Goal: Task Accomplishment & Management: Manage account settings

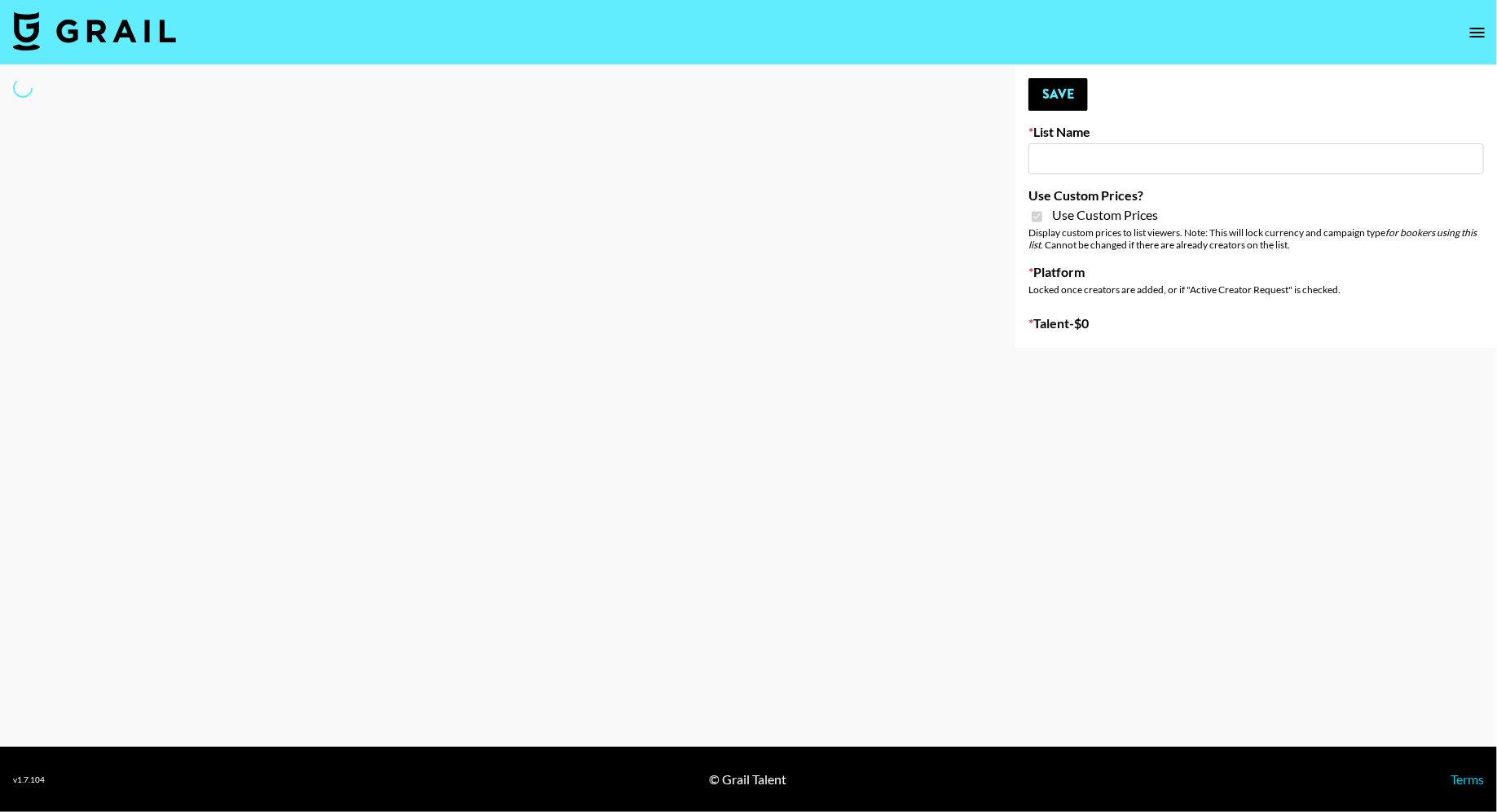
type input "Whallpro"
checkbox input "true"
select select "Brand"
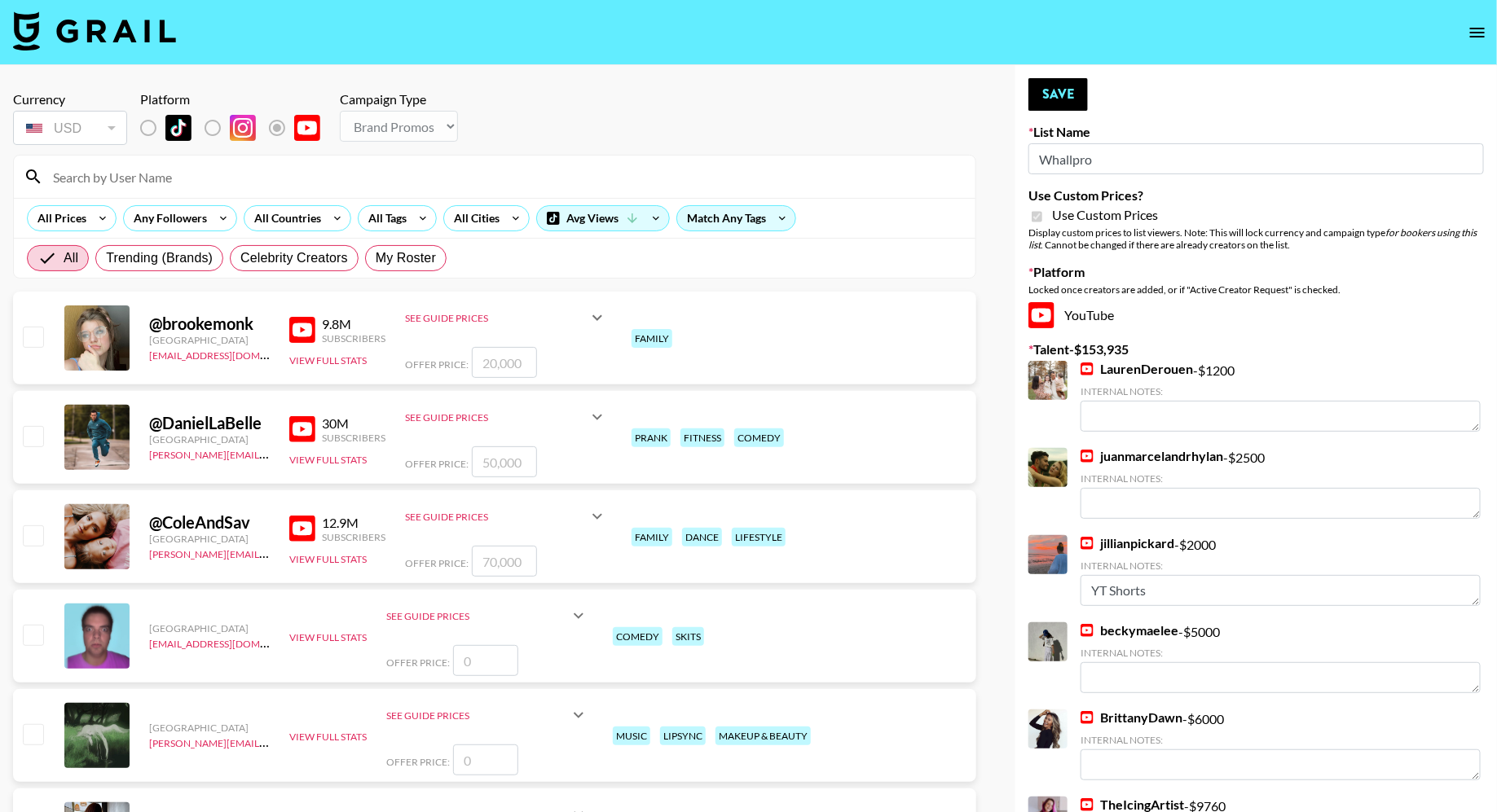
click at [153, 181] on input at bounding box center [505, 177] width 923 height 26
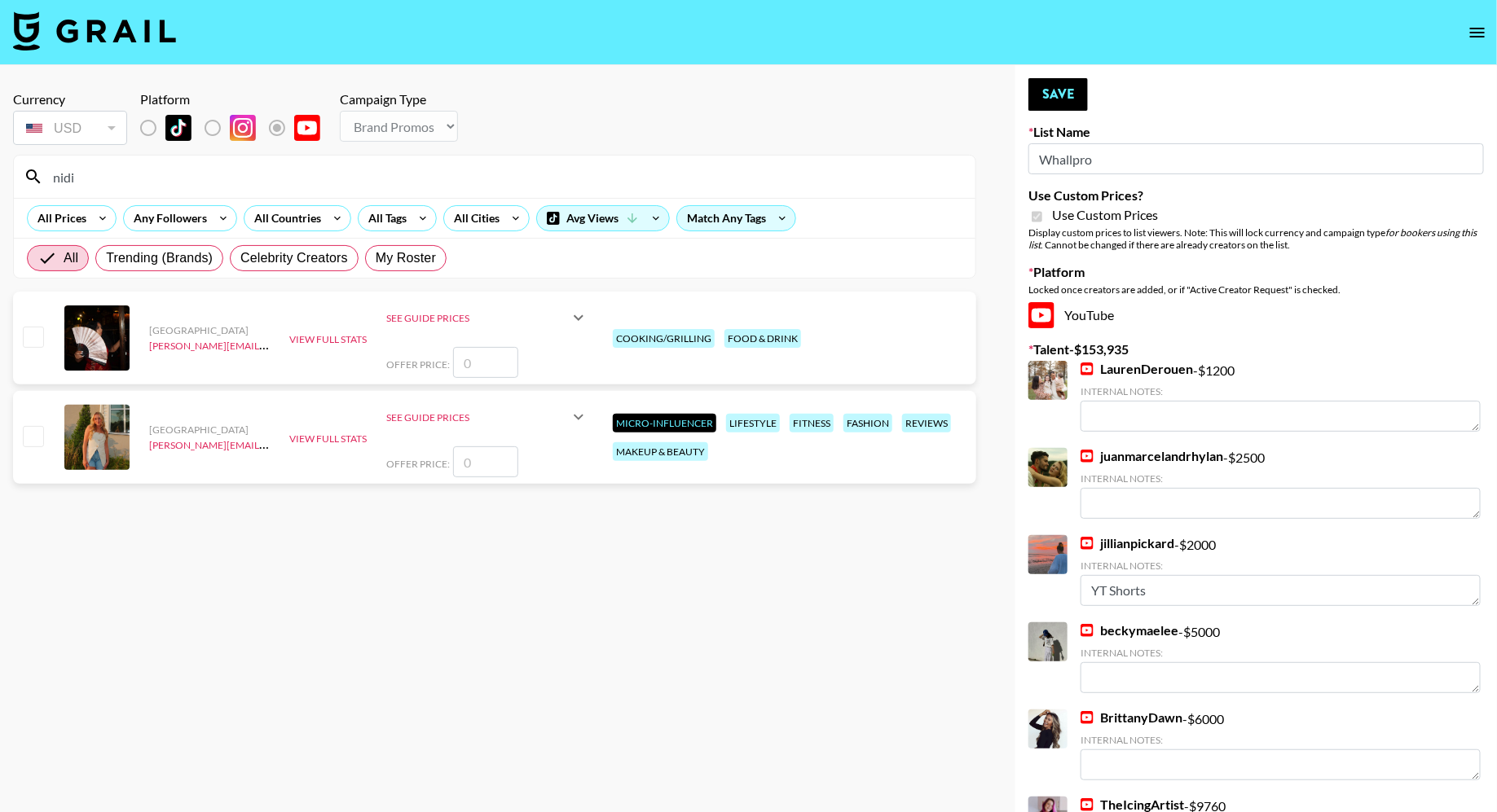
type input "nidi"
click at [33, 336] on input "checkbox" at bounding box center [32, 336] width 20 height 20
checkbox input "false"
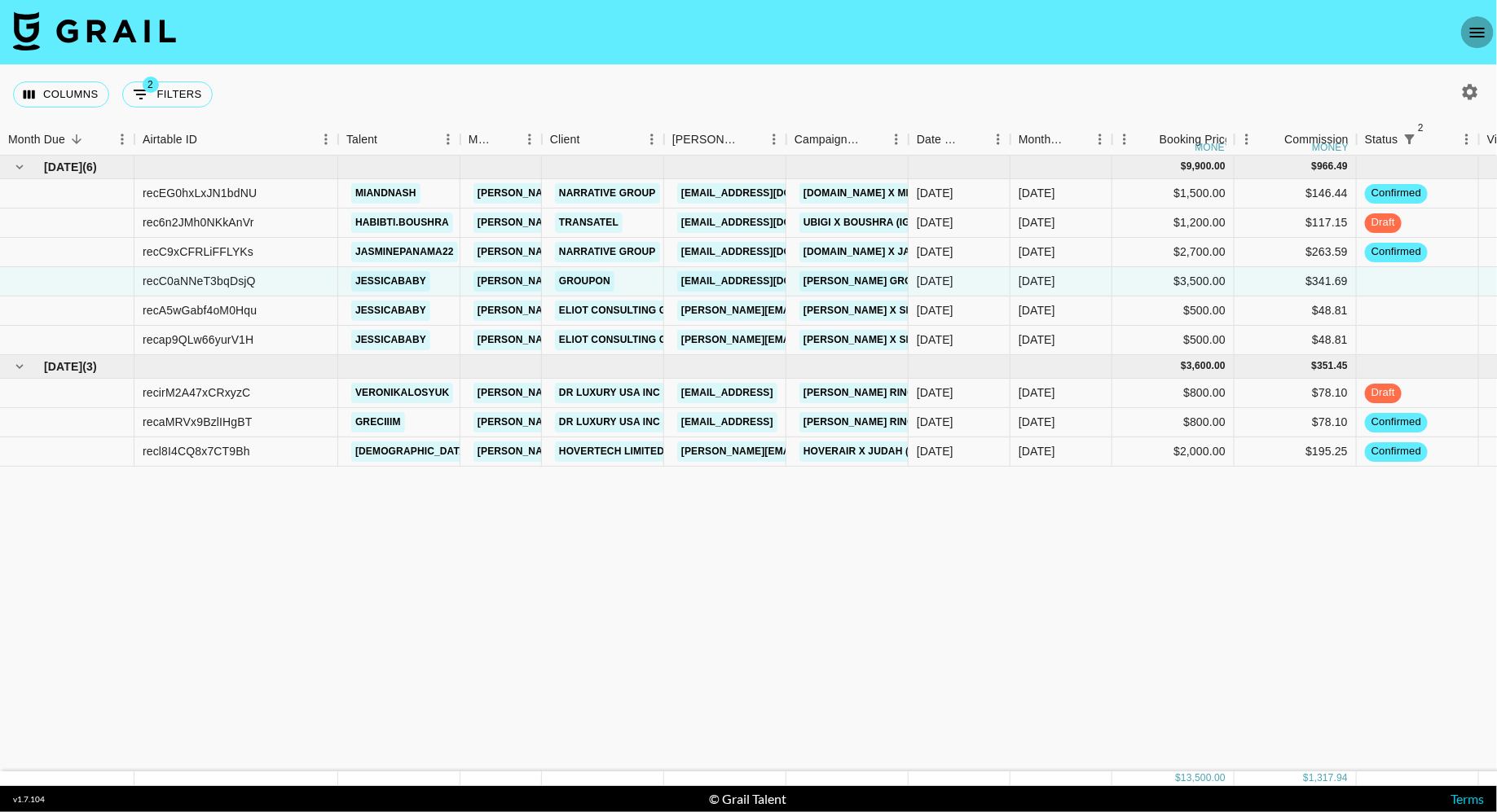
click at [1471, 42] on button "open drawer" at bounding box center [1477, 32] width 33 height 33
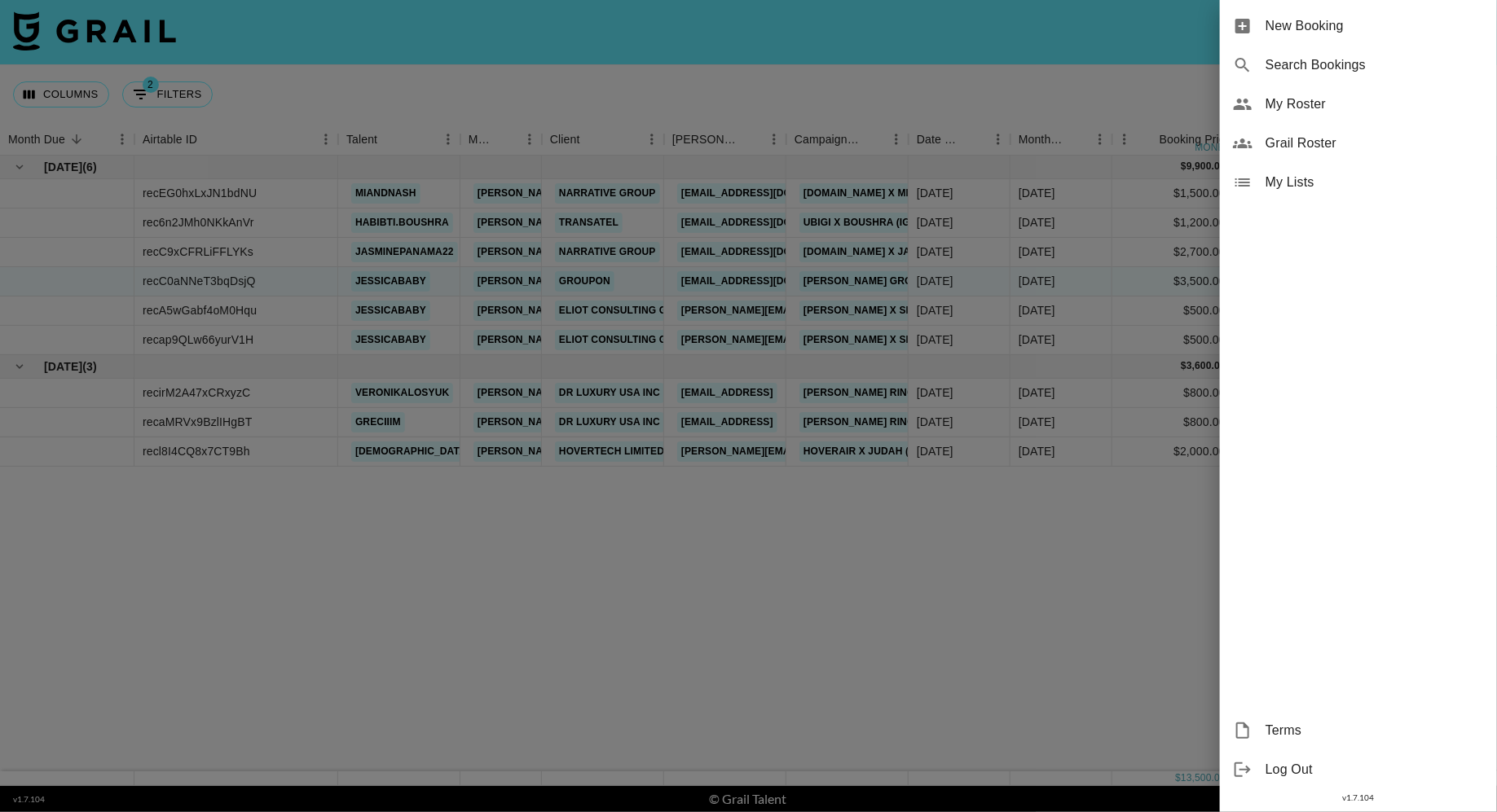
click at [1319, 109] on span "My Roster" at bounding box center [1373, 104] width 218 height 20
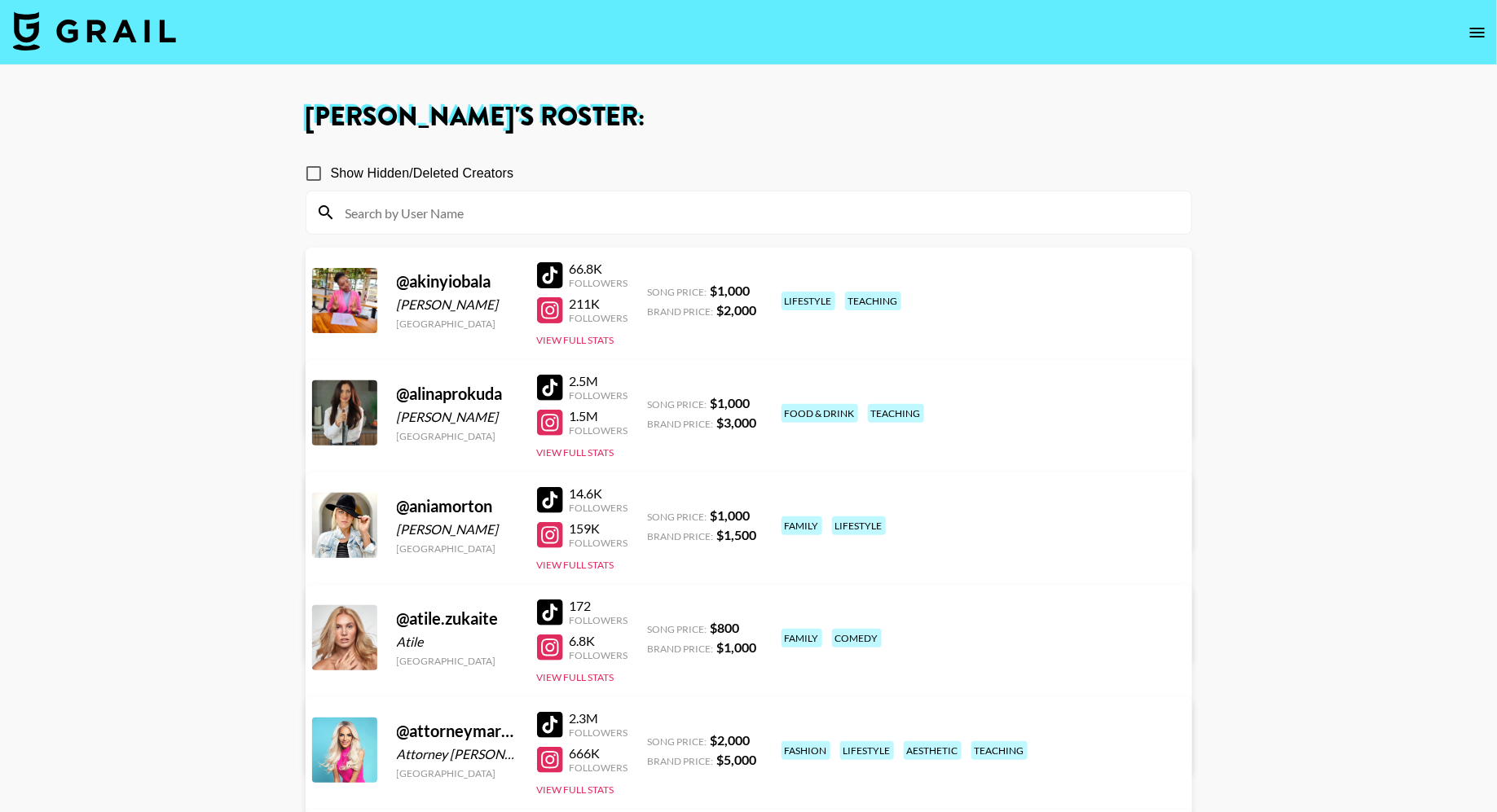
click at [573, 213] on input at bounding box center [758, 213] width 846 height 26
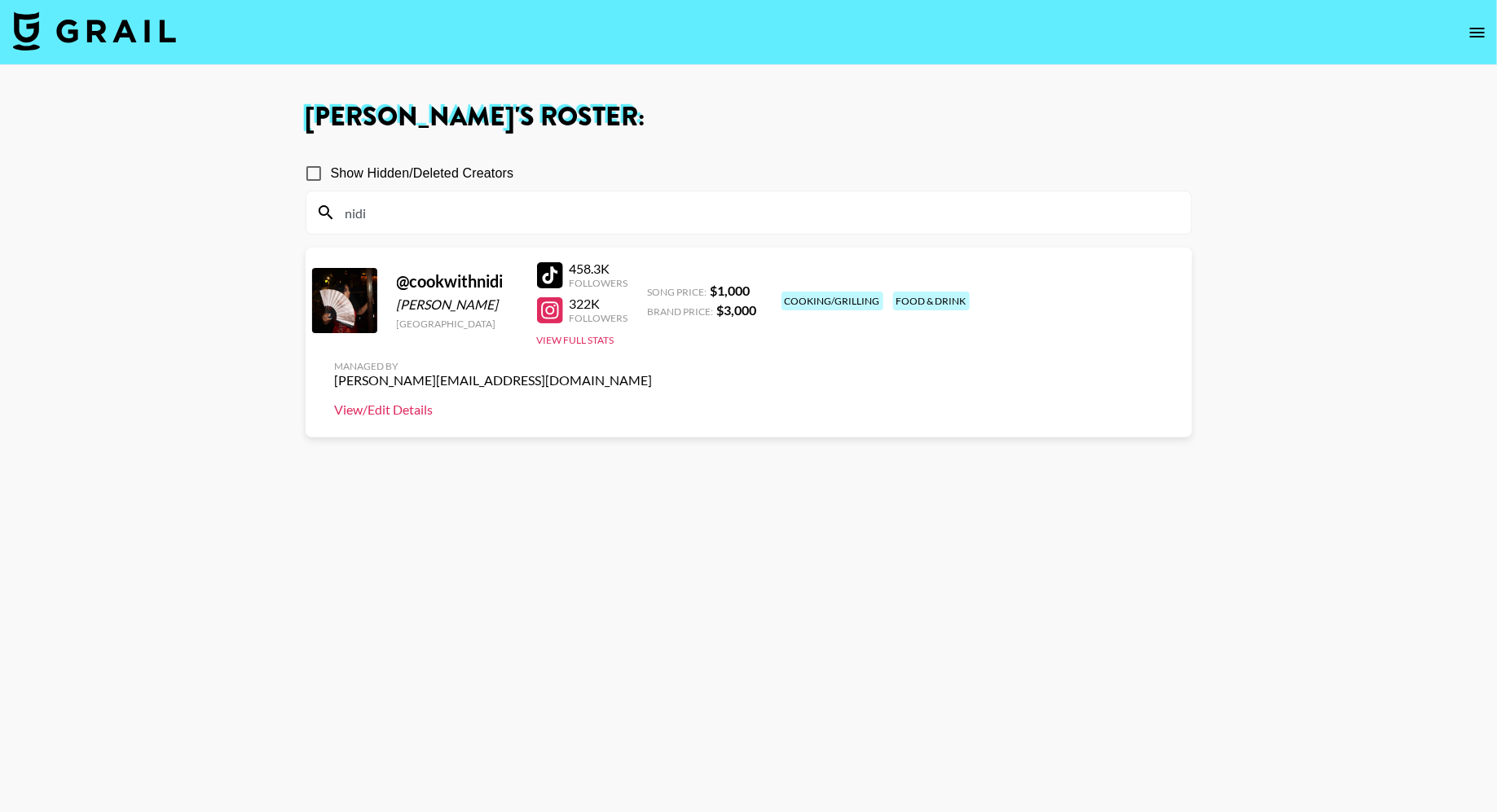
click at [653, 402] on link "View/Edit Details" at bounding box center [493, 409] width 318 height 16
click at [504, 224] on div "nidi" at bounding box center [749, 212] width 885 height 42
click at [456, 212] on input "nidi" at bounding box center [758, 213] width 846 height 26
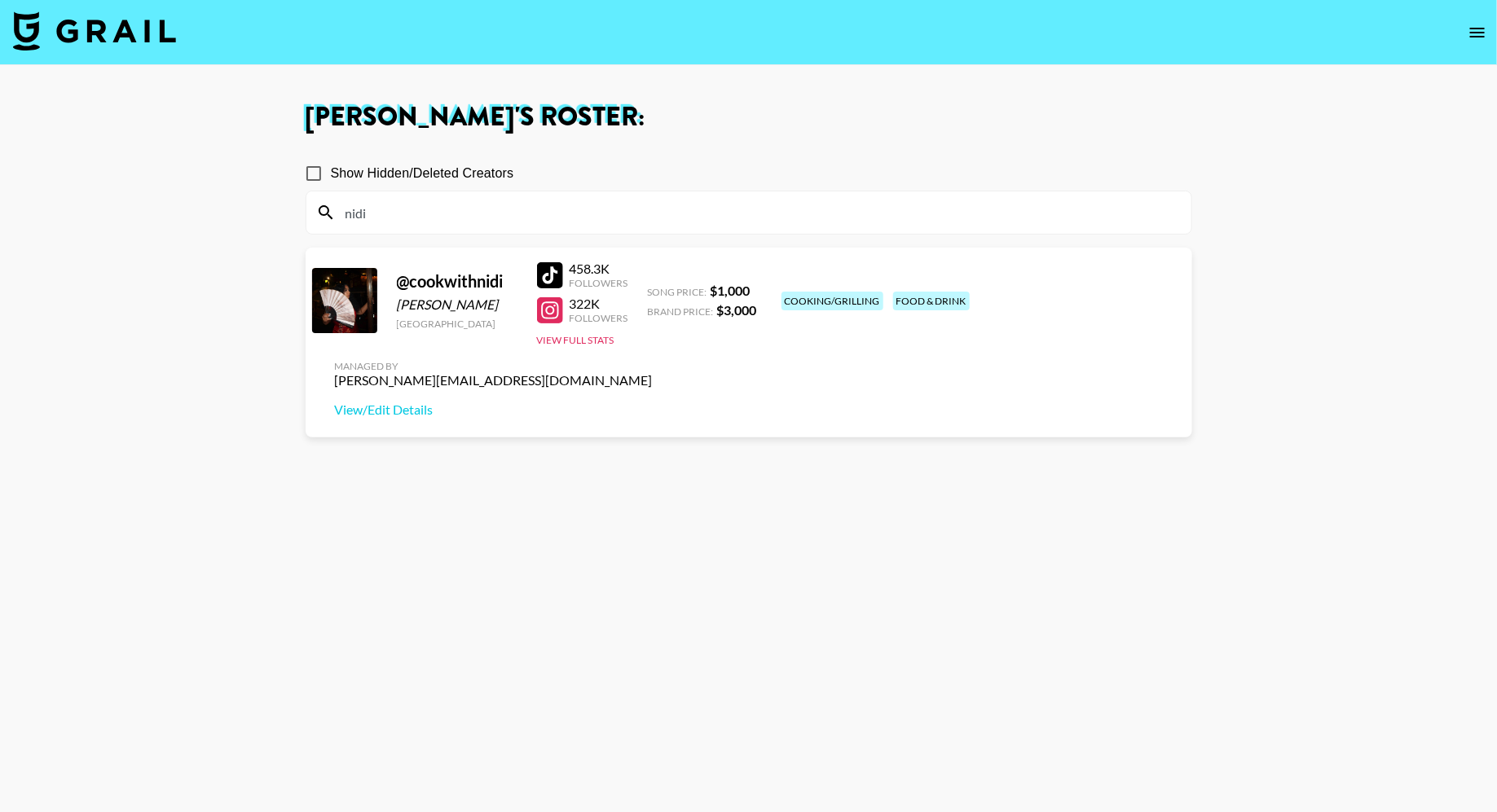
click at [456, 212] on input "nidi" at bounding box center [758, 213] width 846 height 26
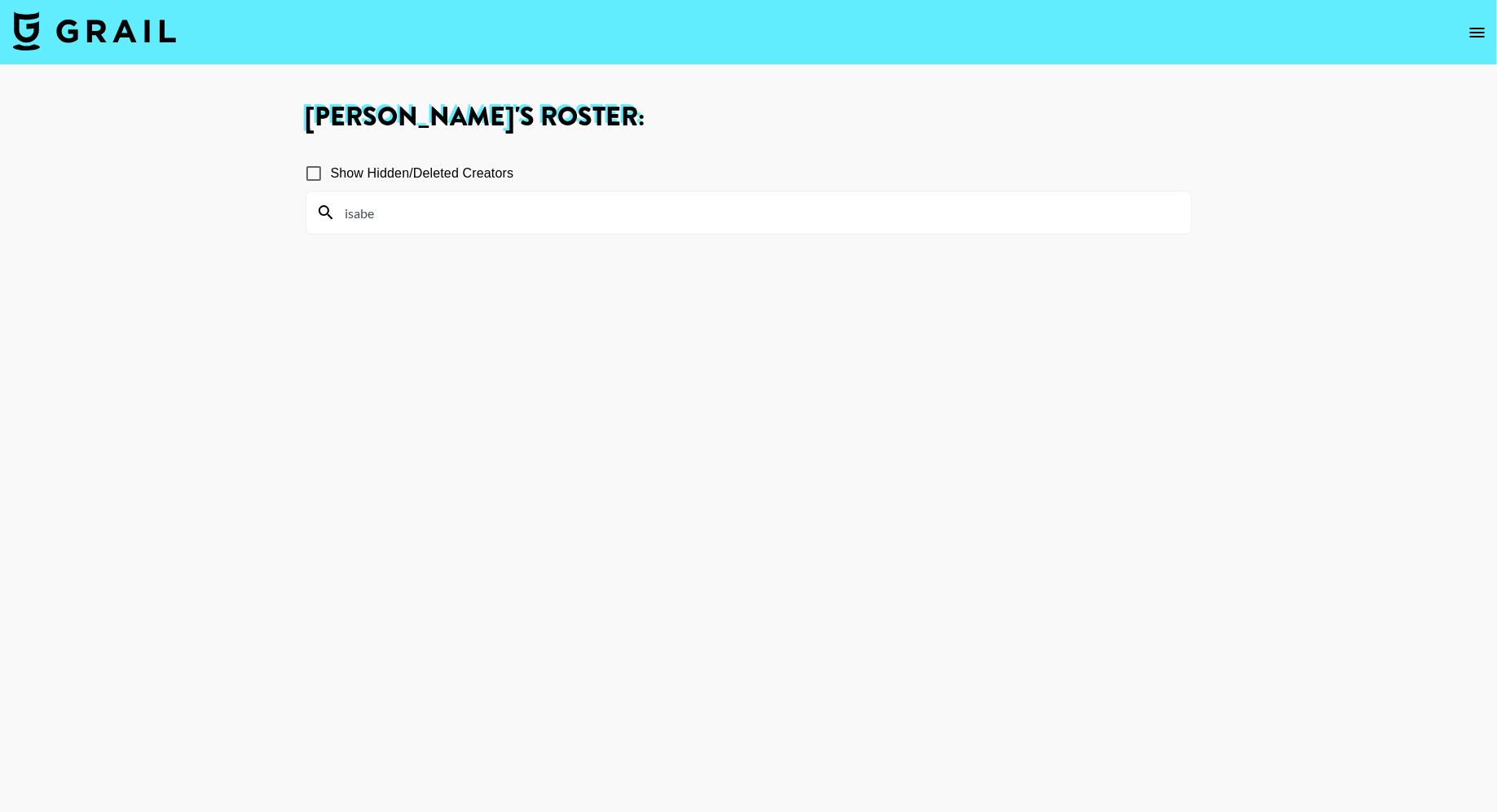
type input "isabe"
click at [316, 182] on input "Show Hidden/Deleted Creators" at bounding box center [313, 174] width 34 height 34
checkbox input "true"
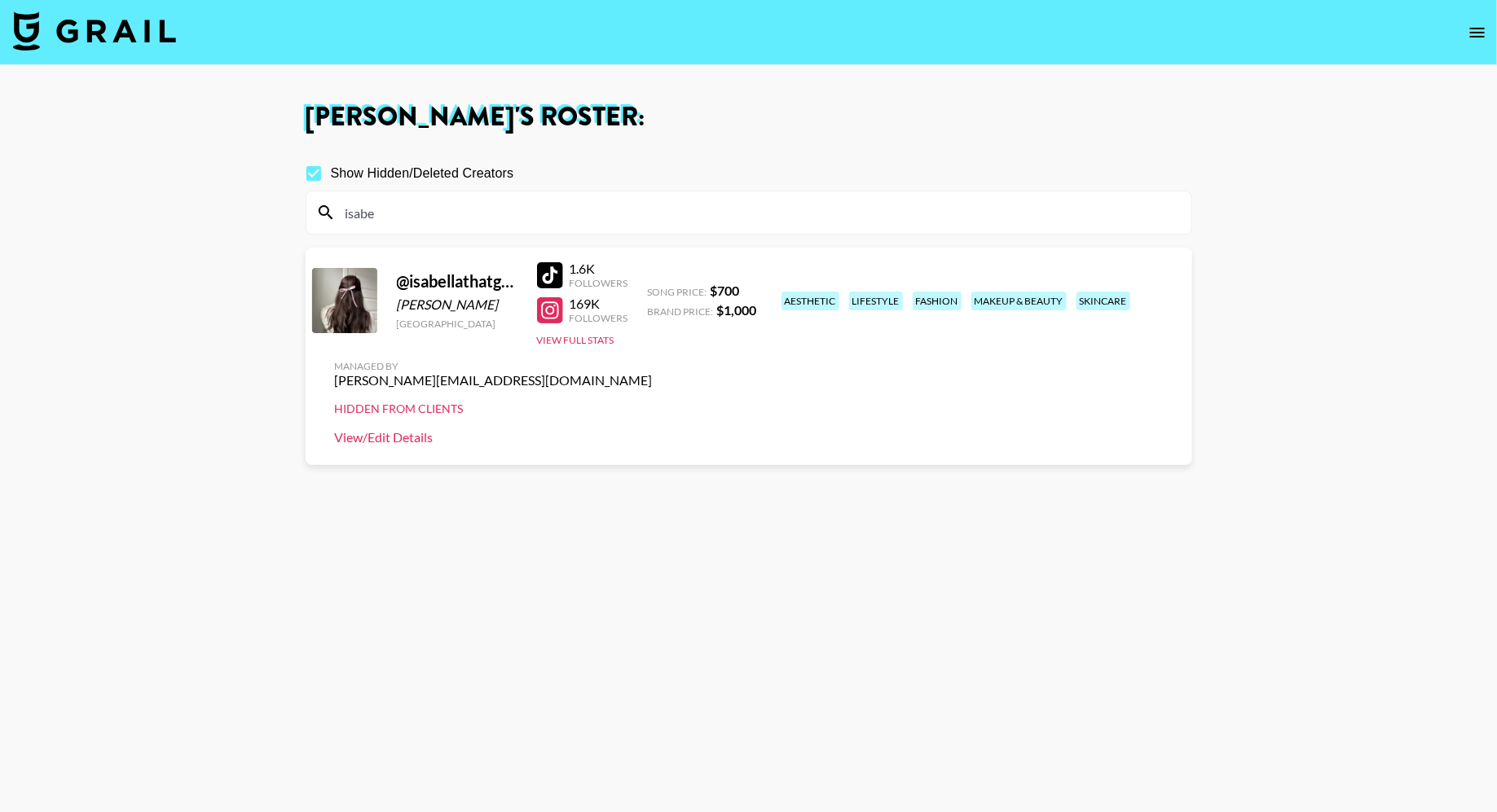
click at [653, 429] on link "View/Edit Details" at bounding box center [493, 437] width 318 height 16
click at [150, 40] on img at bounding box center [94, 30] width 163 height 39
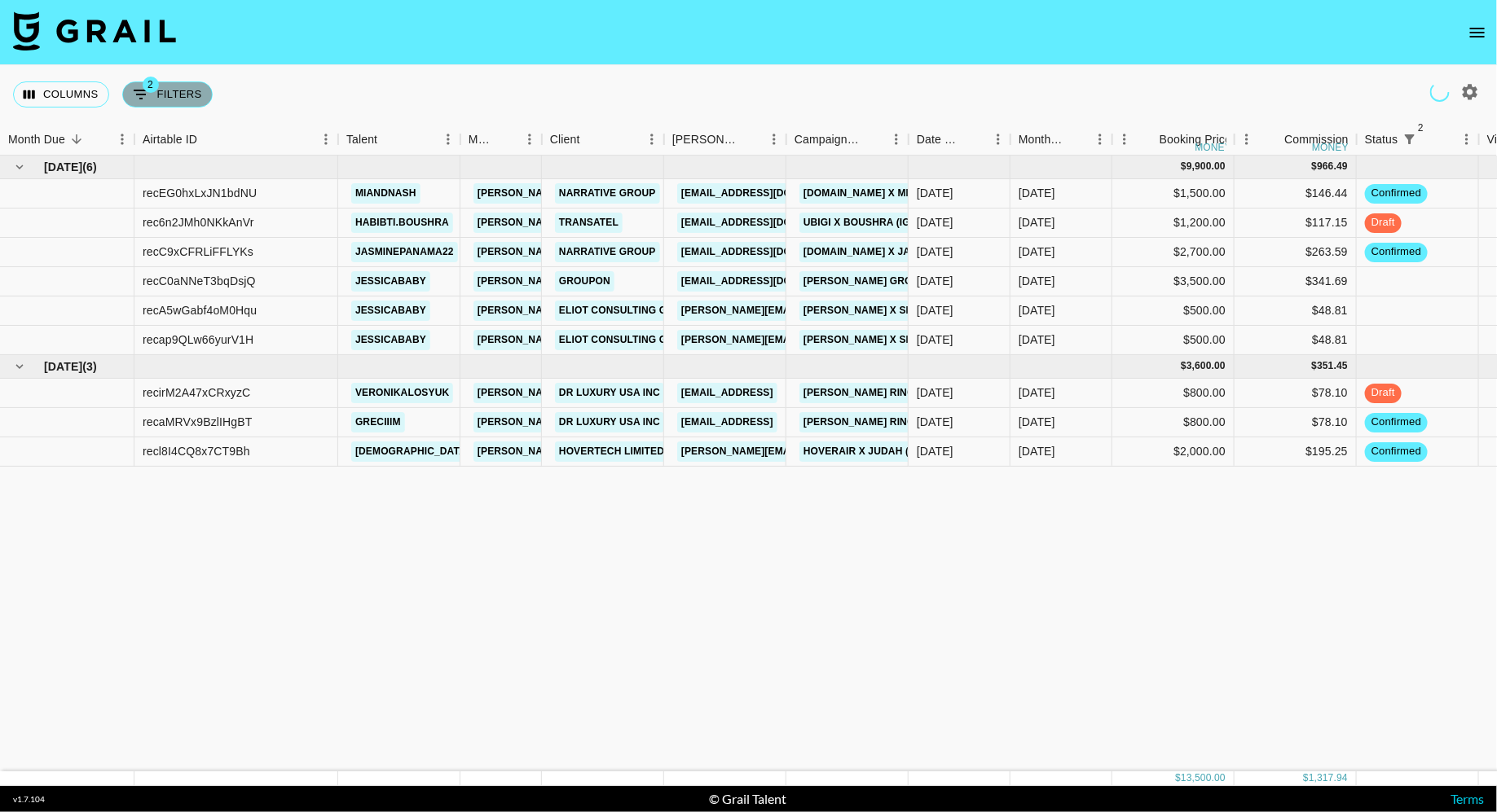
click at [160, 99] on button "2 Filters" at bounding box center [168, 94] width 91 height 26
select select "status"
select select "isNotAnyOf"
select select "status"
select select "not"
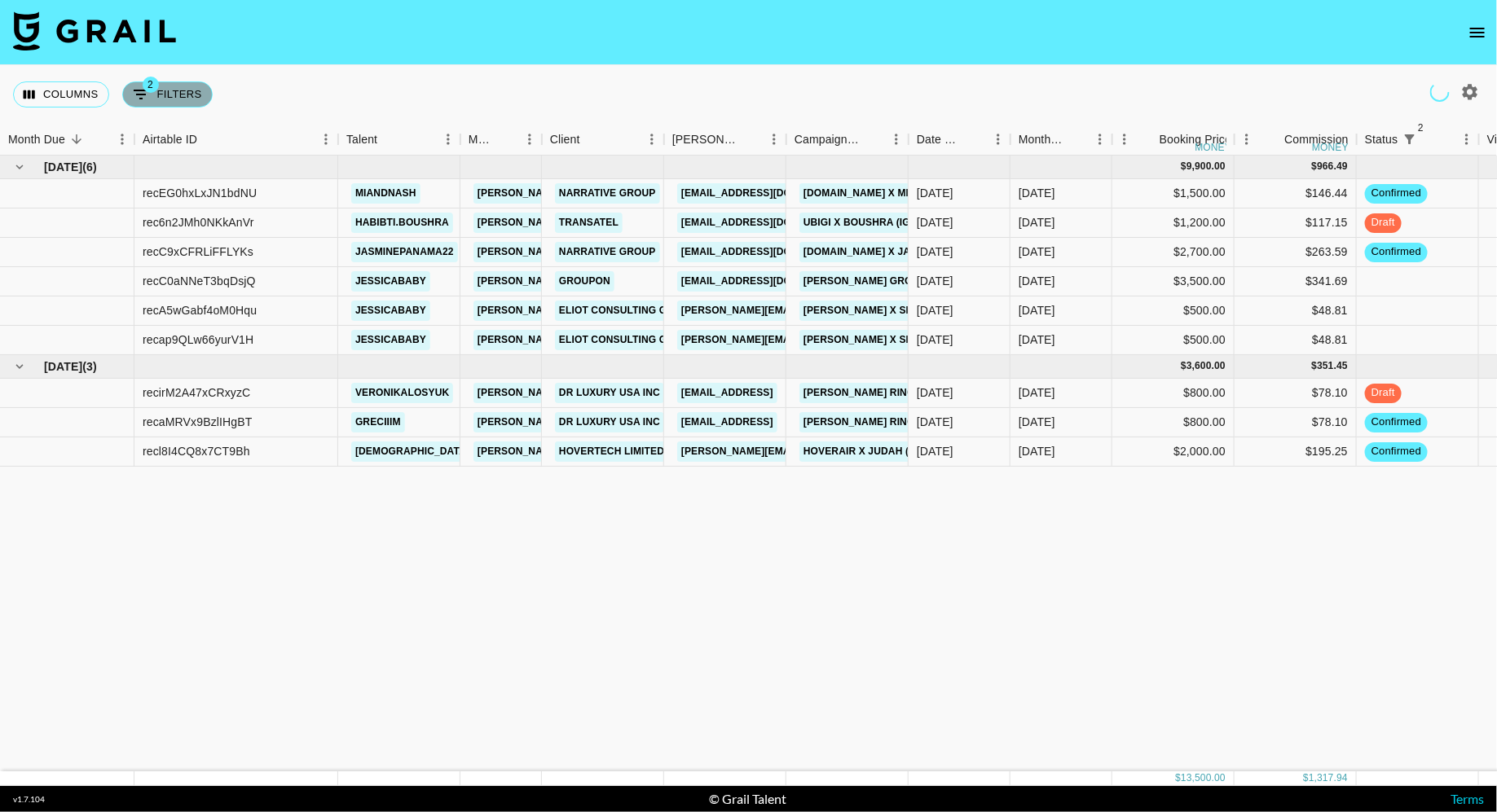
select select "approved"
select select "talentName"
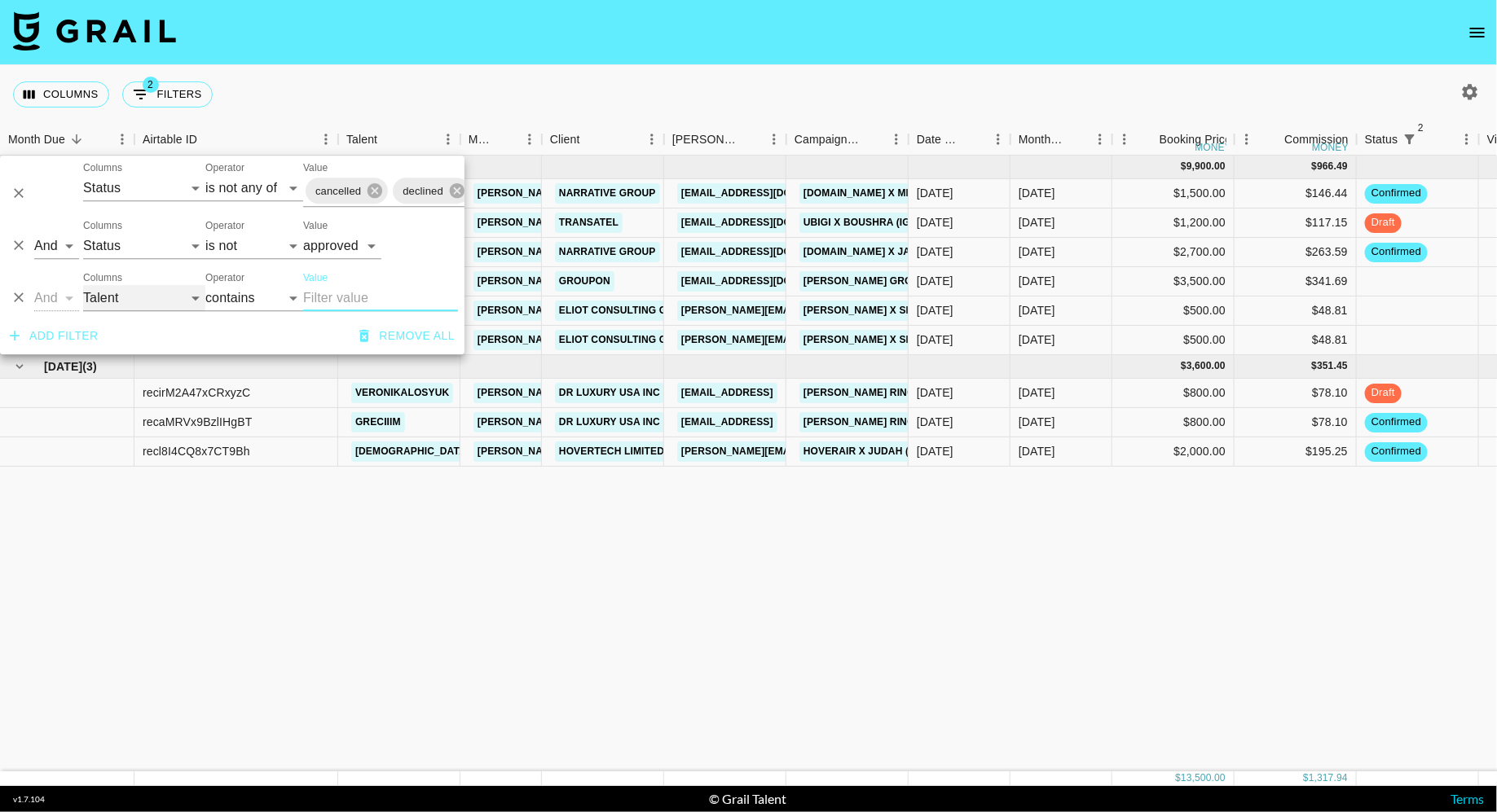
click at [145, 301] on select "Grail Platform ID Airtable ID Talent Manager Client Booker Campaign (Type) Date…" at bounding box center [144, 298] width 123 height 26
click at [396, 302] on input "Value" at bounding box center [380, 298] width 155 height 26
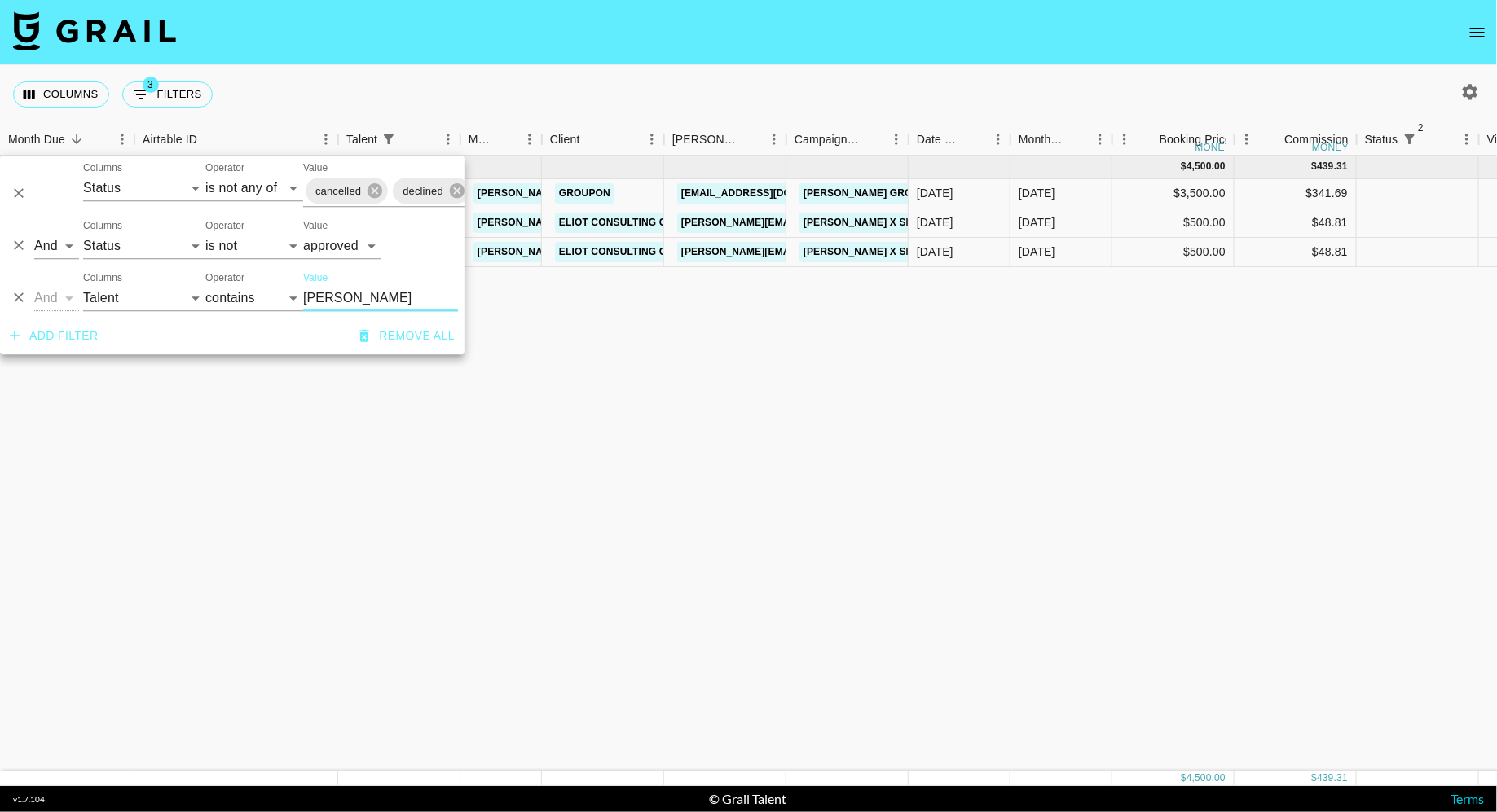
type input "jess"
click at [245, 246] on select "is is not is any of is not any of" at bounding box center [255, 246] width 98 height 26
select select "is"
click at [206, 233] on select "is is not is any of is not any of" at bounding box center [255, 246] width 98 height 26
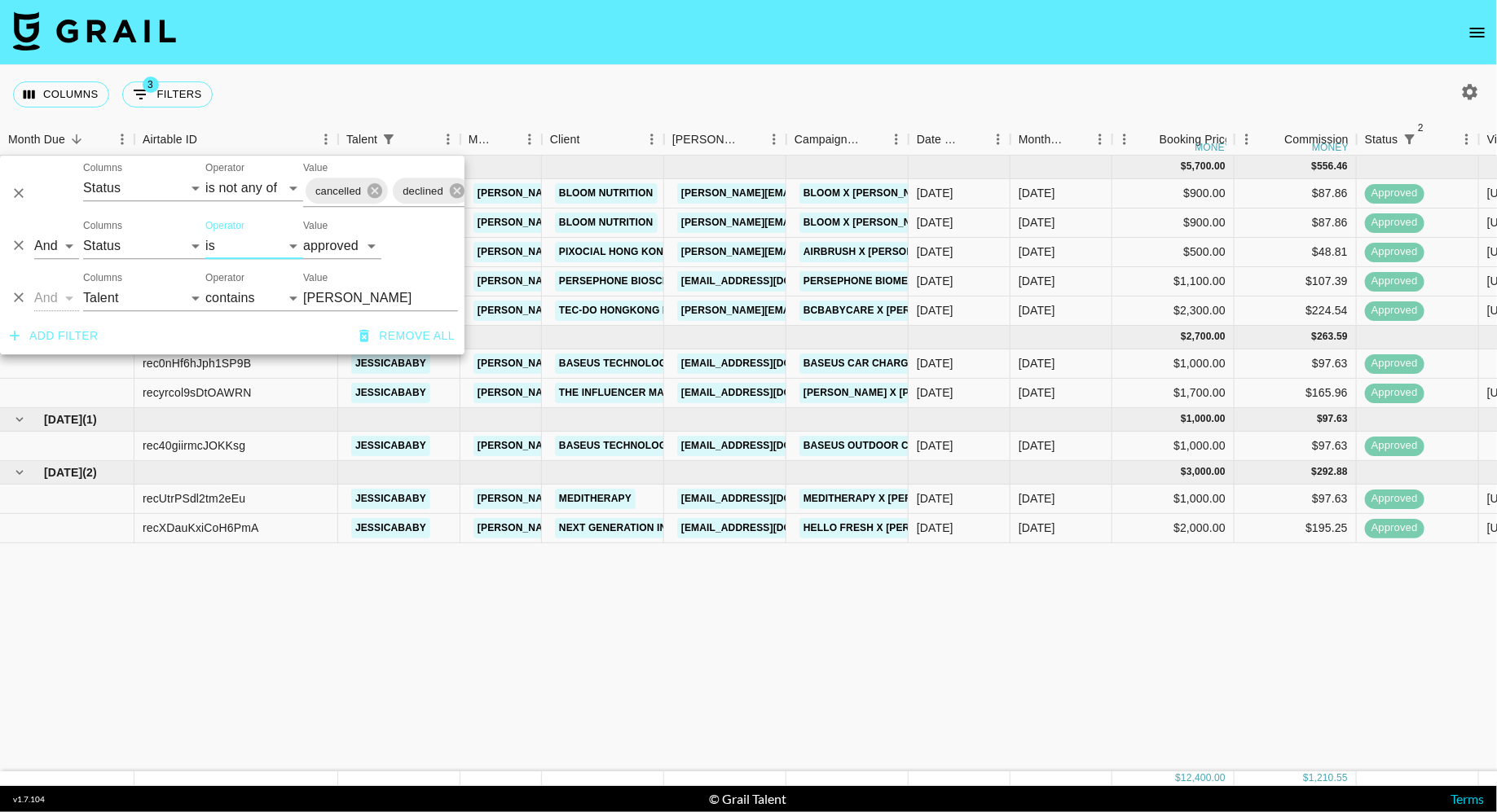
click at [692, 76] on div "Columns 3 Filters + Booking" at bounding box center [748, 94] width 1497 height 58
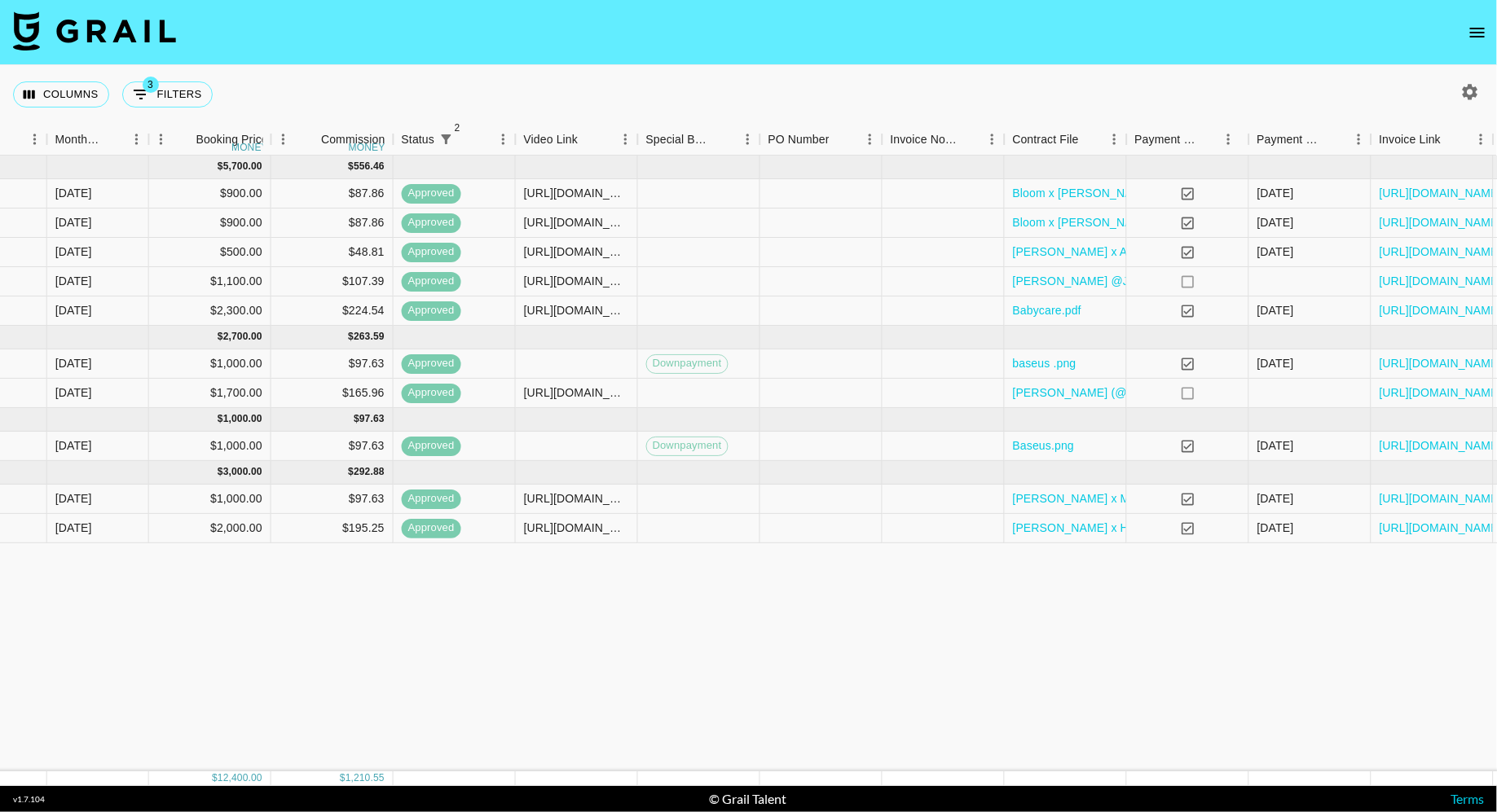
scroll to position [0, 1024]
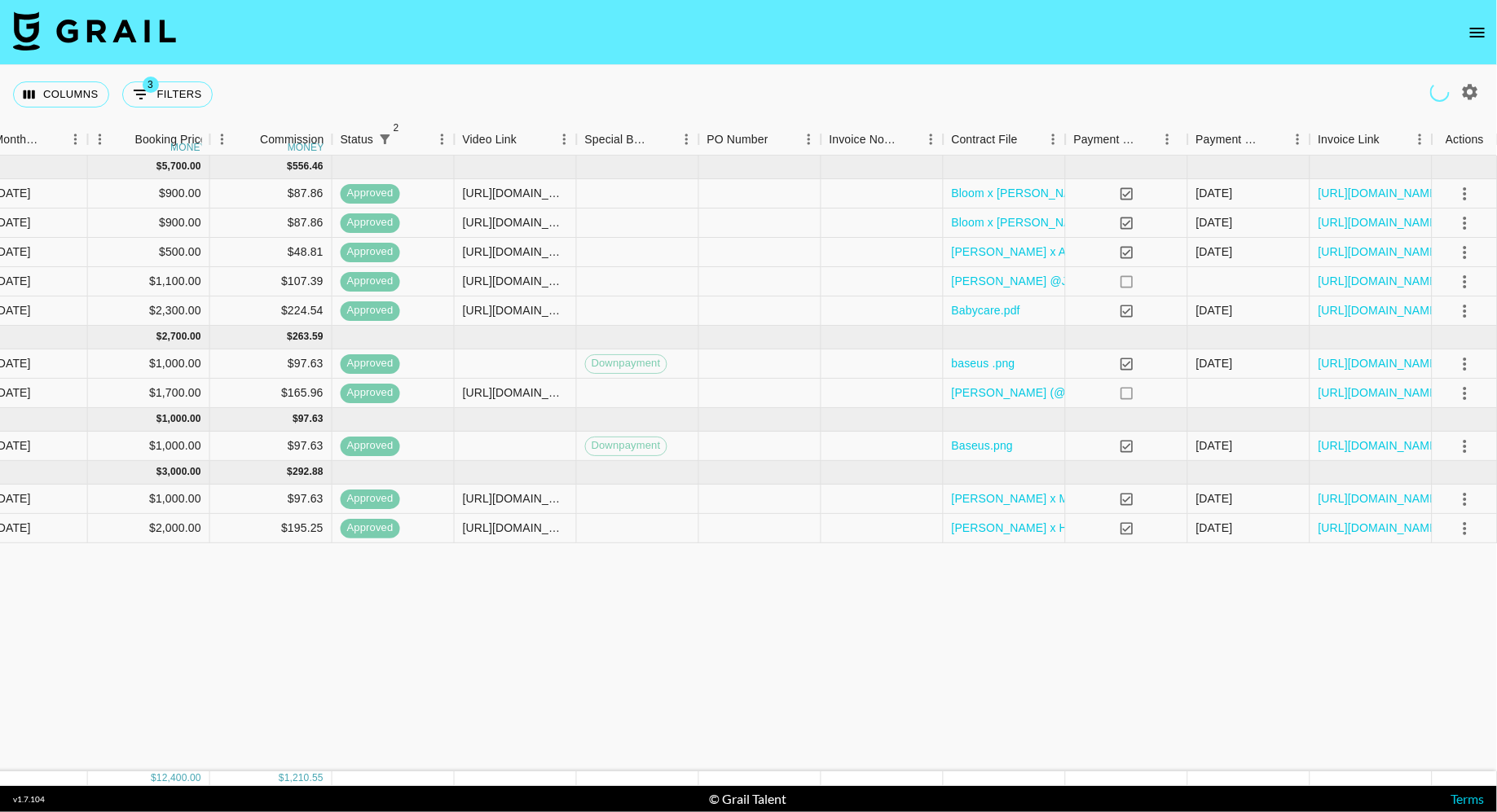
click at [1496, 29] on nav at bounding box center [748, 32] width 1497 height 65
click at [1469, 30] on icon "open drawer" at bounding box center [1477, 32] width 20 height 20
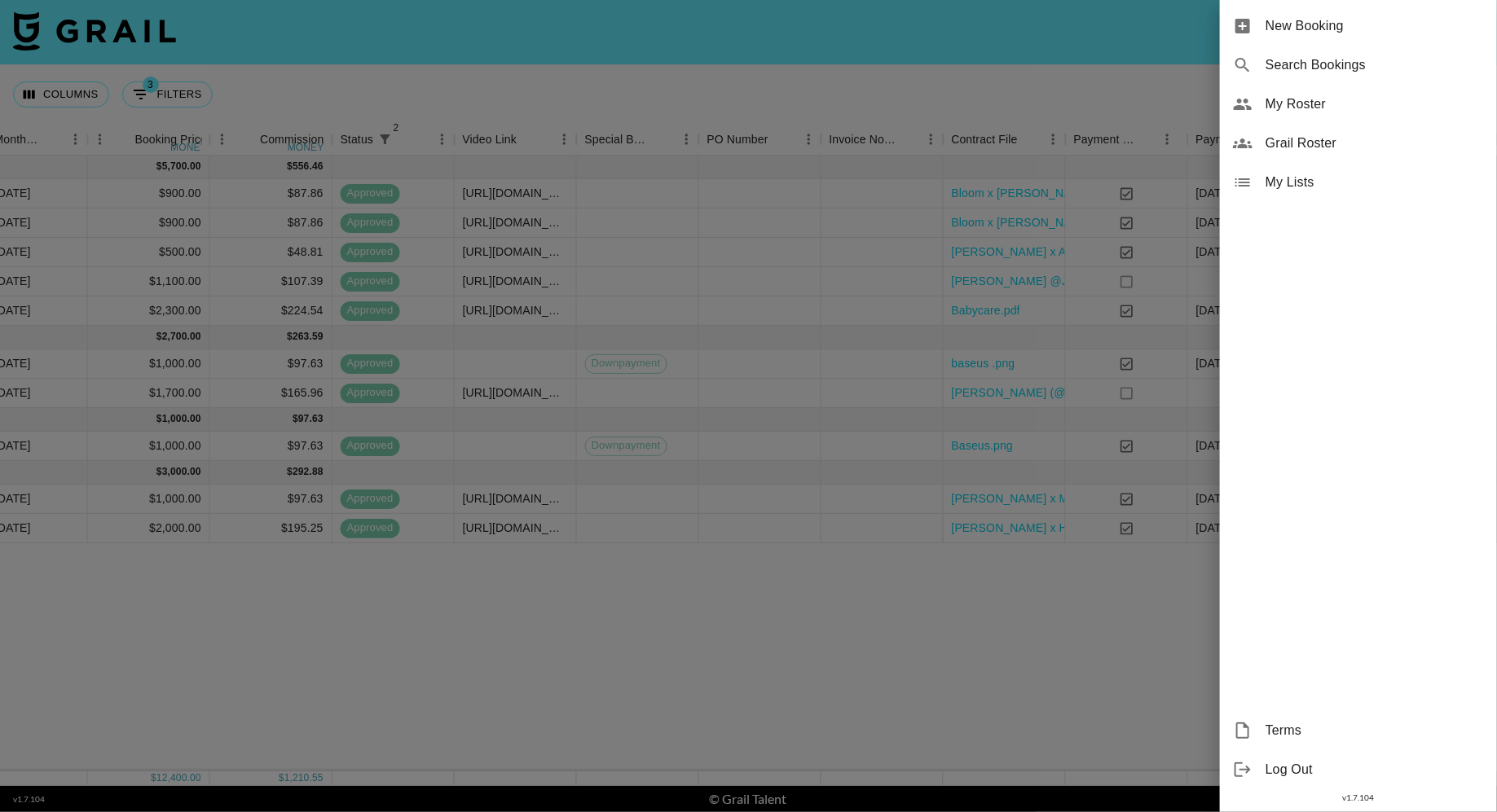
click at [1314, 100] on span "My Roster" at bounding box center [1373, 104] width 218 height 20
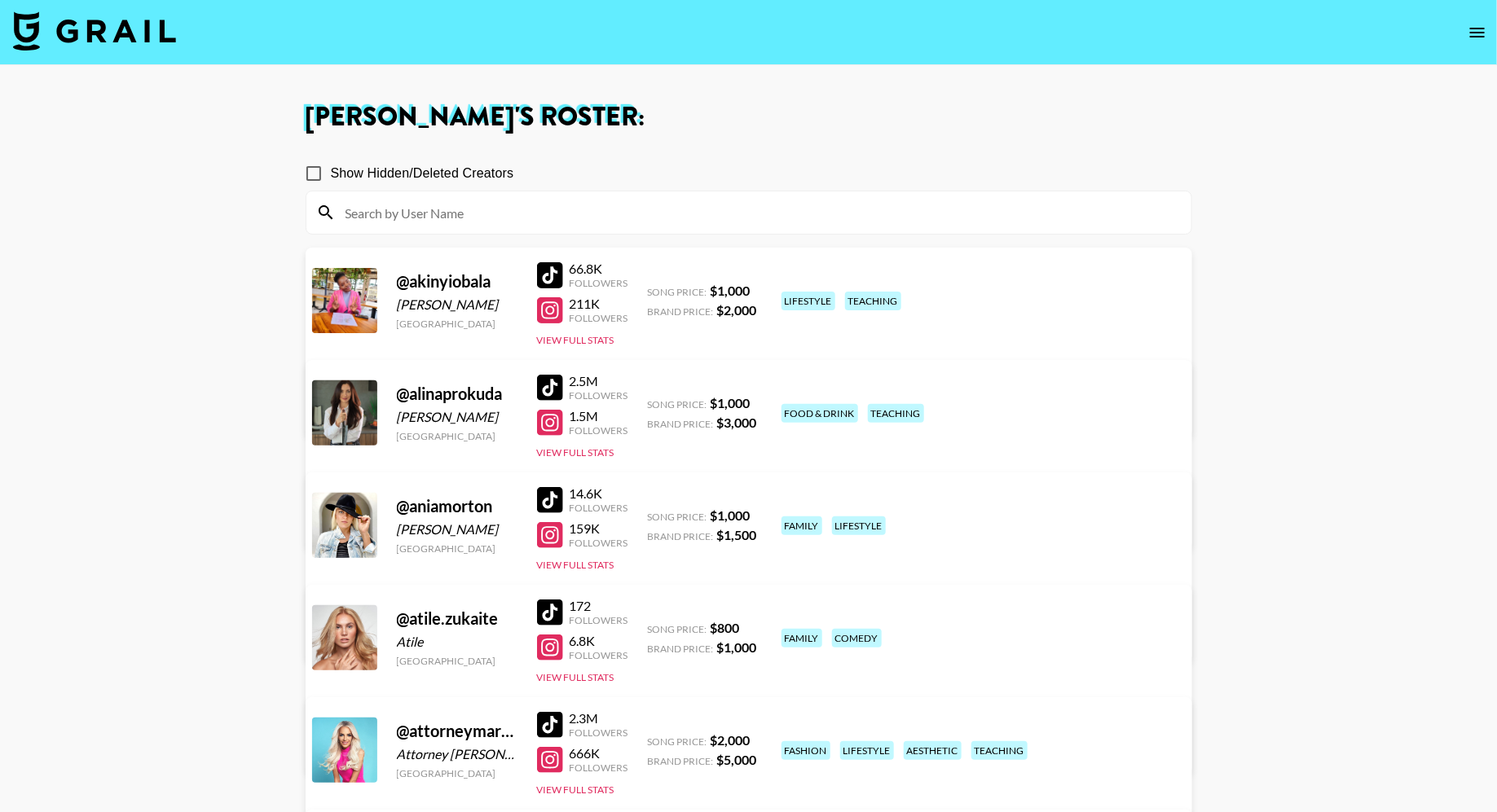
click at [528, 215] on input at bounding box center [758, 213] width 846 height 26
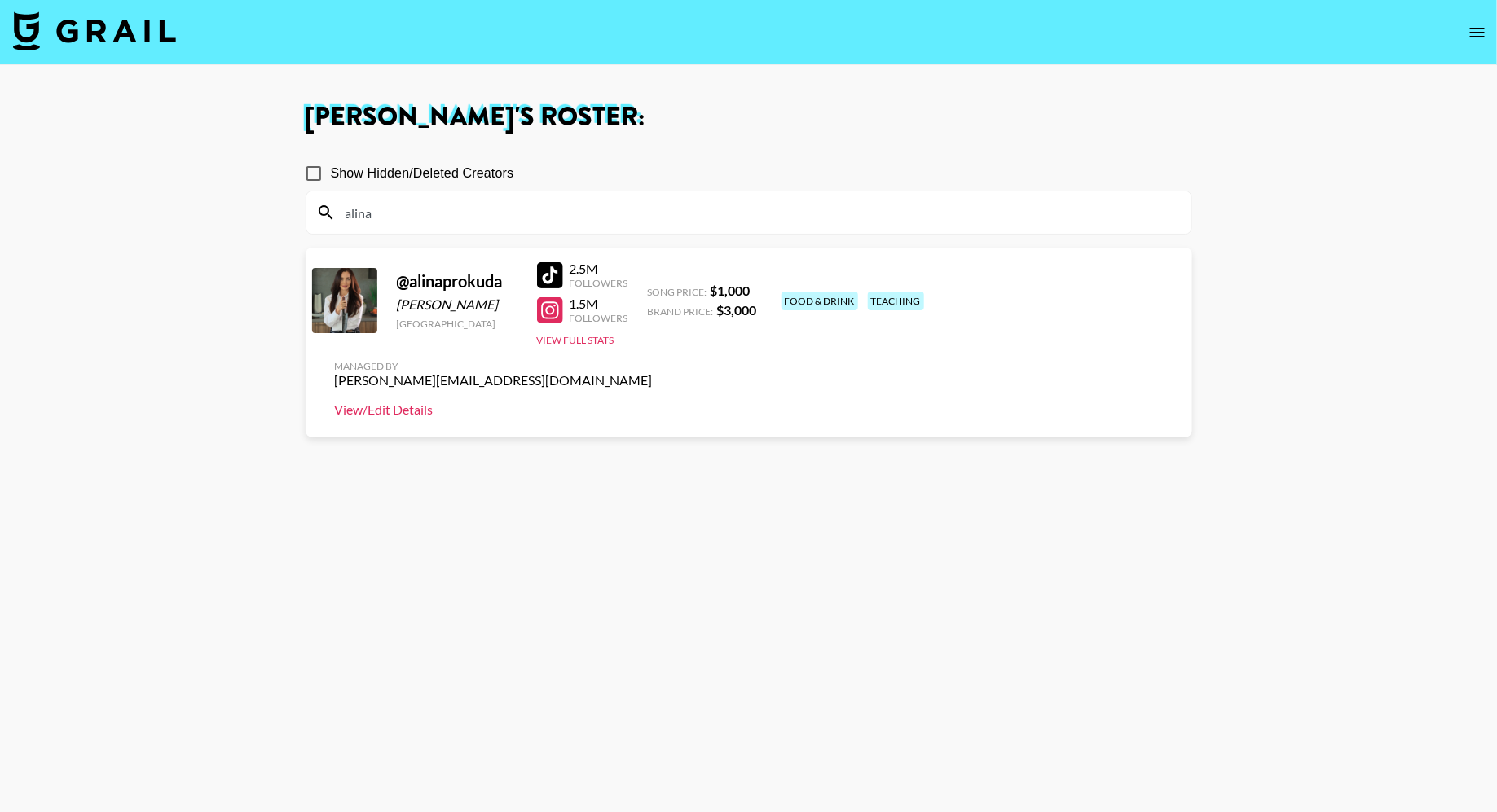
type input "alina"
click at [653, 402] on link "View/Edit Details" at bounding box center [493, 409] width 318 height 16
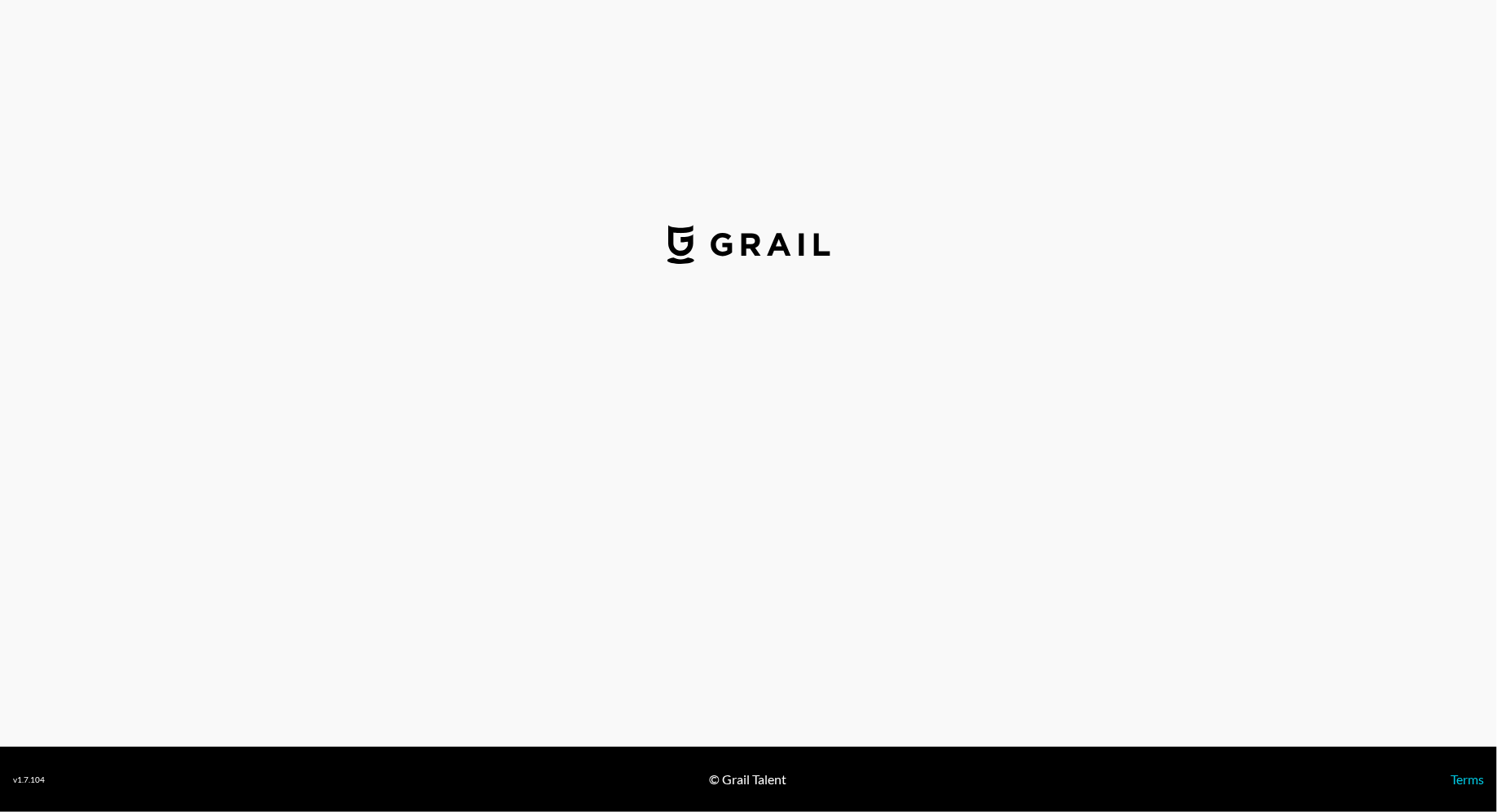
select select "USD"
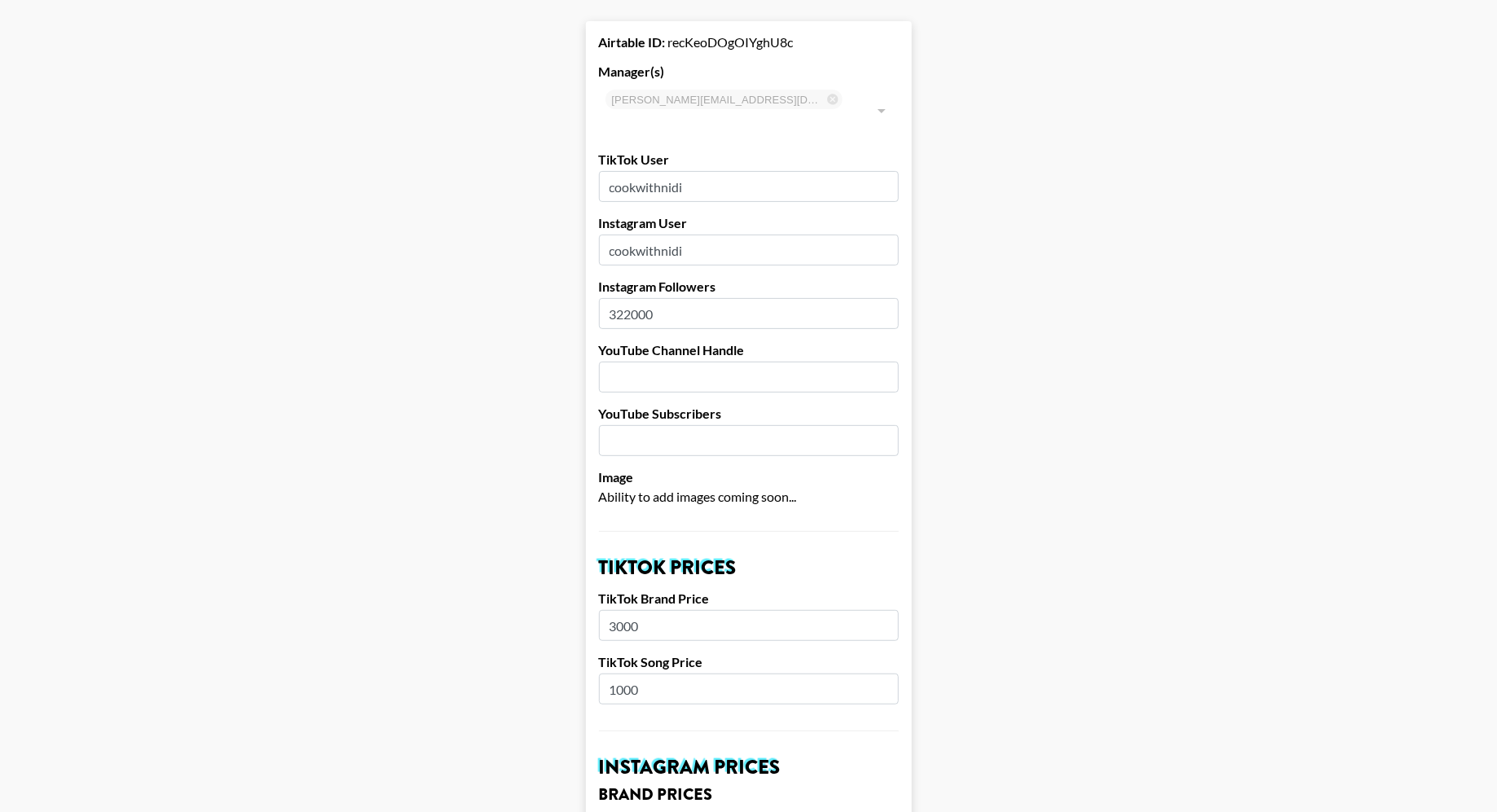
scroll to position [51, 0]
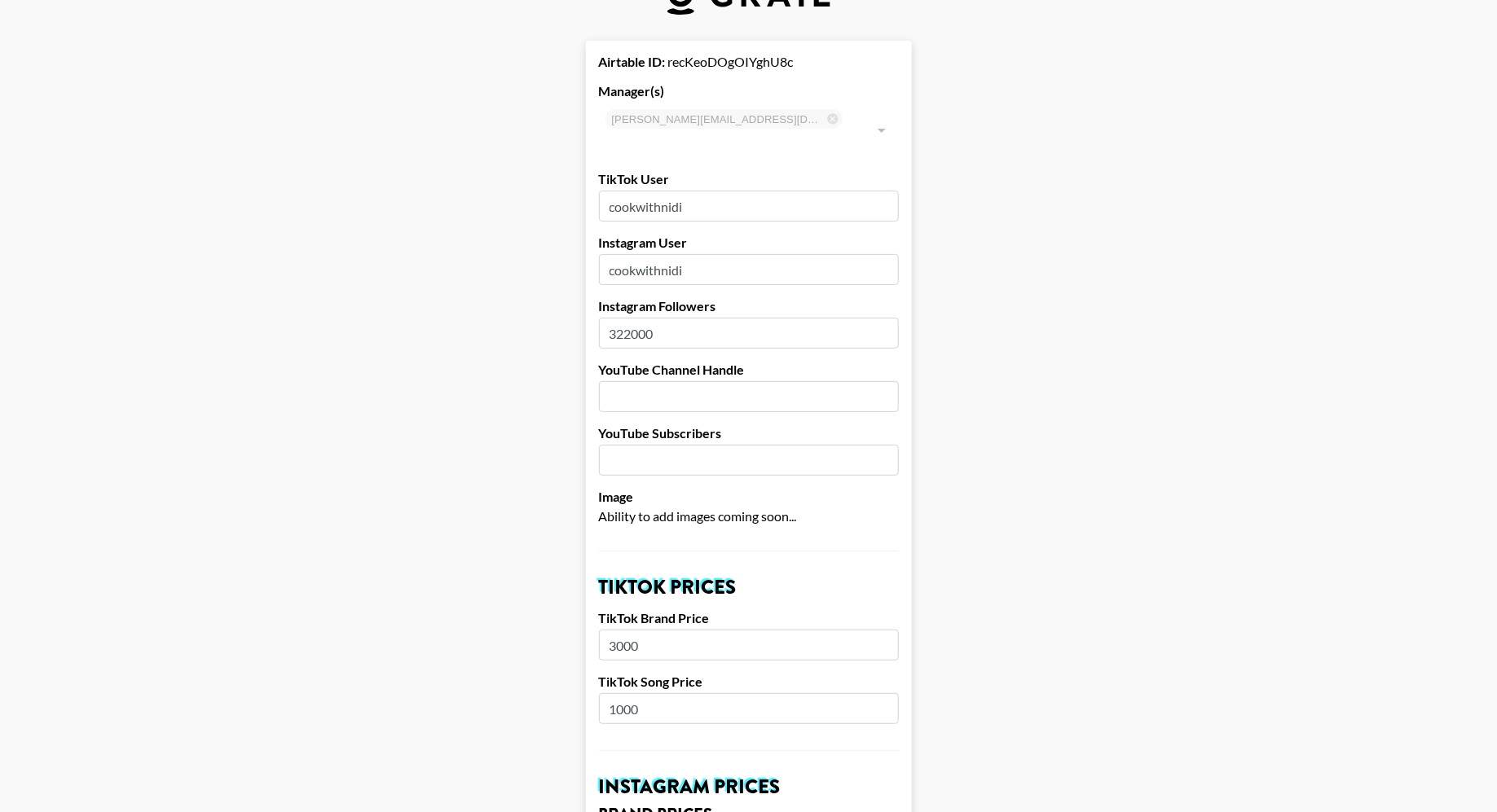
click at [705, 254] on input "cookwithnidi" at bounding box center [749, 269] width 300 height 31
click at [701, 381] on input "text" at bounding box center [749, 396] width 300 height 31
paste input "cookwithnidi"
type input "cookwithnidi"
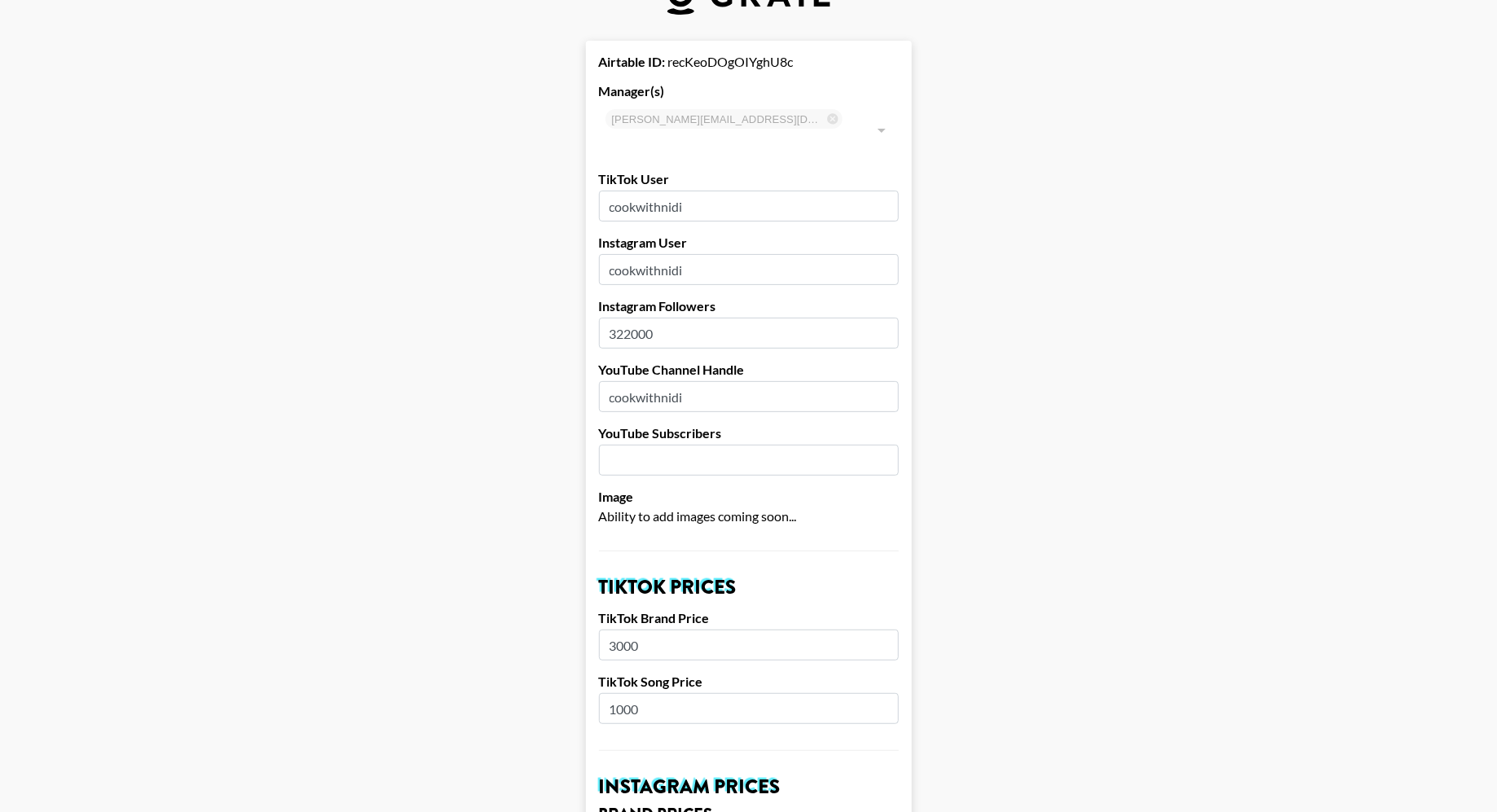
click at [655, 445] on input "number" at bounding box center [749, 460] width 300 height 31
type input "1"
click at [624, 445] on input "21500" at bounding box center [749, 460] width 300 height 31
click at [642, 445] on input "2500" at bounding box center [749, 460] width 300 height 31
click at [617, 445] on input "250" at bounding box center [749, 460] width 300 height 31
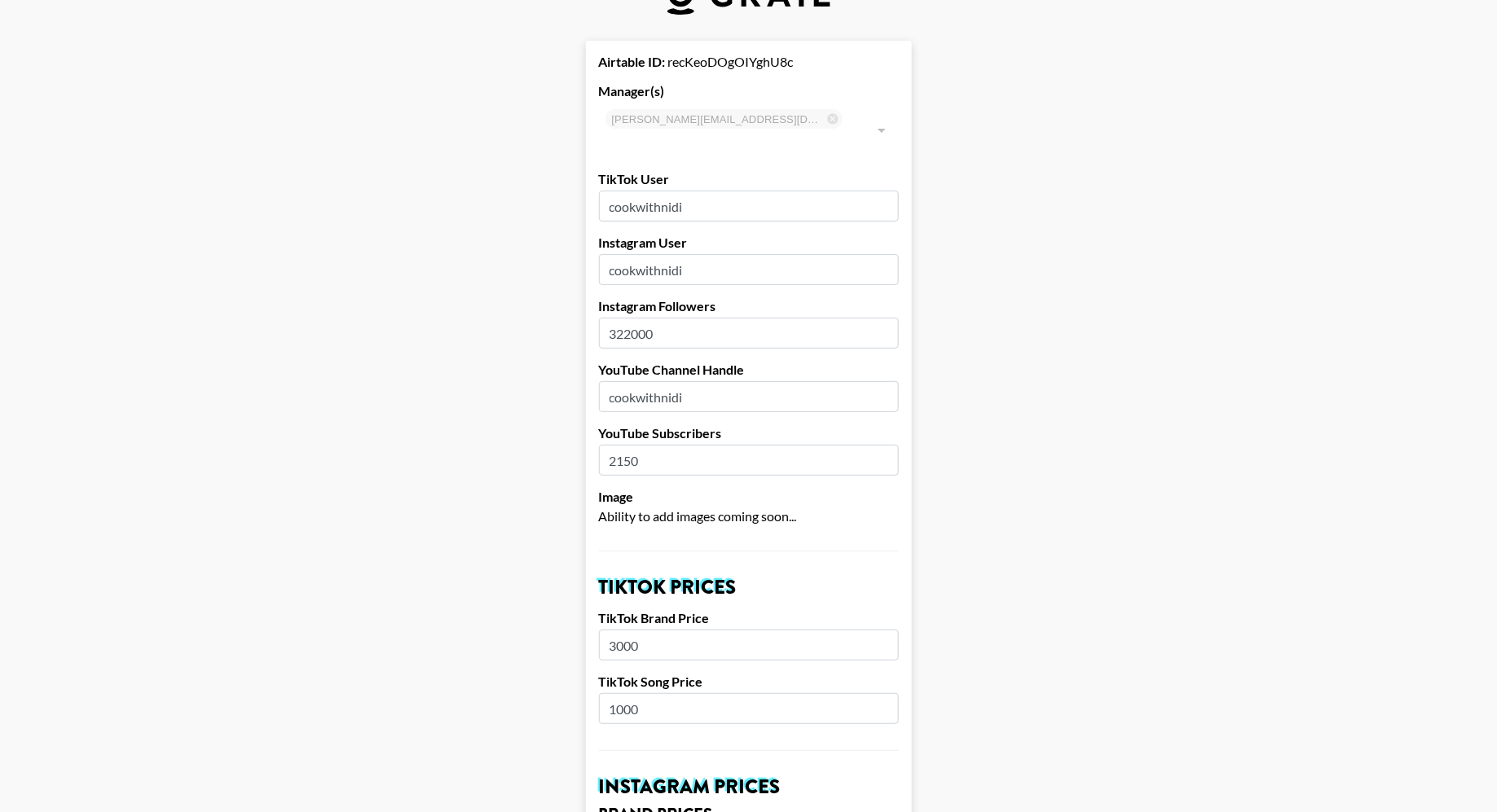
click at [674, 445] on input "2150" at bounding box center [749, 460] width 300 height 31
type input "2150"
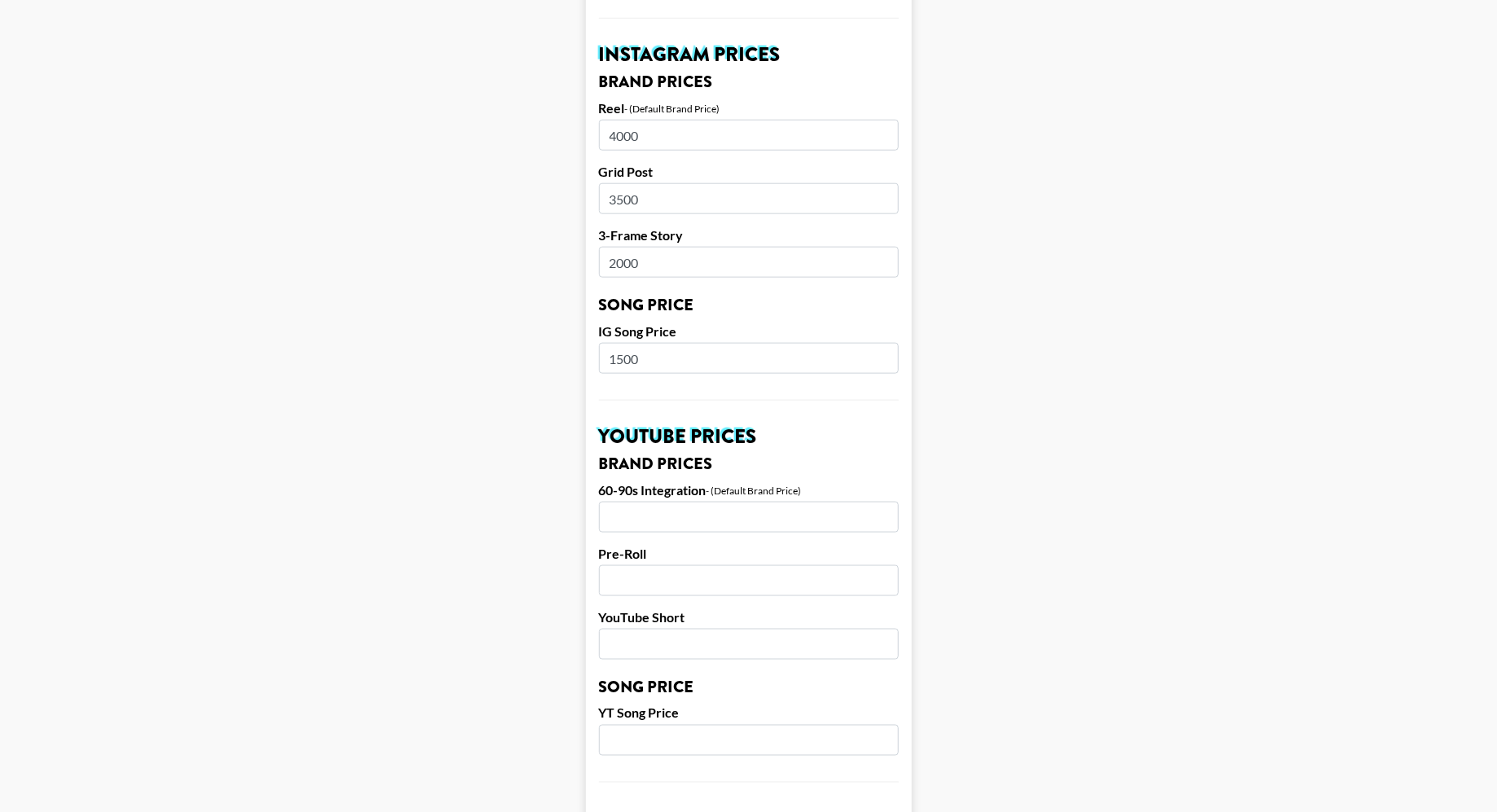
scroll to position [896, 0]
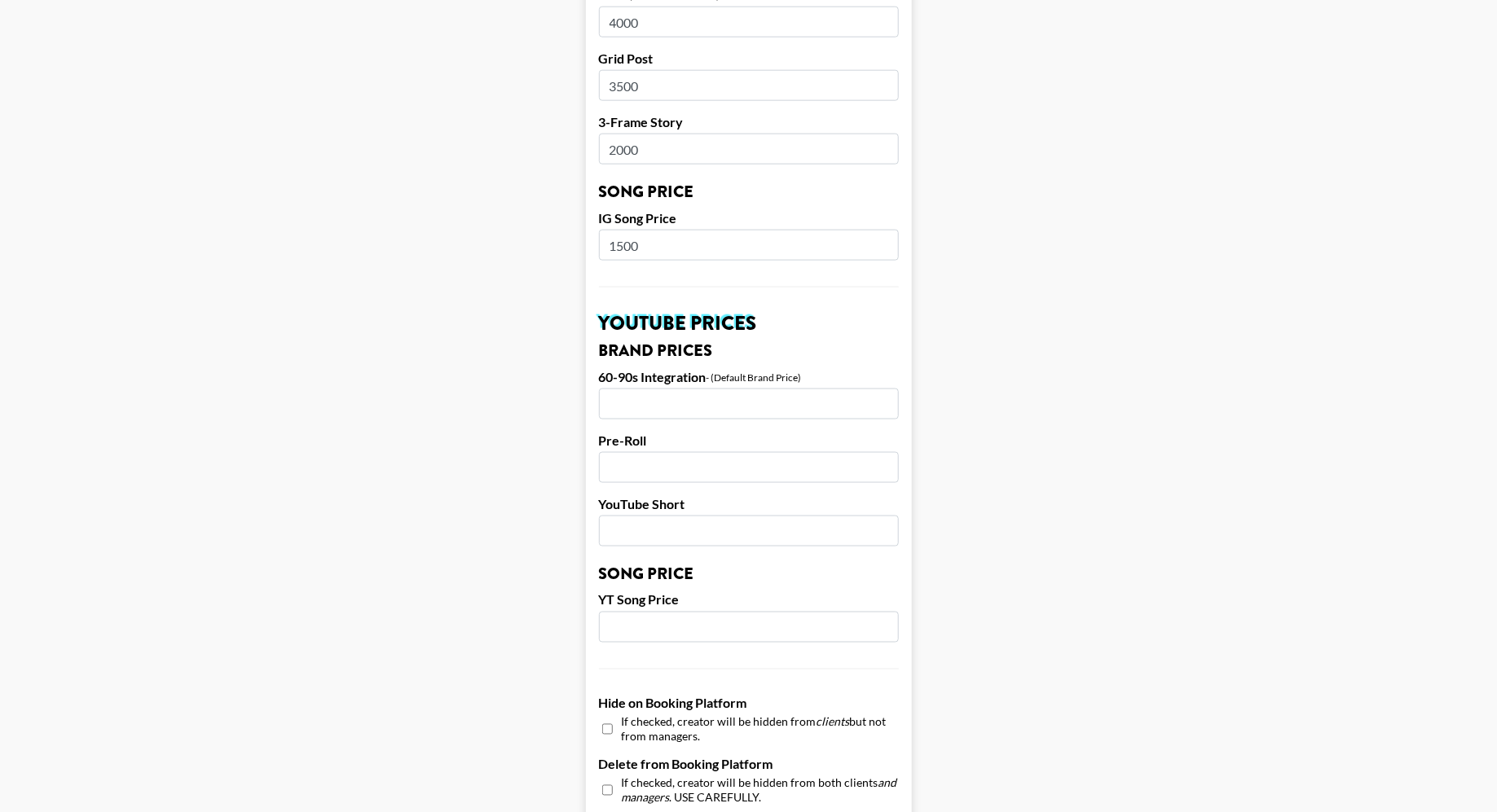
click at [674, 389] on input "number" at bounding box center [749, 404] width 300 height 31
type input "500"
click at [945, 407] on main "Airtable ID: recKeoDOgOIYghU8c Manager(s) diana.luc@grail-talent.com ​ TikTok U…" at bounding box center [748, 221] width 1471 height 2050
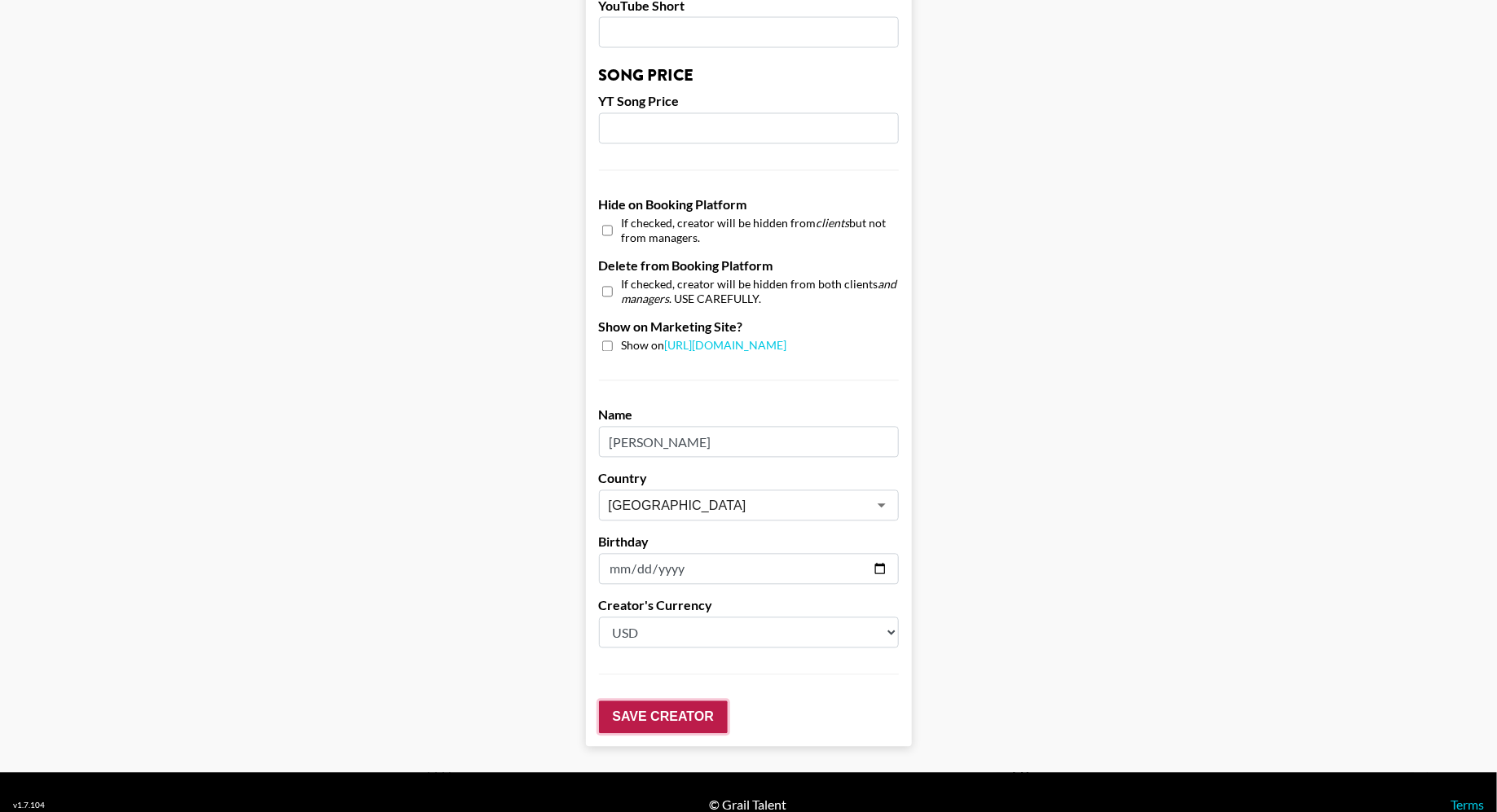
click at [688, 702] on input "Save Creator" at bounding box center [663, 718] width 128 height 33
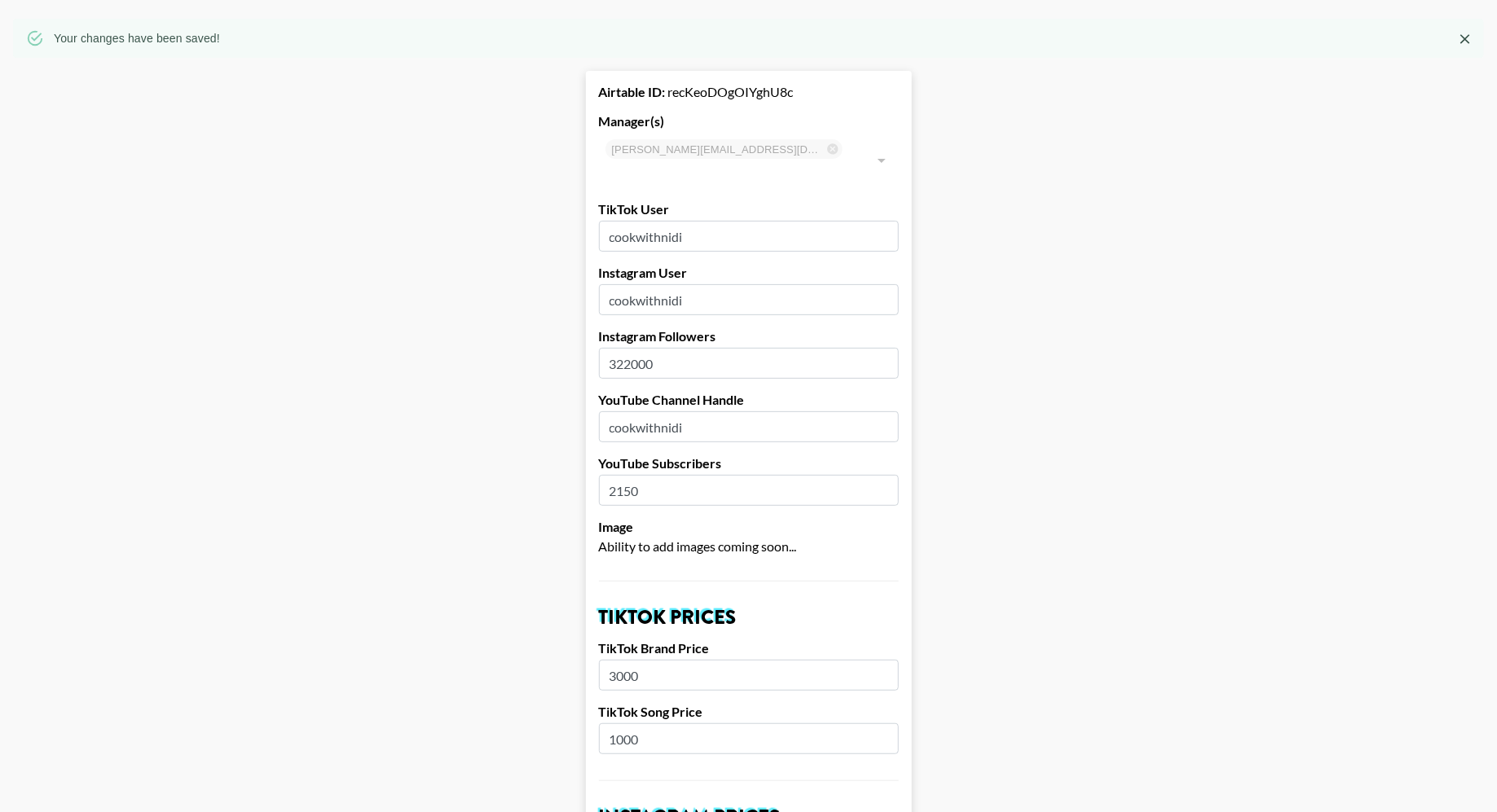
scroll to position [69, 0]
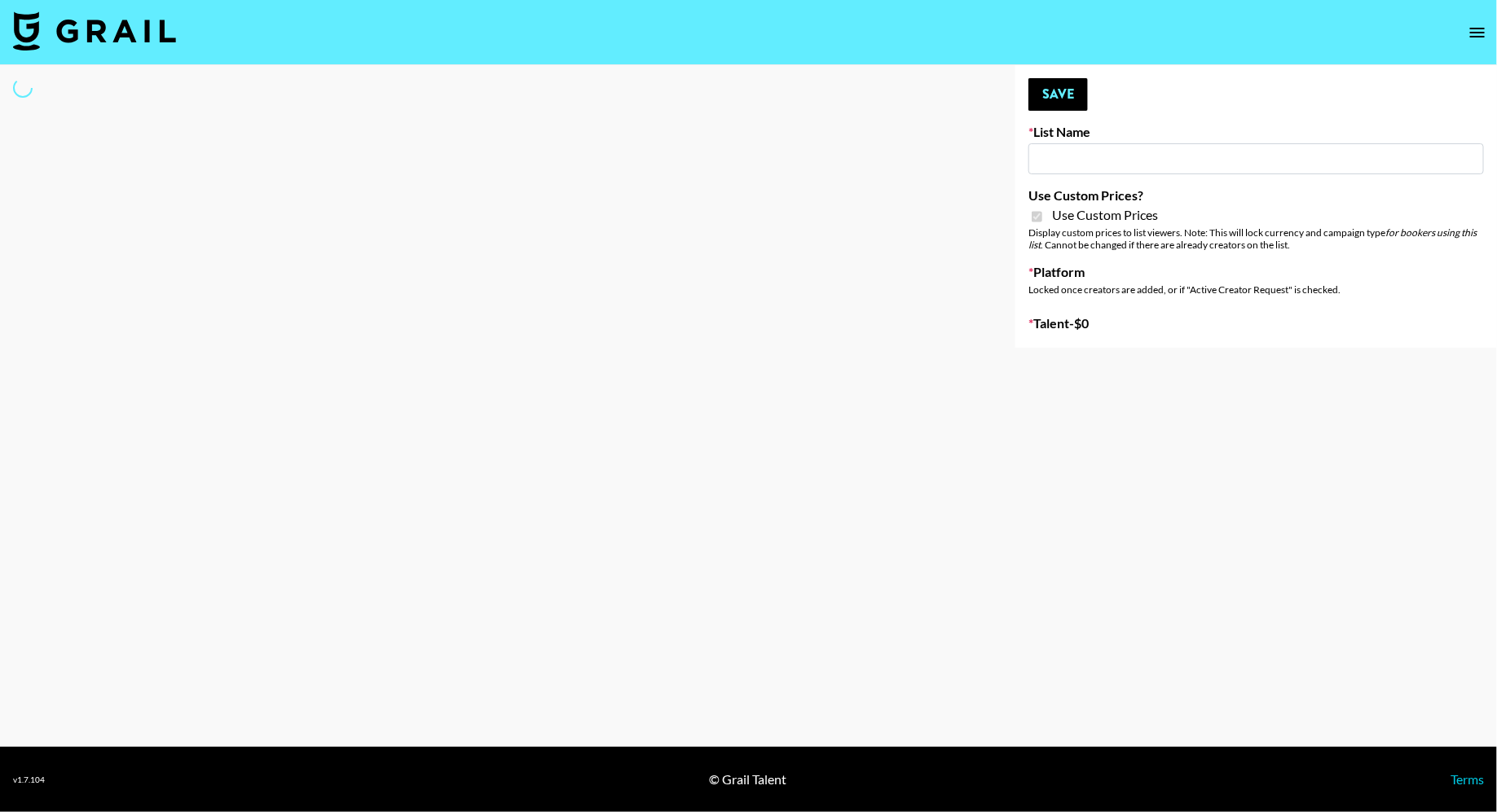
type input "Whallpro"
checkbox input "true"
select select "Brand"
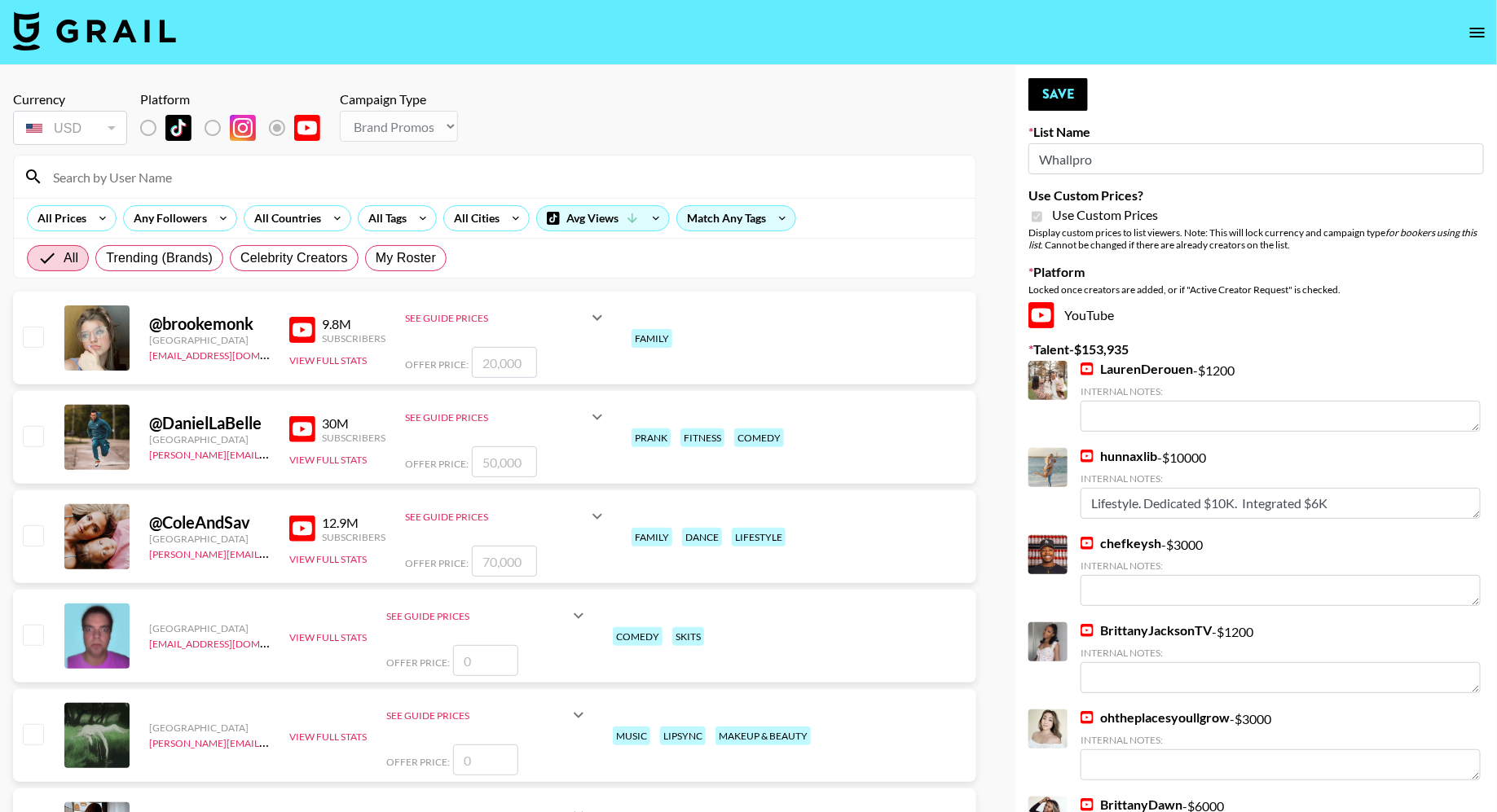
click at [128, 174] on input at bounding box center [505, 177] width 923 height 26
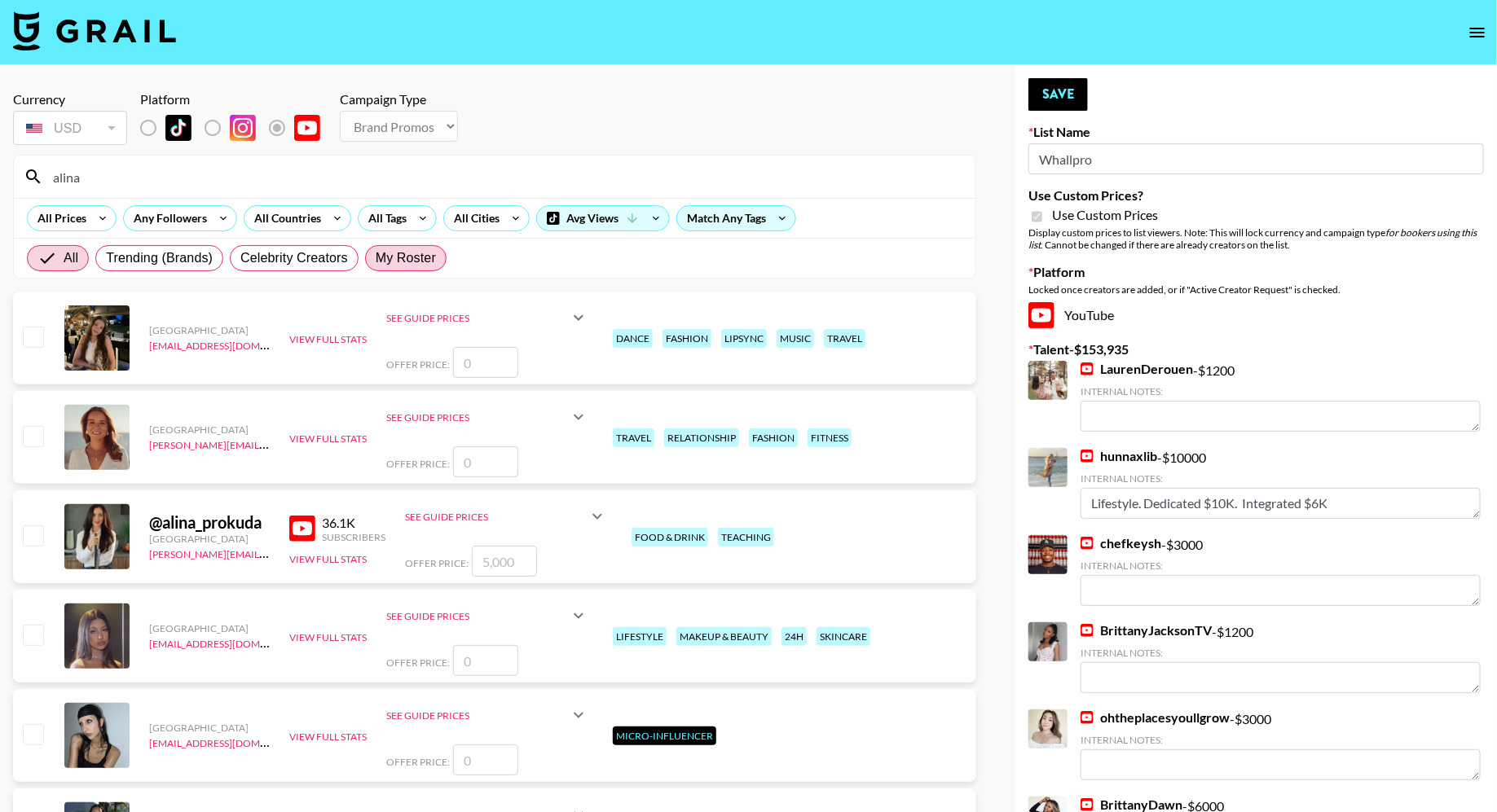
type input "alina"
click at [425, 255] on span "My Roster" at bounding box center [406, 257] width 60 height 20
click at [375, 258] on input "My Roster" at bounding box center [375, 258] width 0 height 0
radio input "true"
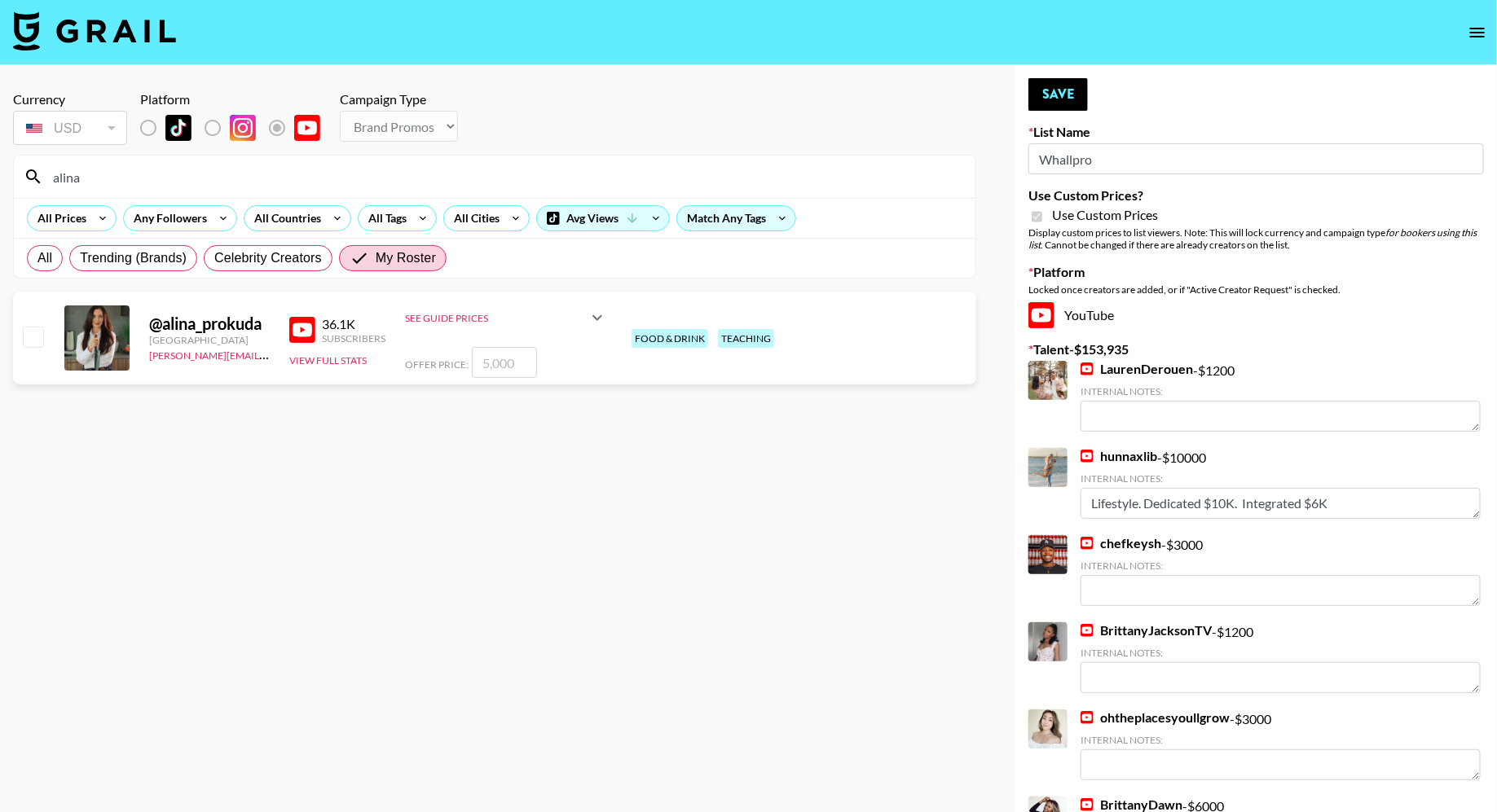
click at [42, 343] on input "checkbox" at bounding box center [32, 336] width 20 height 20
checkbox input "true"
drag, startPoint x: 488, startPoint y: 361, endPoint x: 471, endPoint y: 362, distance: 17.0
click at [472, 362] on input "5000" at bounding box center [504, 362] width 65 height 31
type input "2000"
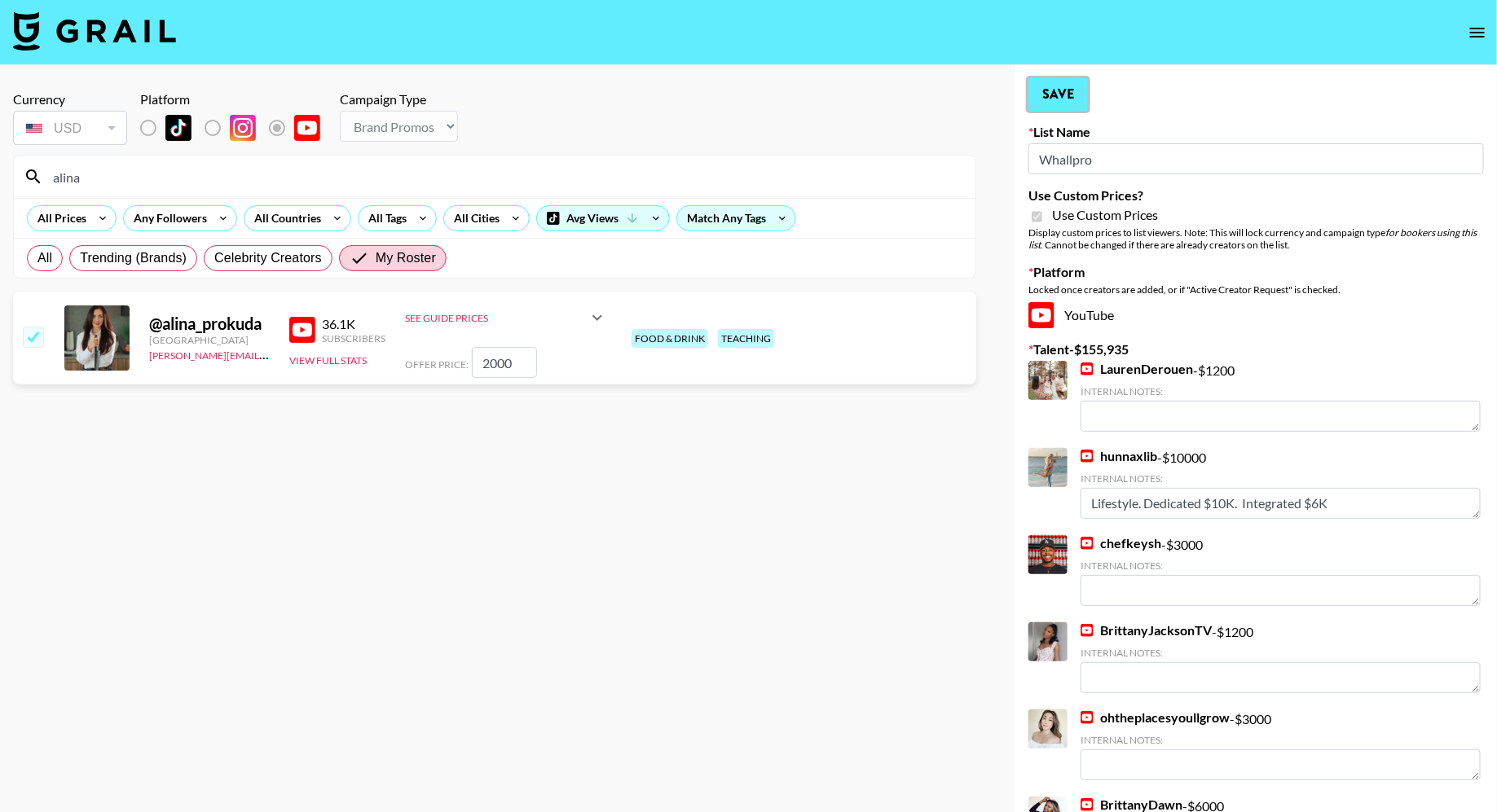
click at [1068, 91] on button "Save" at bounding box center [1057, 94] width 59 height 33
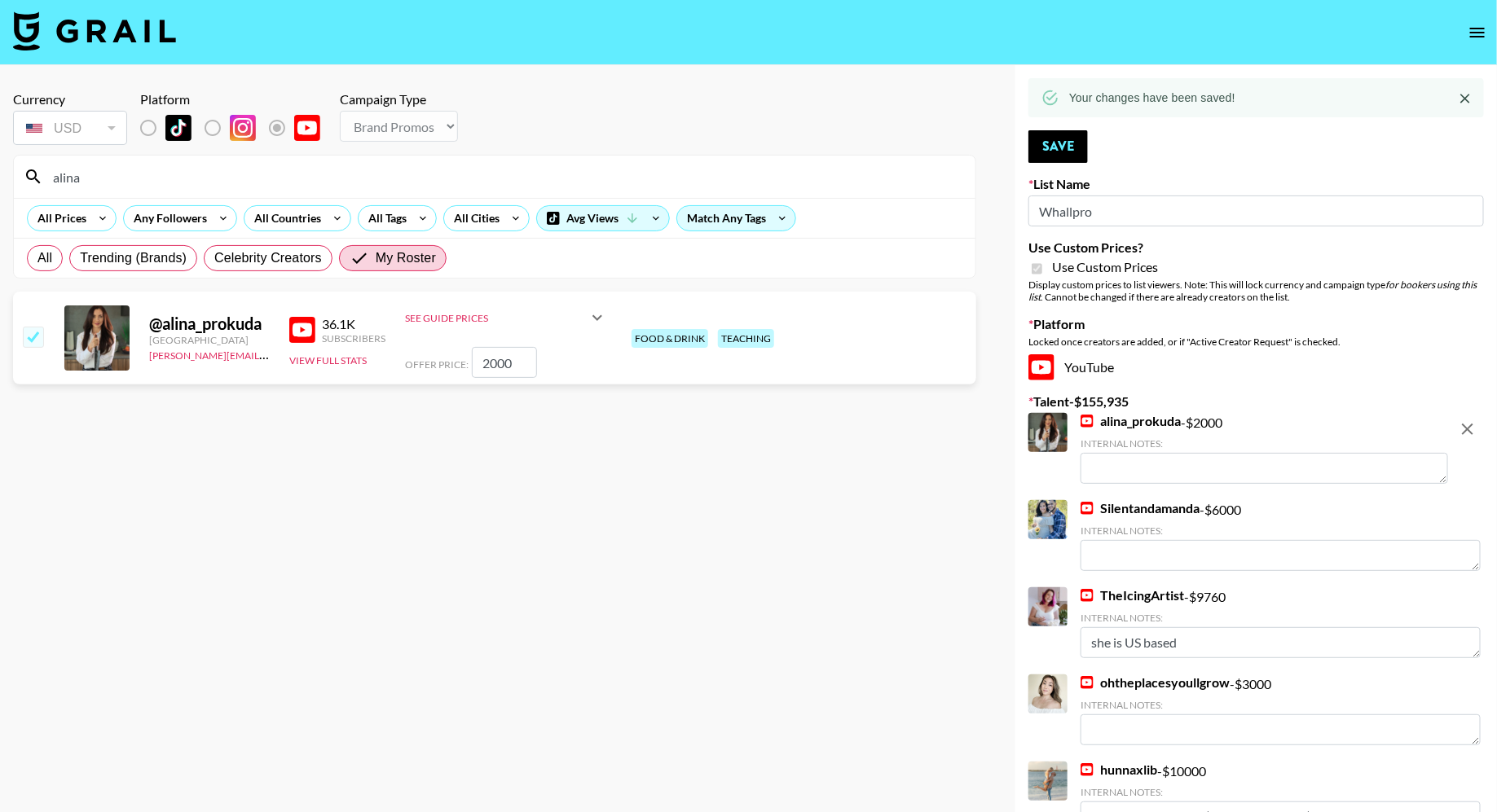
click at [320, 182] on input "alina" at bounding box center [505, 177] width 923 height 26
type input "cookwi"
click at [32, 332] on input "checkbox" at bounding box center [32, 336] width 20 height 20
checkbox input "true"
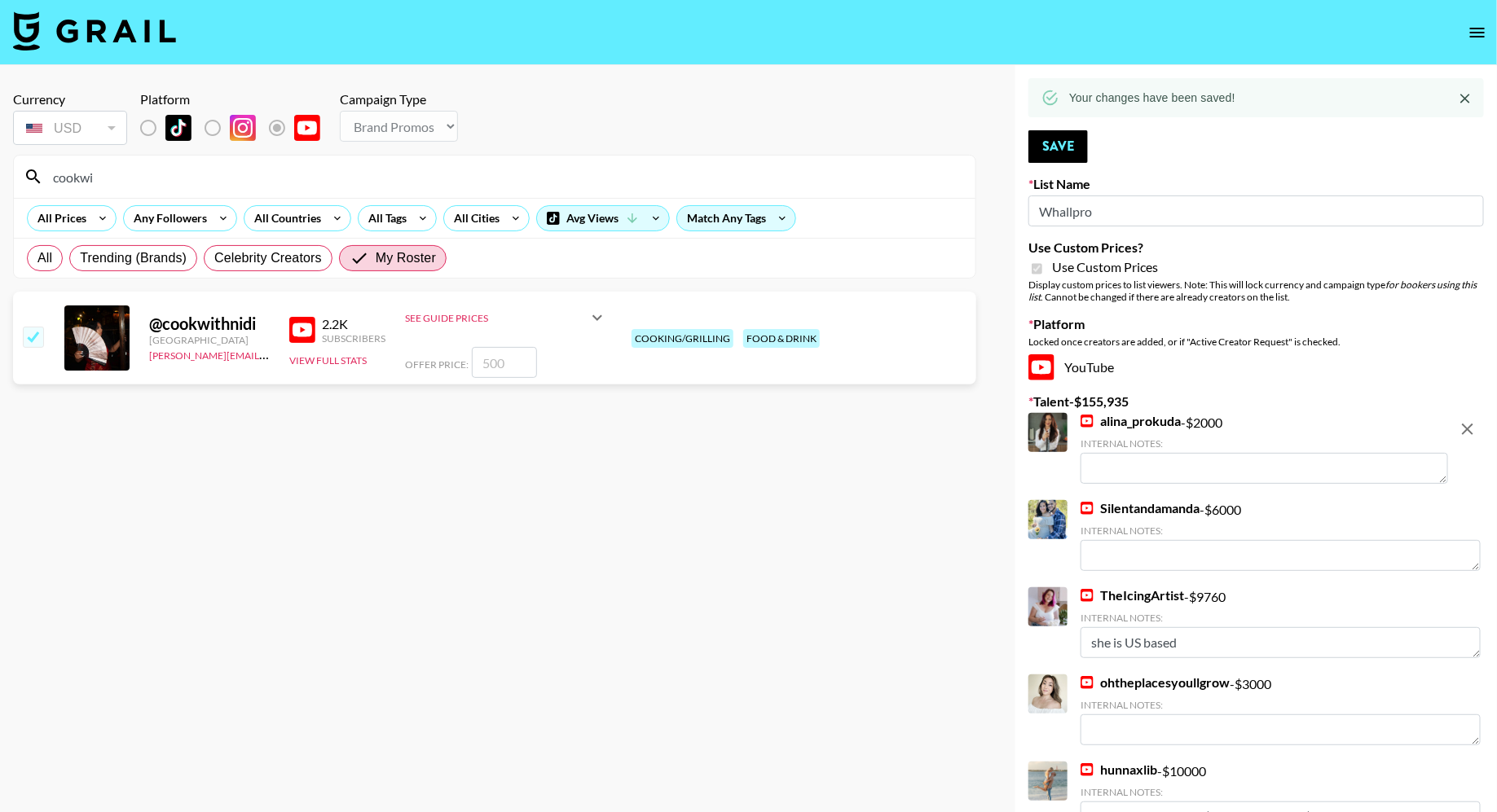
type input "500"
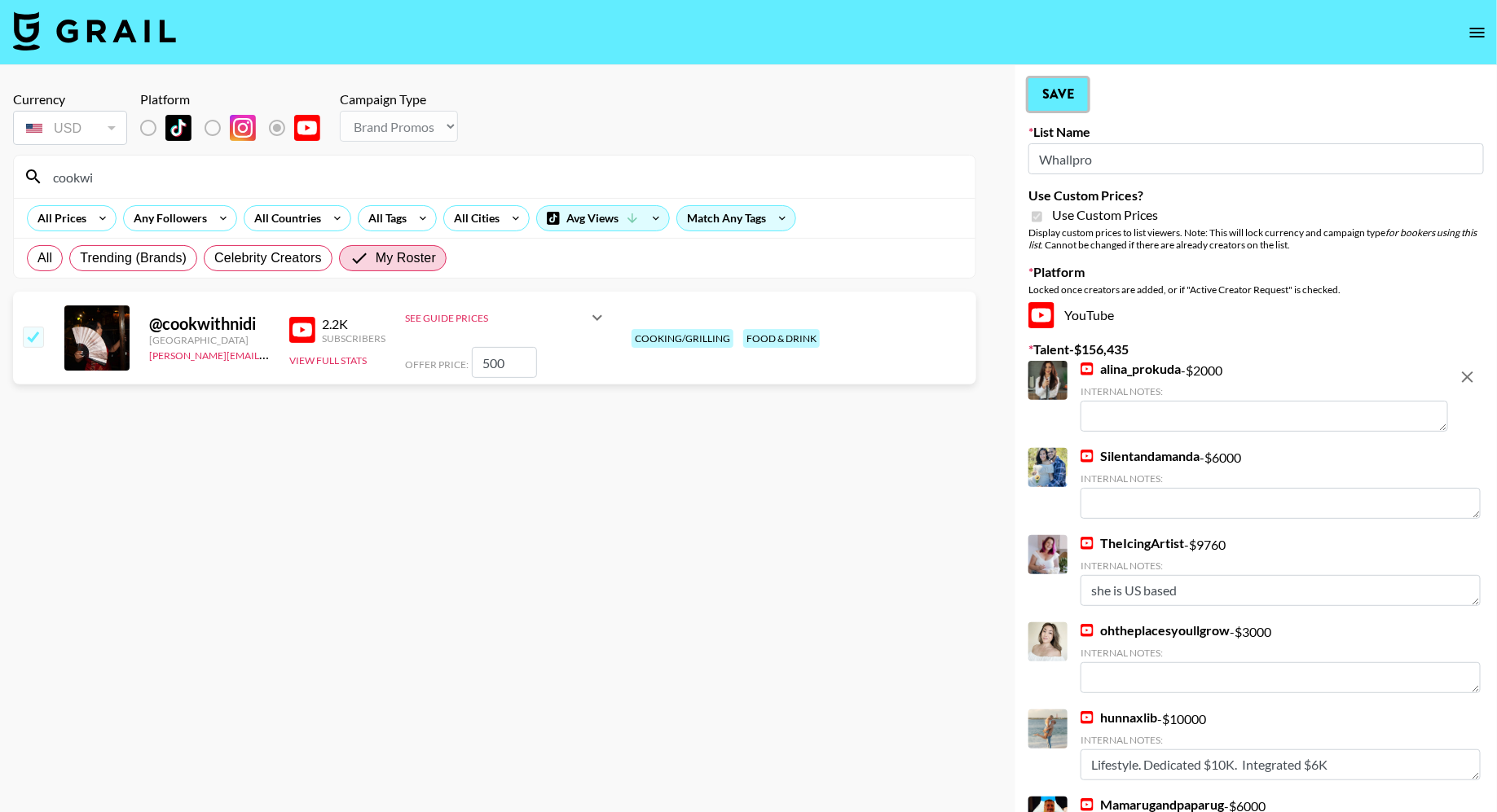
click at [1045, 96] on button "Save" at bounding box center [1057, 94] width 59 height 33
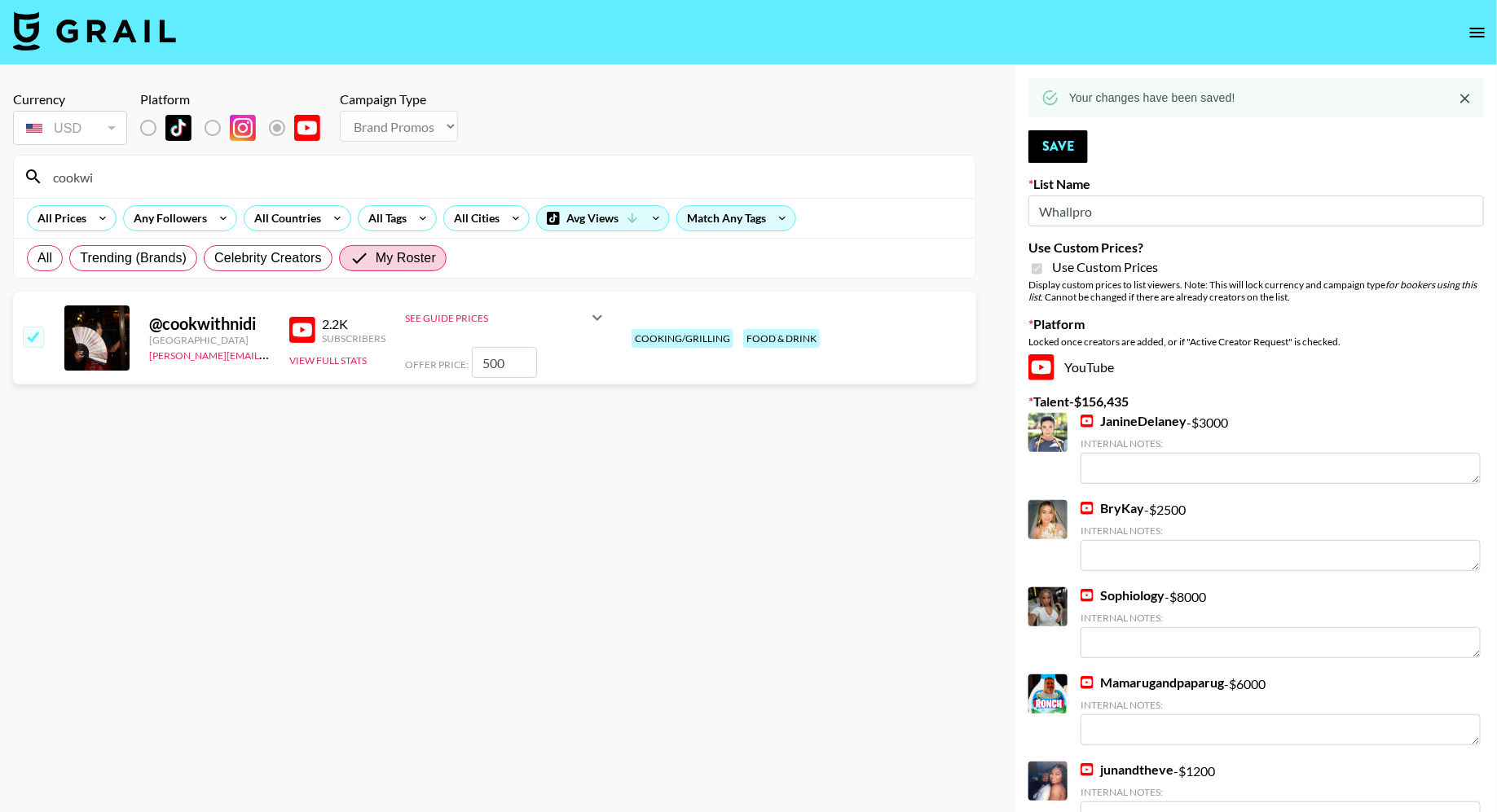
click at [437, 178] on input "cookwi" at bounding box center [505, 177] width 923 height 26
type input "tomfrom"
click at [35, 336] on input "checkbox" at bounding box center [32, 336] width 20 height 20
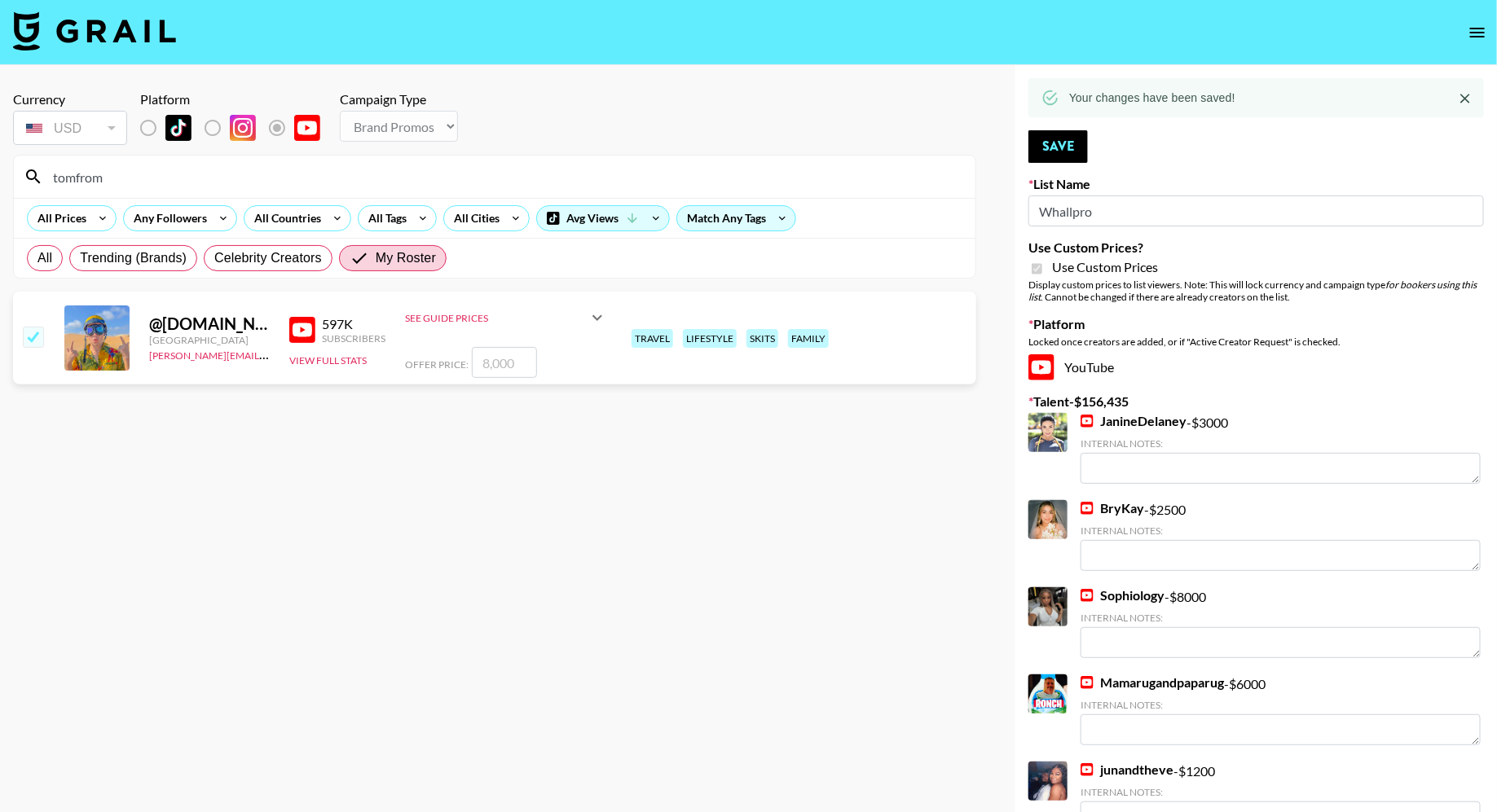
checkbox input "true"
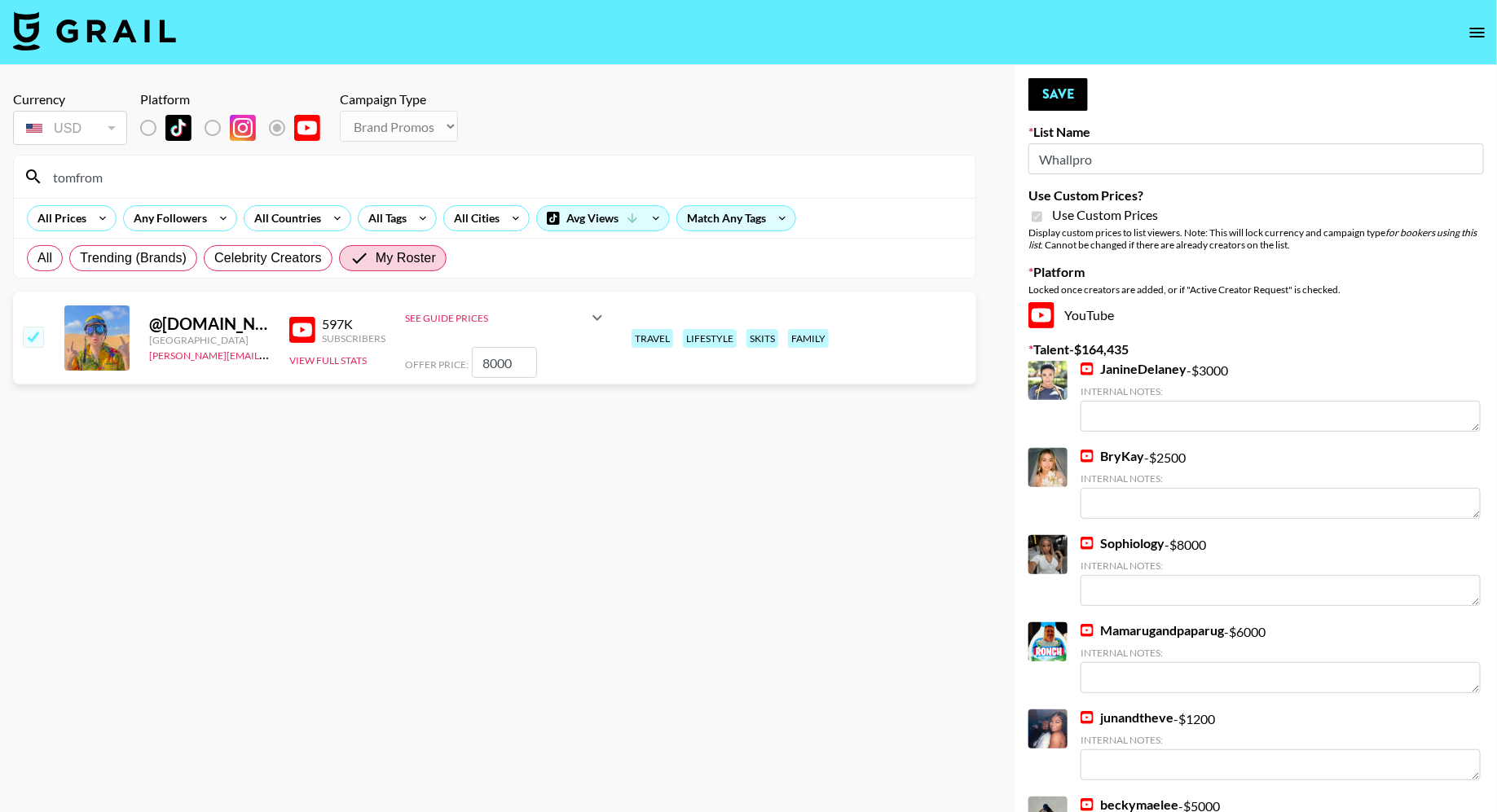
drag, startPoint x: 488, startPoint y: 362, endPoint x: 465, endPoint y: 362, distance: 23.0
click at [465, 362] on div "Offer Price: 8000" at bounding box center [506, 362] width 202 height 31
type input "2000"
click at [1052, 90] on button "Save" at bounding box center [1057, 94] width 59 height 33
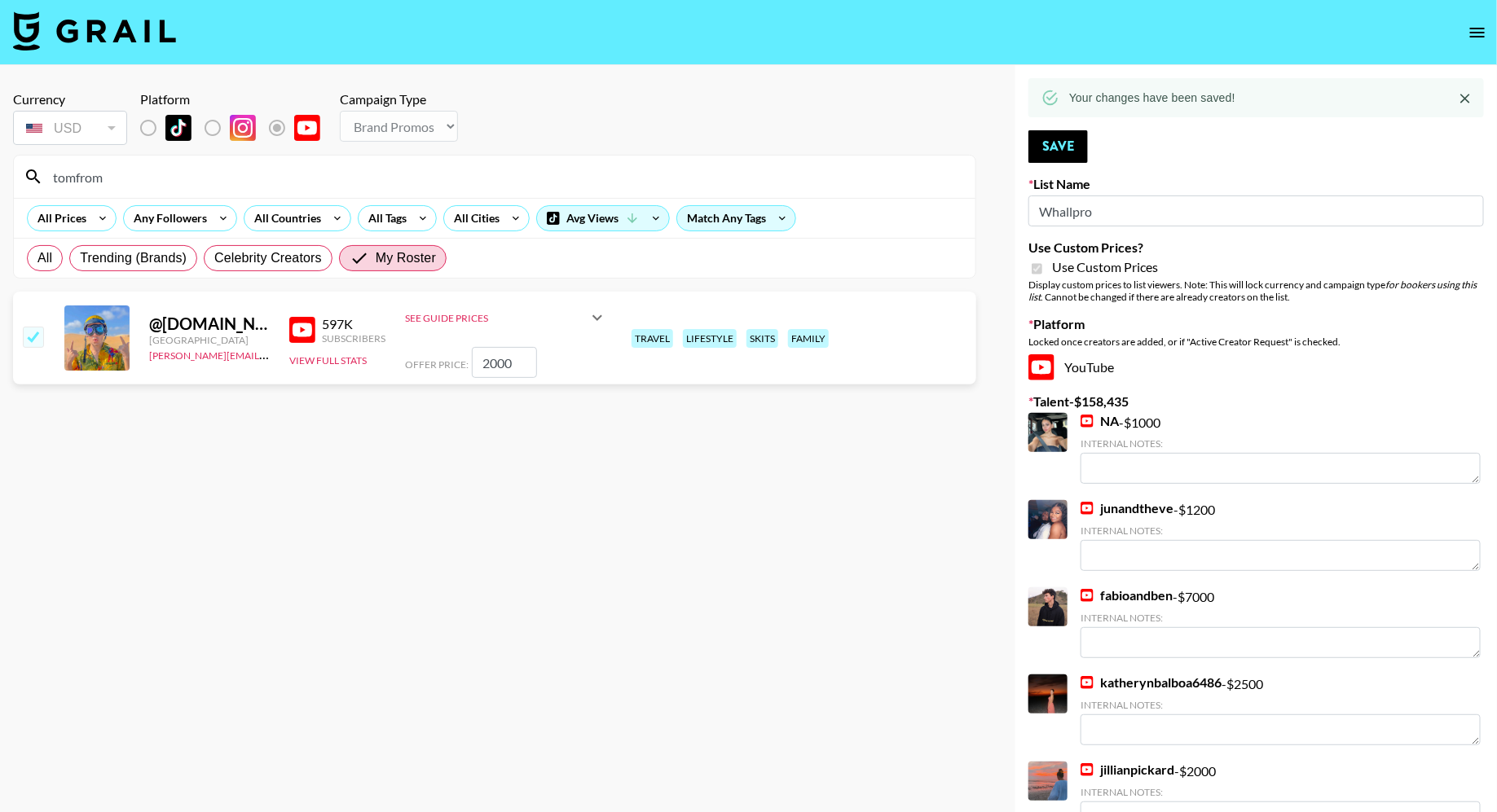
click at [359, 182] on input "tomfrom" at bounding box center [505, 177] width 923 height 26
type input "nastya"
click at [29, 338] on input "checkbox" at bounding box center [32, 336] width 20 height 20
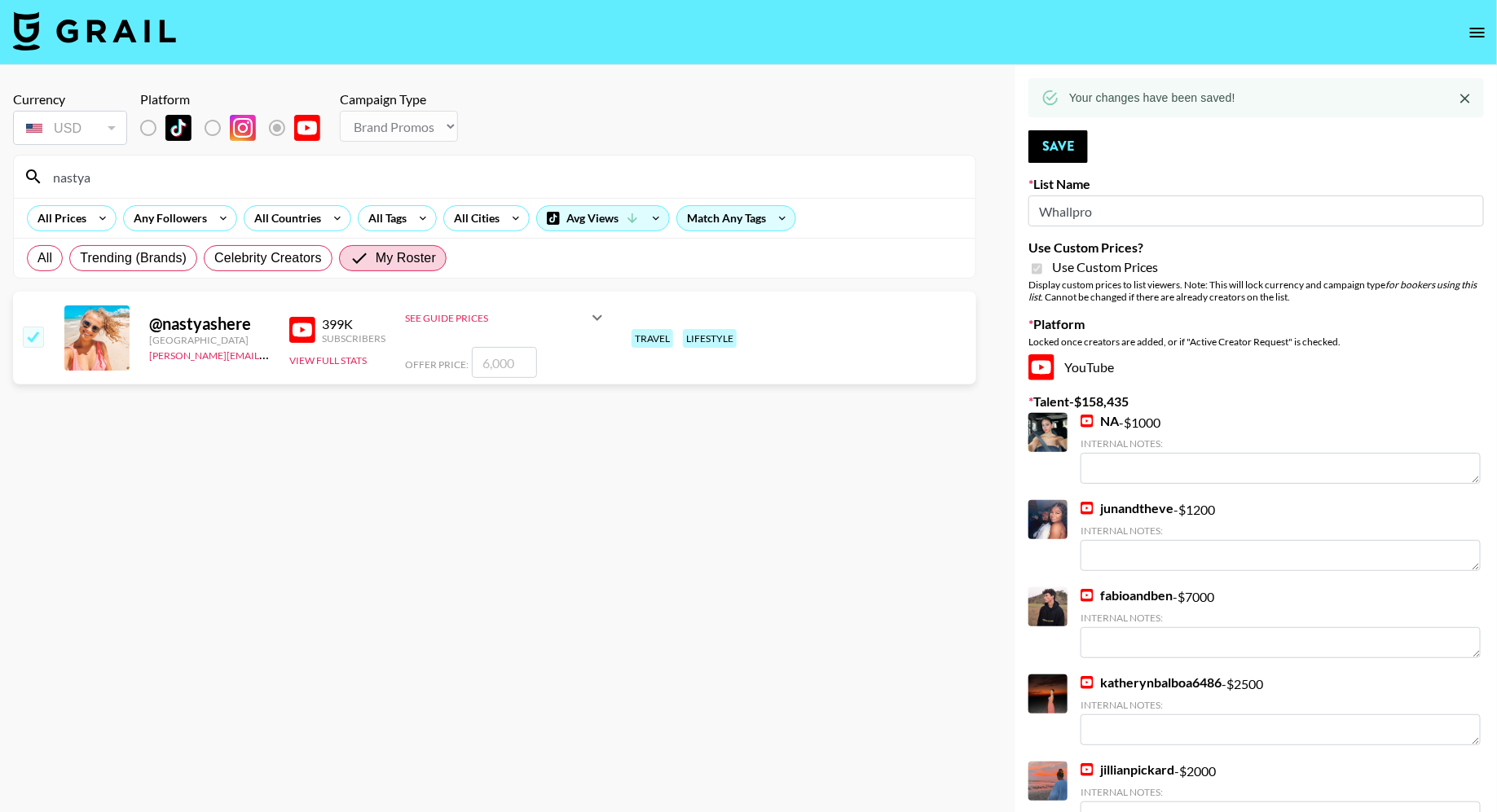
checkbox input "true"
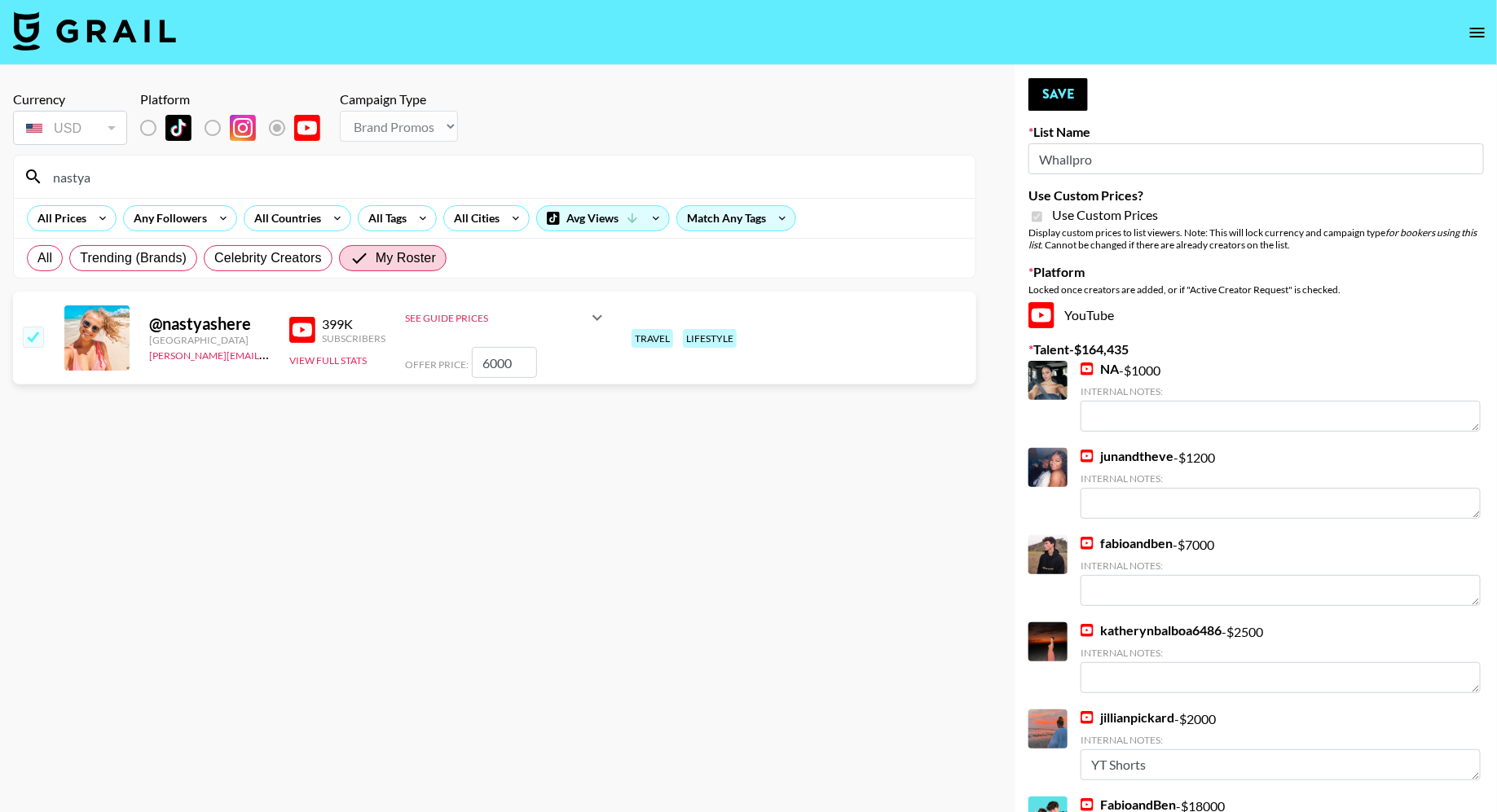
click at [481, 364] on input "6000" at bounding box center [504, 362] width 65 height 31
click at [511, 364] on input "6000" at bounding box center [504, 362] width 65 height 31
type input "1500"
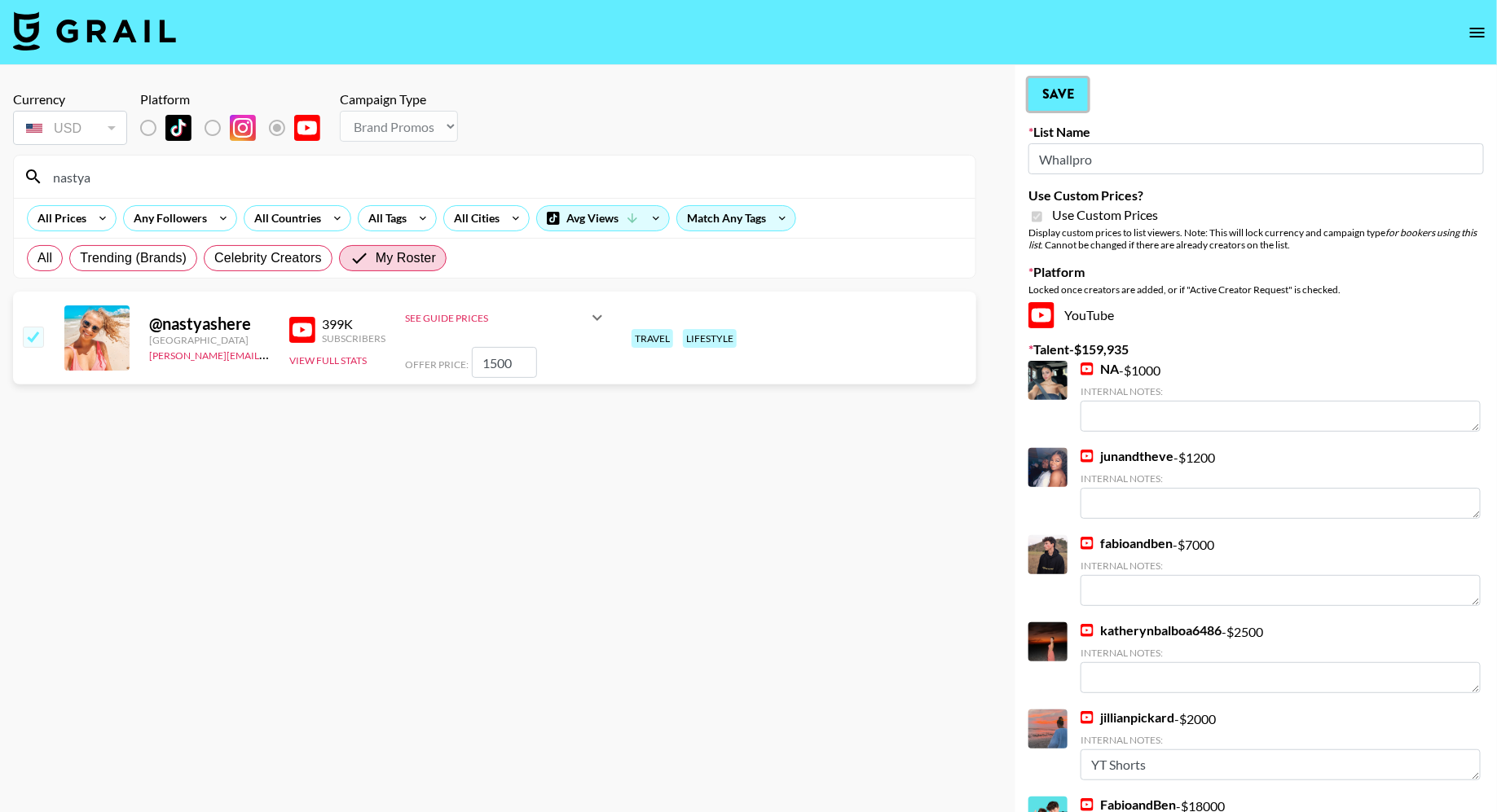
click at [1057, 98] on button "Save" at bounding box center [1057, 94] width 59 height 33
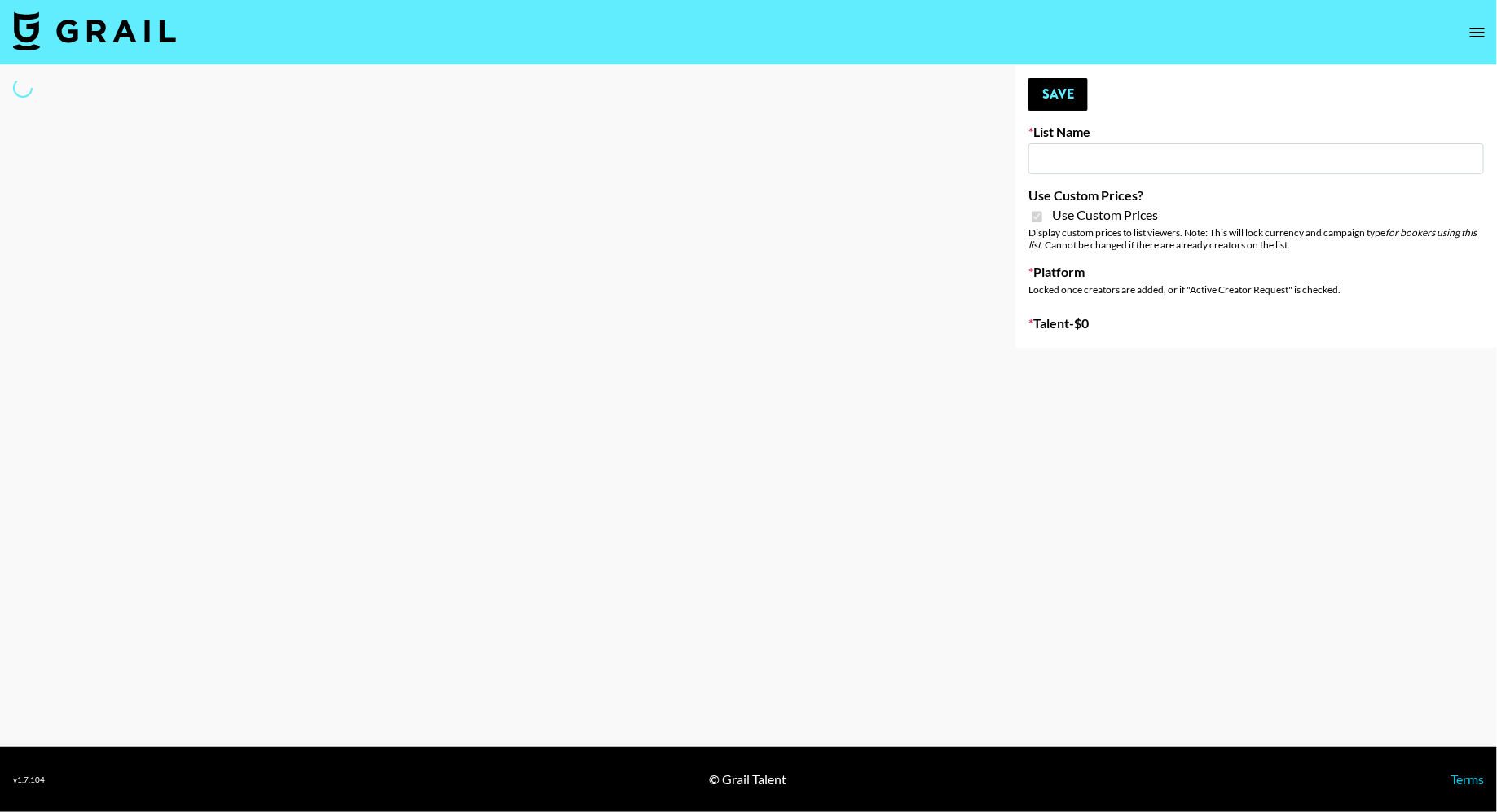
type input "Flexispot"
checkbox input "true"
select select "Brand"
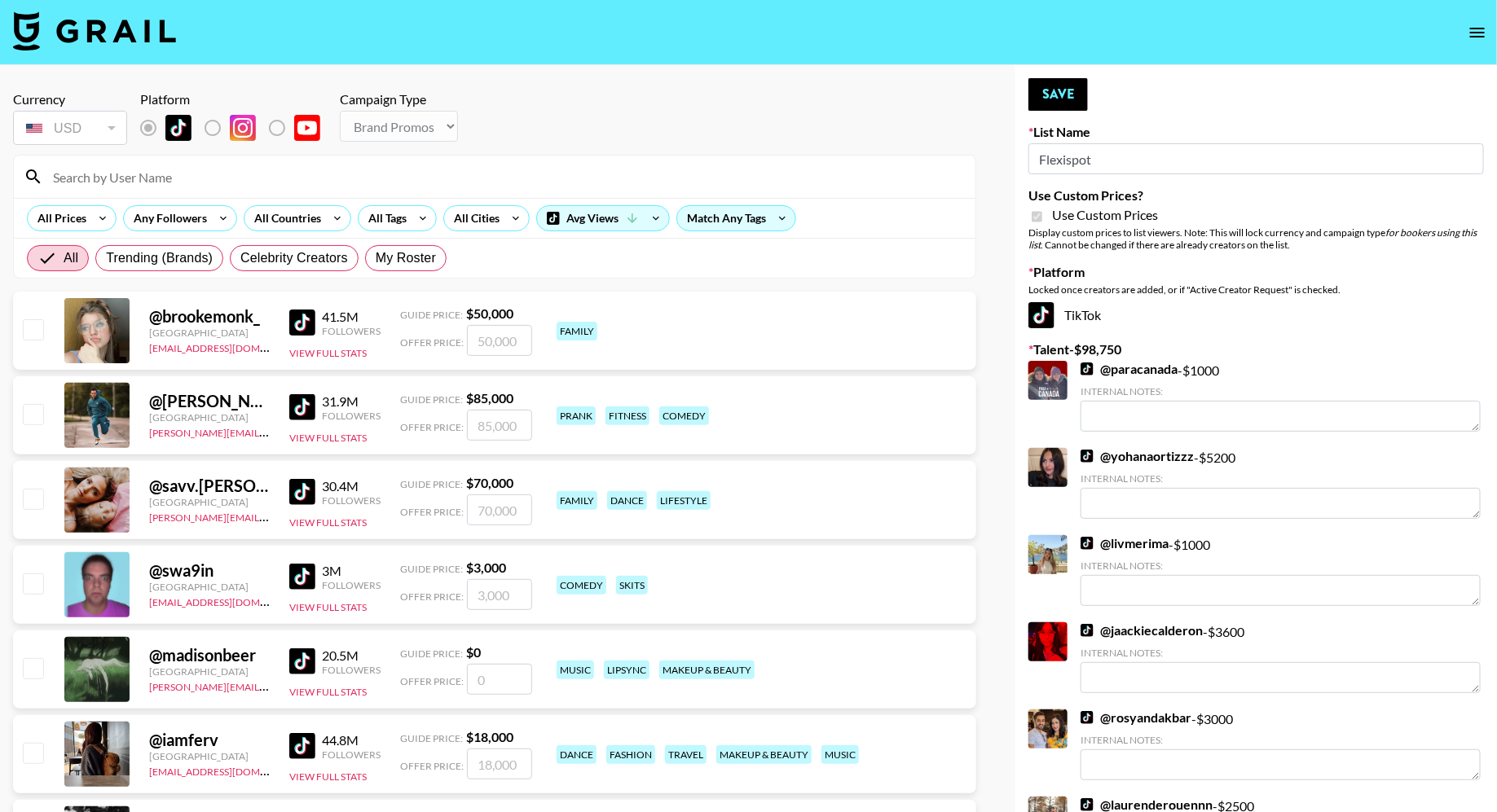
click at [333, 172] on input at bounding box center [505, 177] width 923 height 26
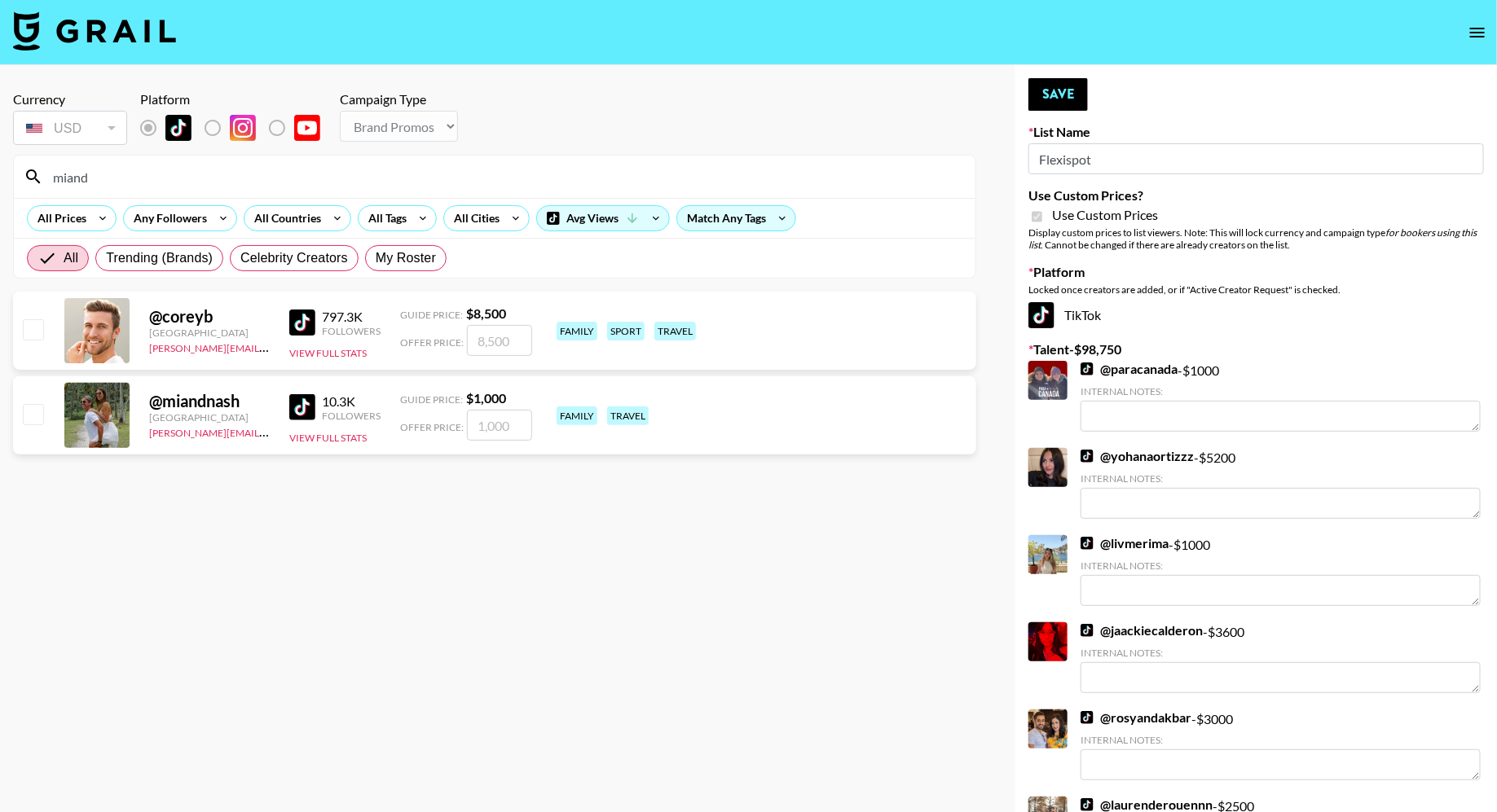
type input "miand"
click at [36, 412] on input "checkbox" at bounding box center [32, 413] width 20 height 20
checkbox input "true"
type input "1000"
click at [1059, 103] on button "Save" at bounding box center [1057, 94] width 59 height 33
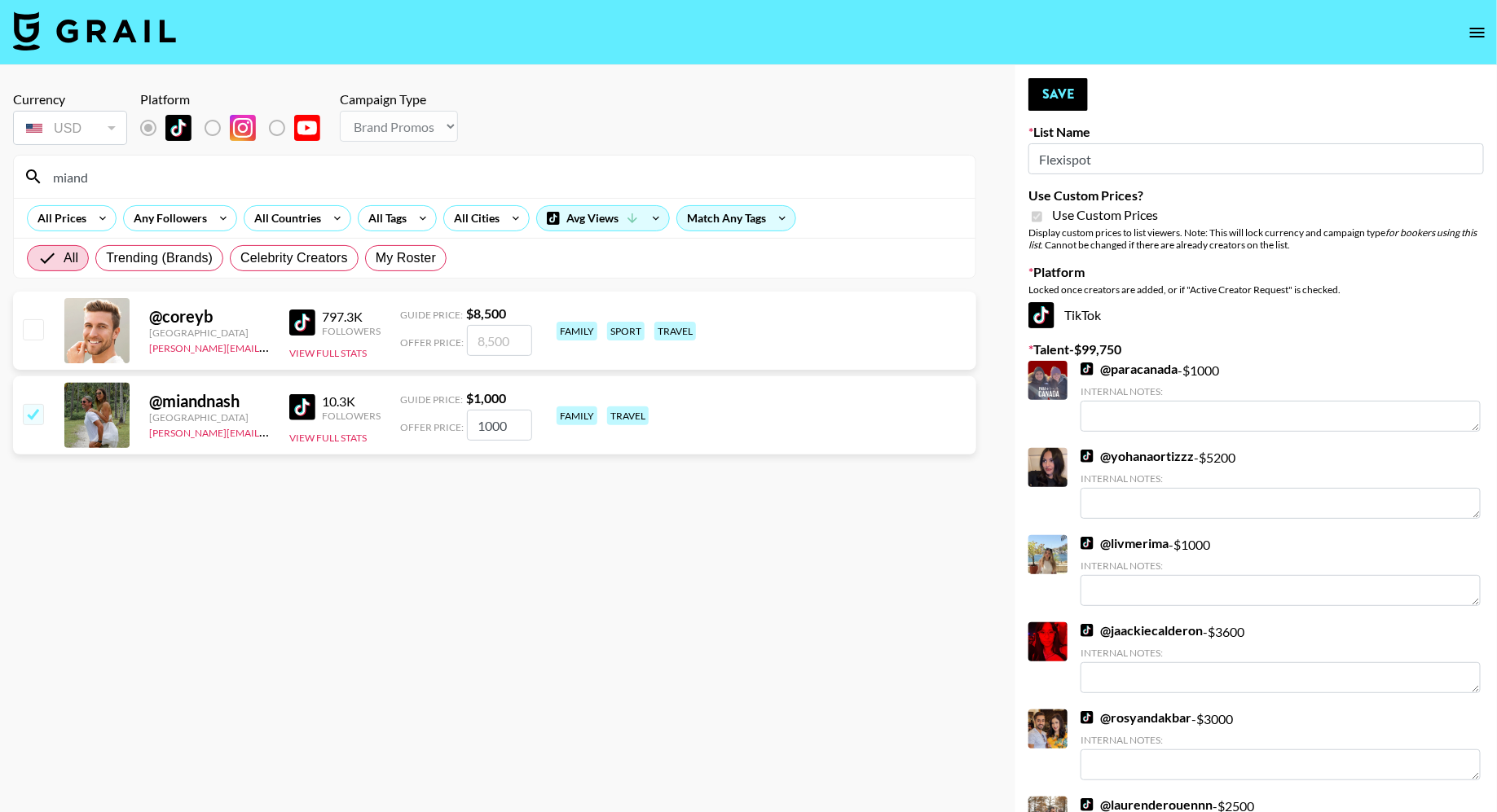
click at [499, 173] on input "miand" at bounding box center [505, 177] width 923 height 26
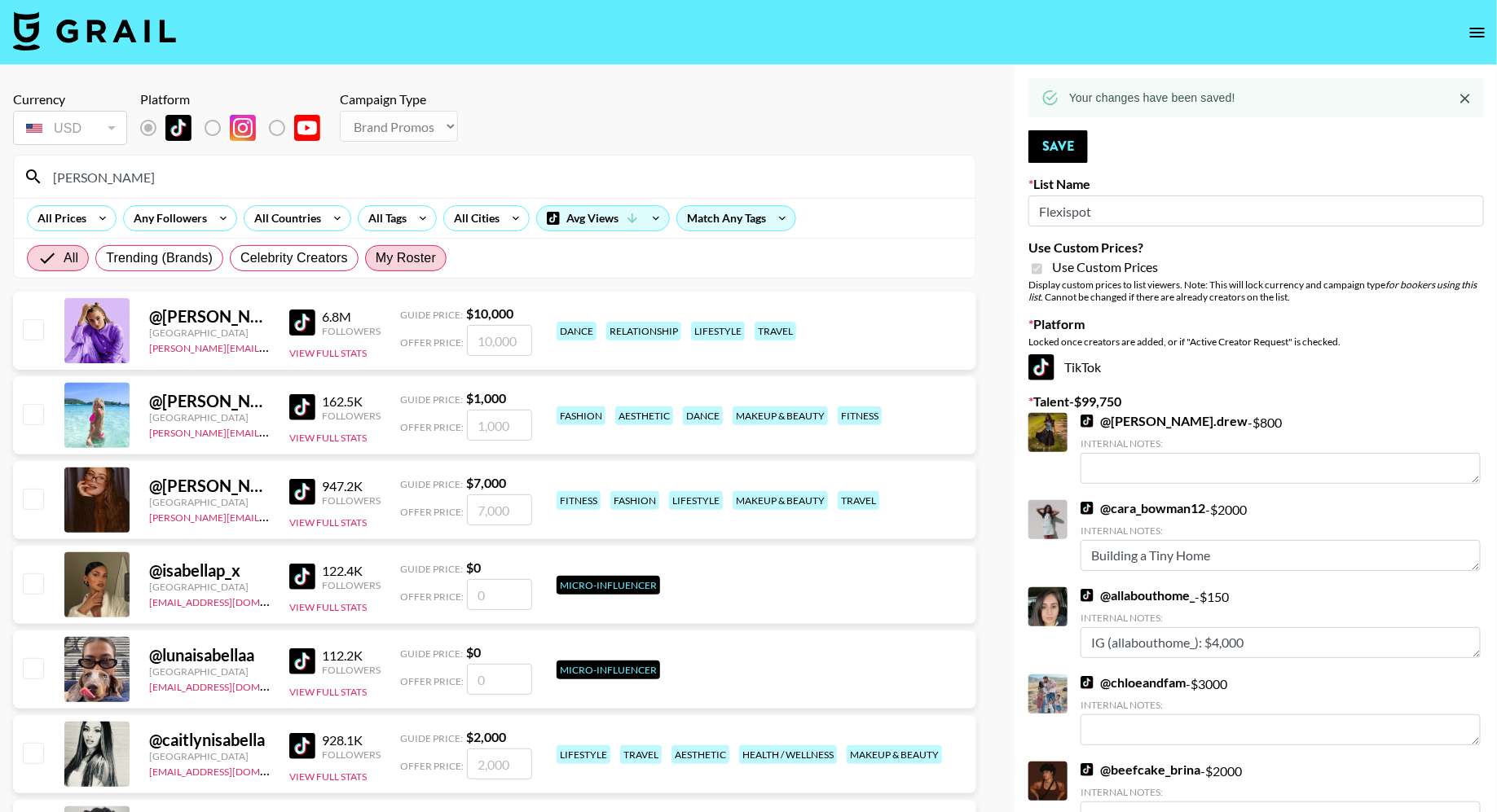
type input "isabella"
click at [408, 263] on span "My Roster" at bounding box center [406, 257] width 60 height 20
click at [375, 258] on input "My Roster" at bounding box center [375, 258] width 0 height 0
radio input "true"
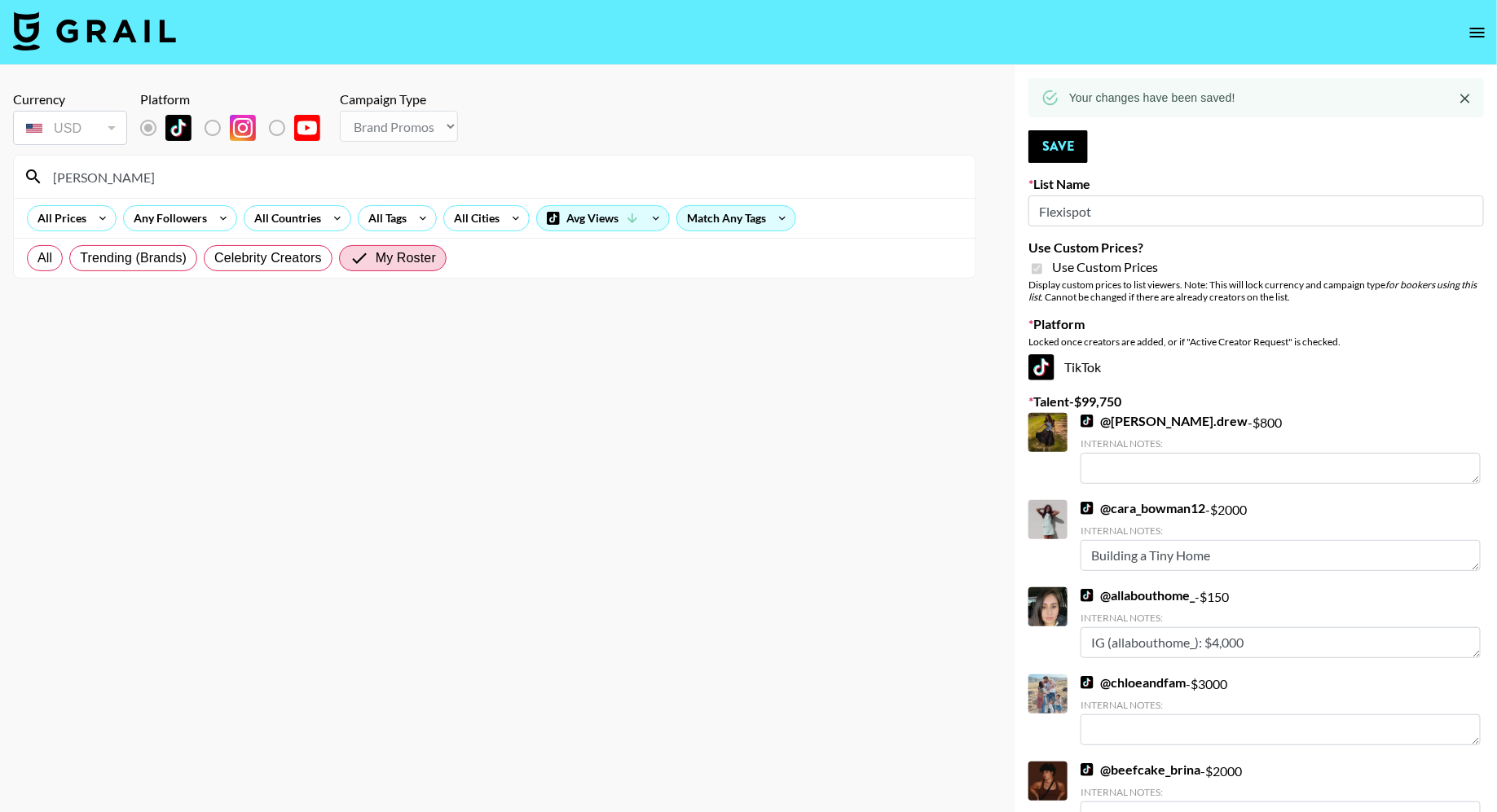
click at [191, 175] on input "isabella" at bounding box center [505, 177] width 923 height 26
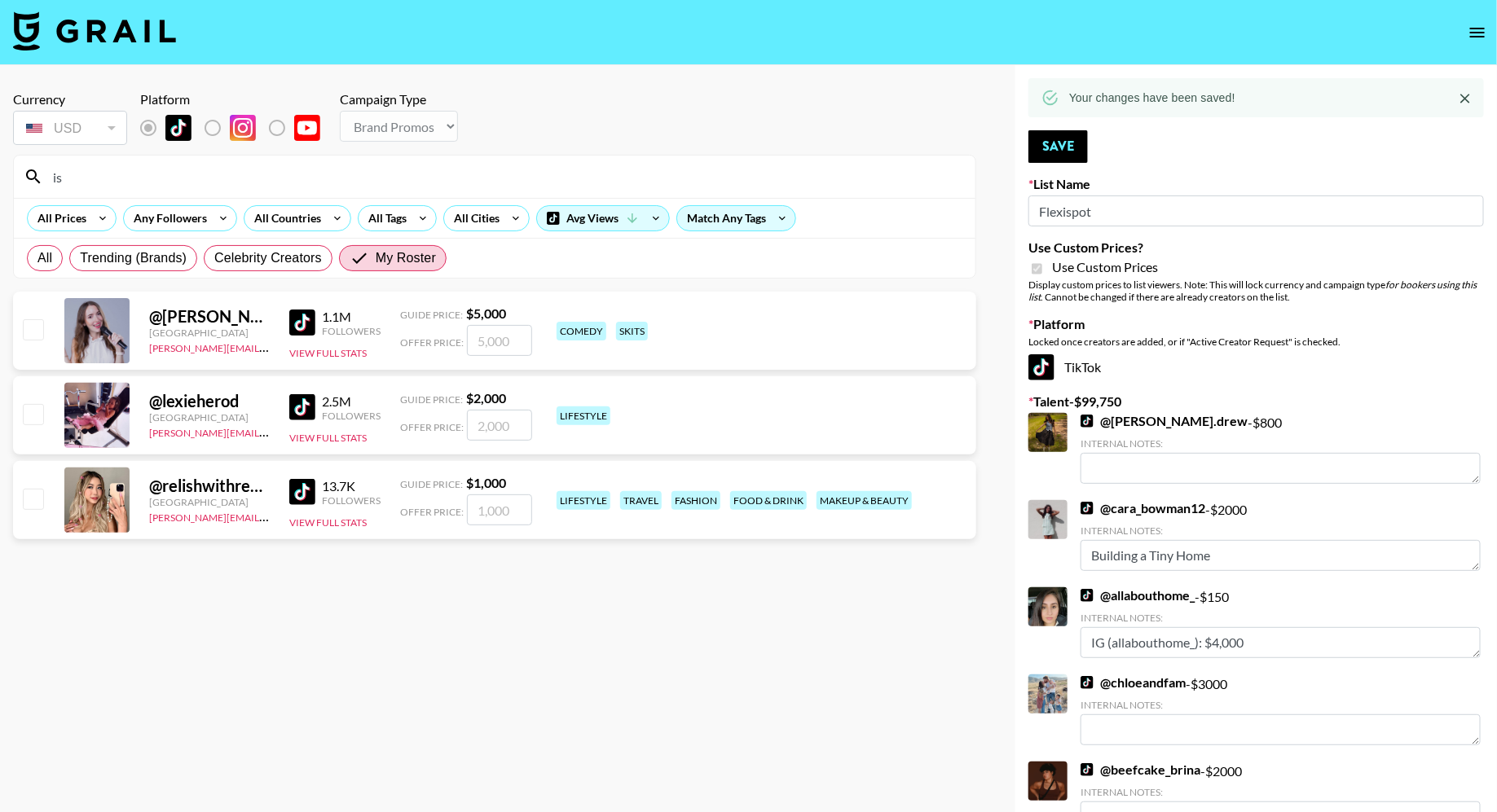
type input "i"
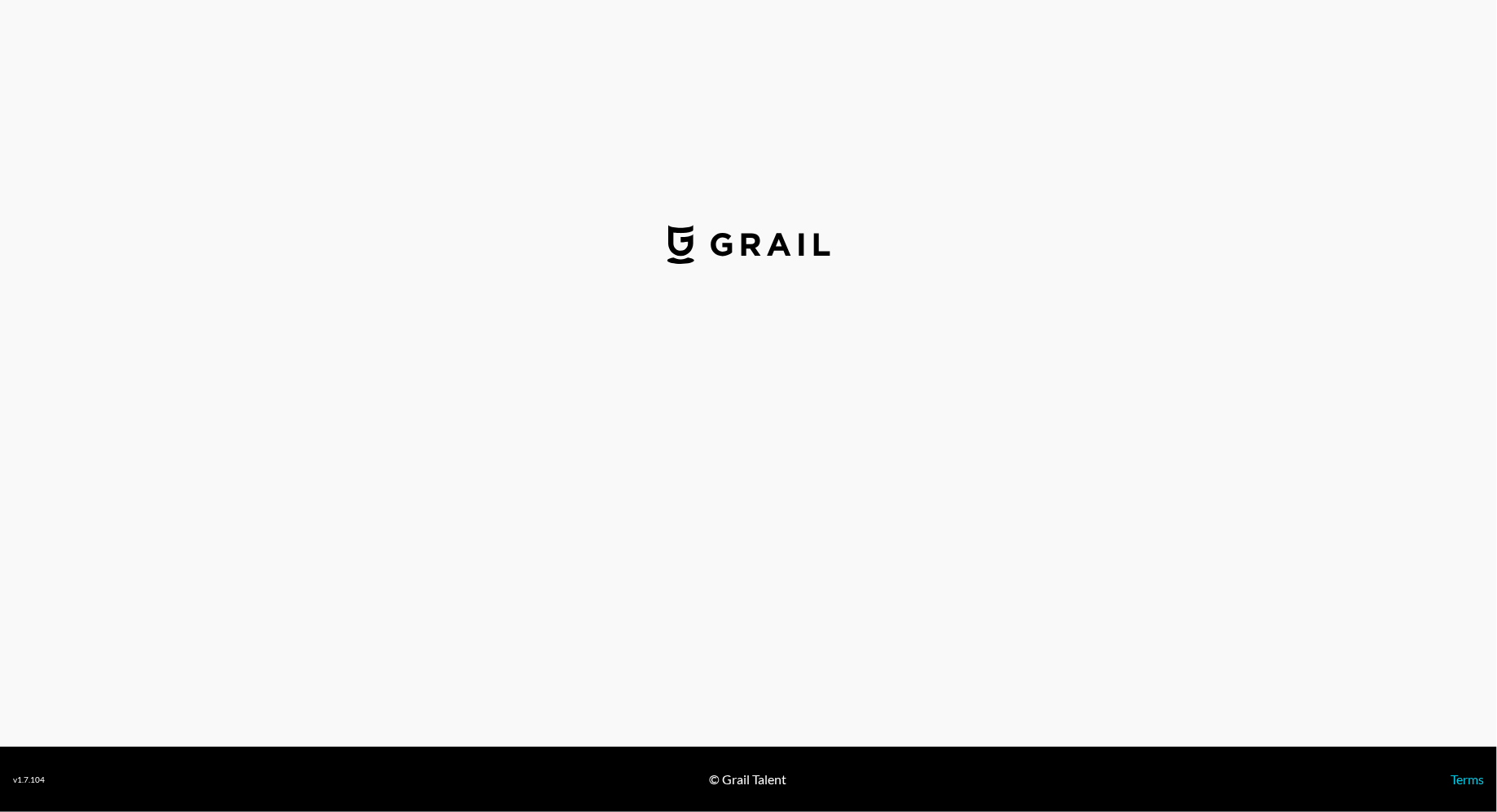
select select "USD"
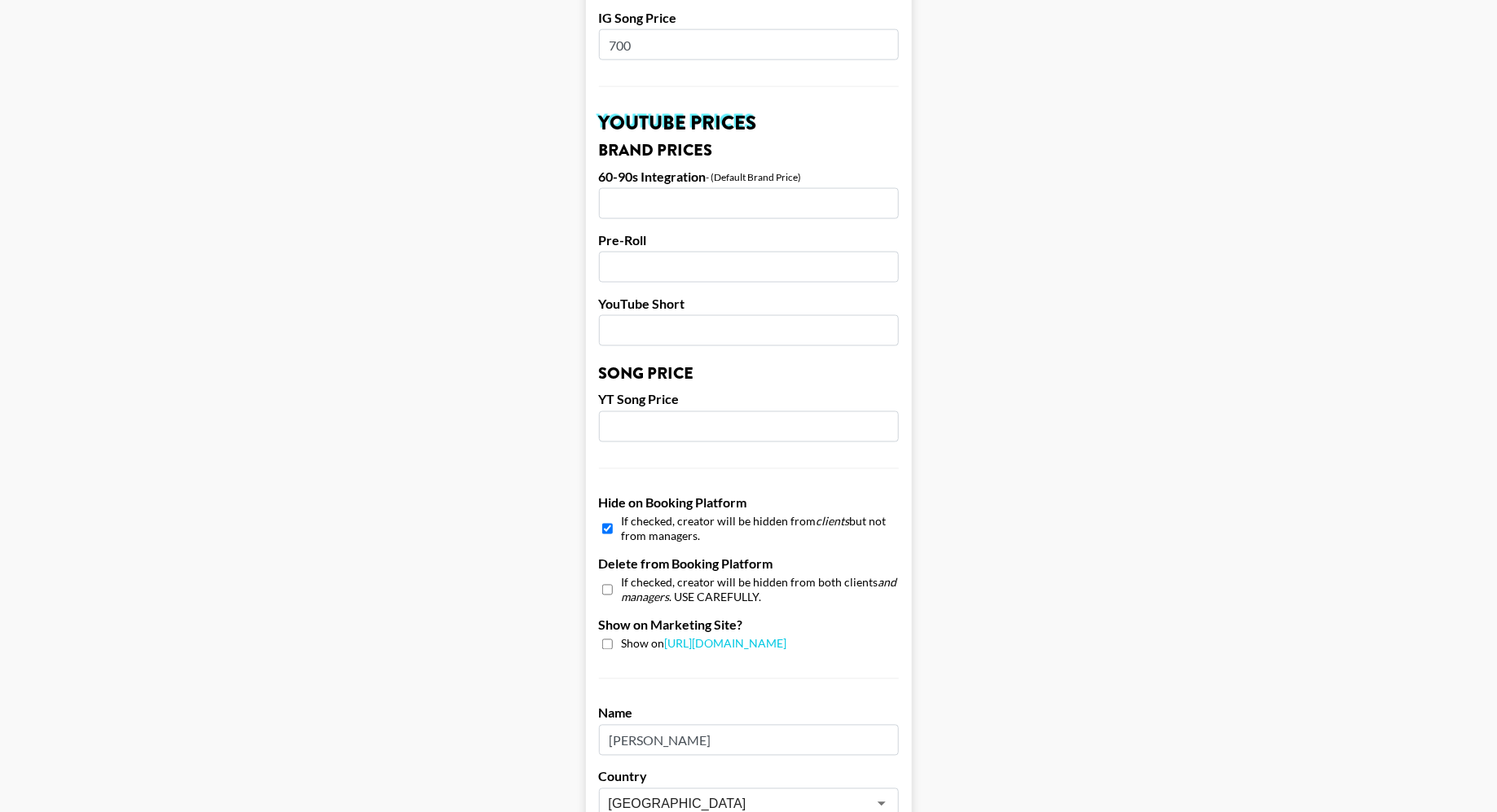
scroll to position [1395, 0]
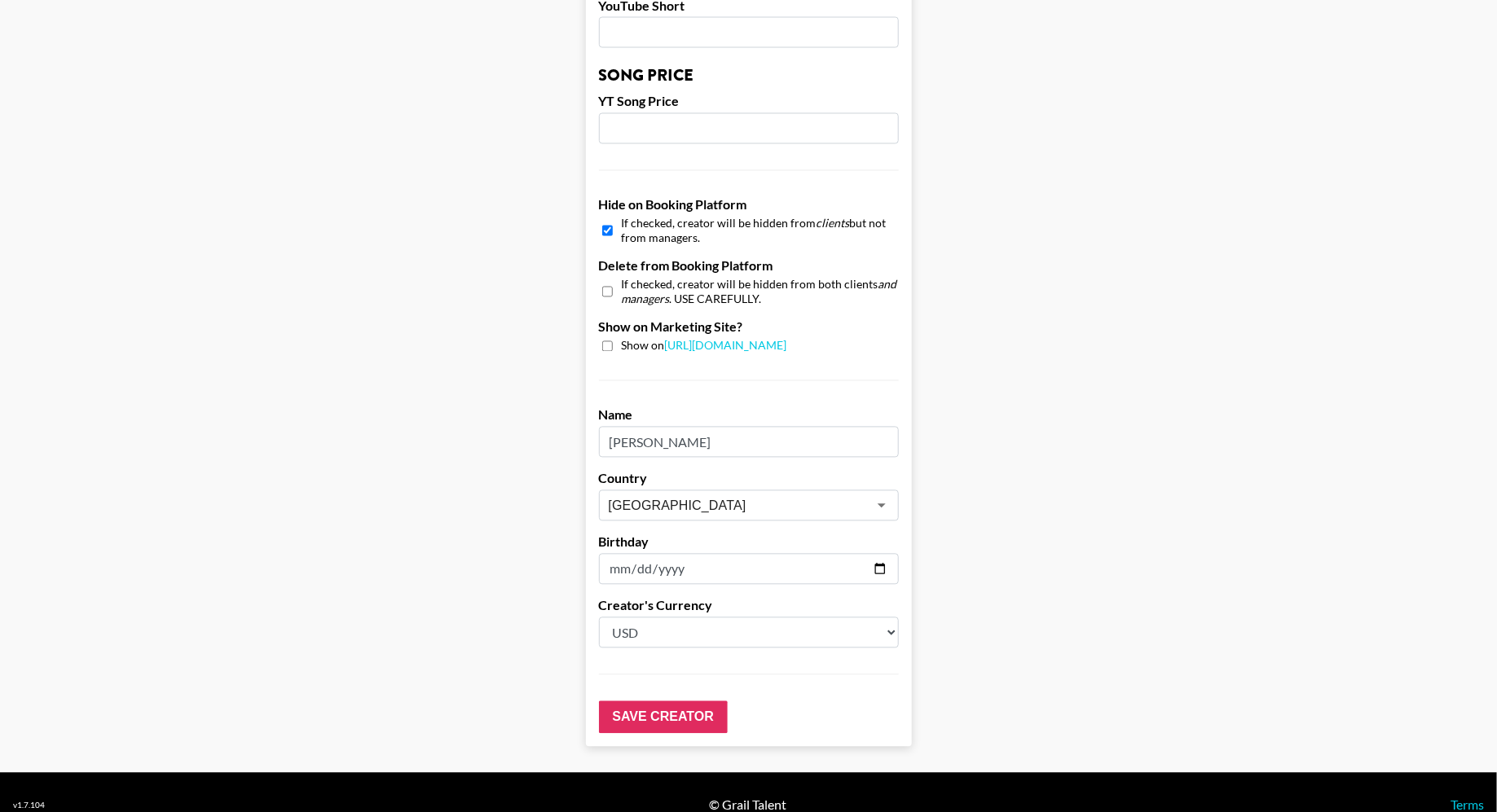
click at [607, 219] on input "checkbox" at bounding box center [607, 230] width 10 height 24
checkbox input "false"
click at [676, 702] on input "Save Creator" at bounding box center [663, 718] width 128 height 33
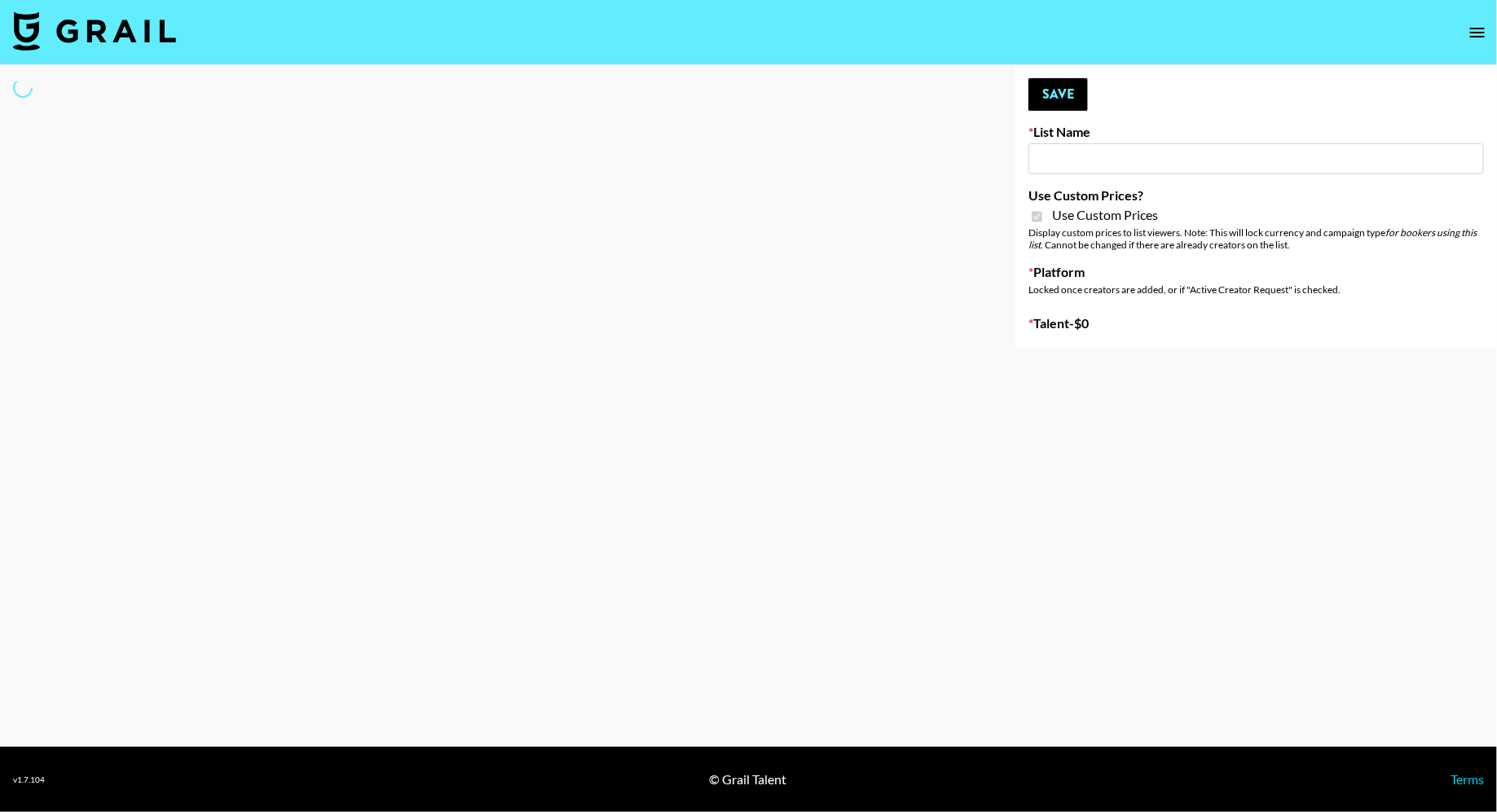
type input "Flexispot"
checkbox input "true"
select select "Brand"
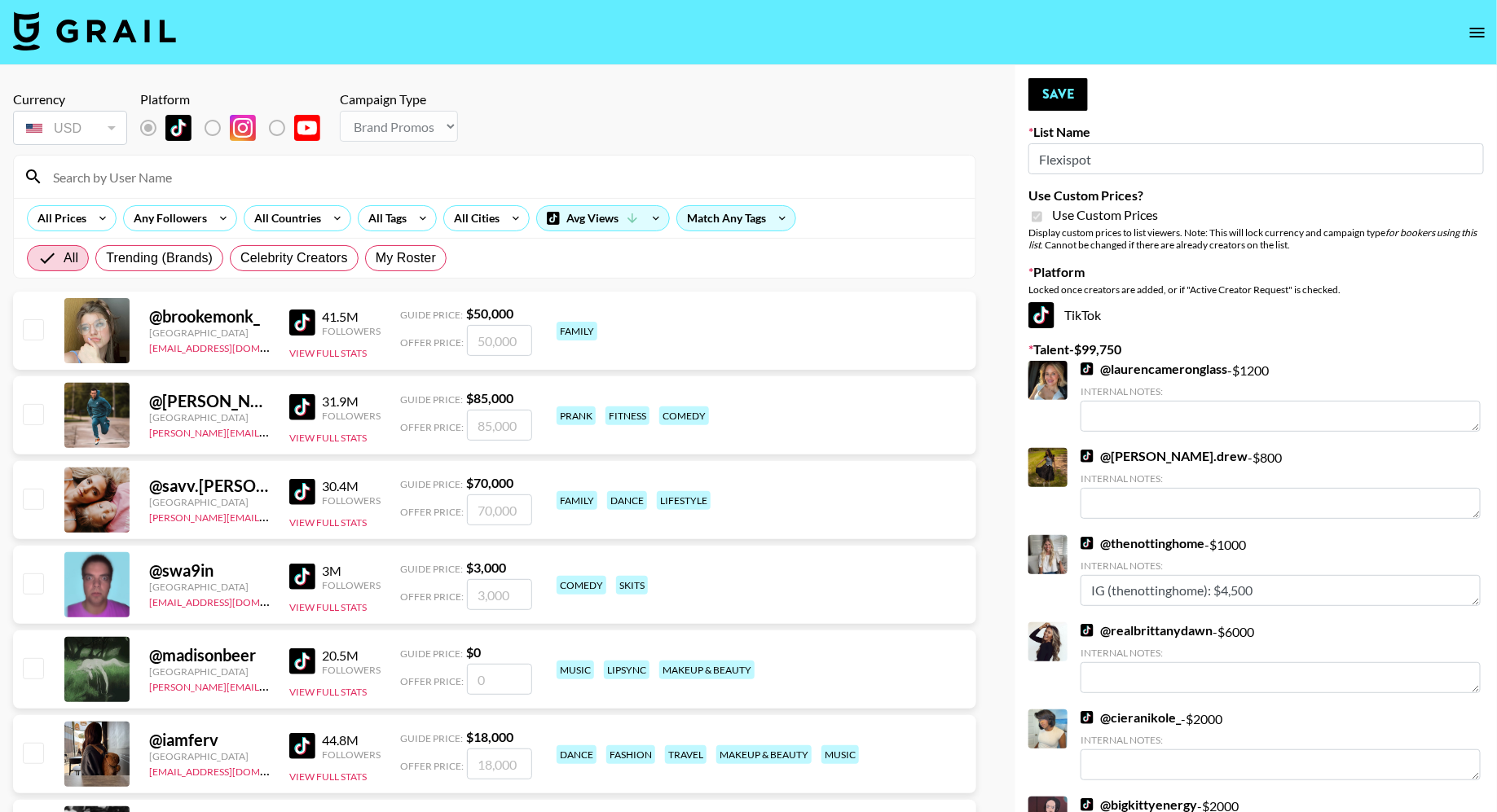
click at [380, 246] on label "My Roster" at bounding box center [406, 258] width 81 height 26
click at [375, 258] on input "My Roster" at bounding box center [375, 258] width 0 height 0
radio input "true"
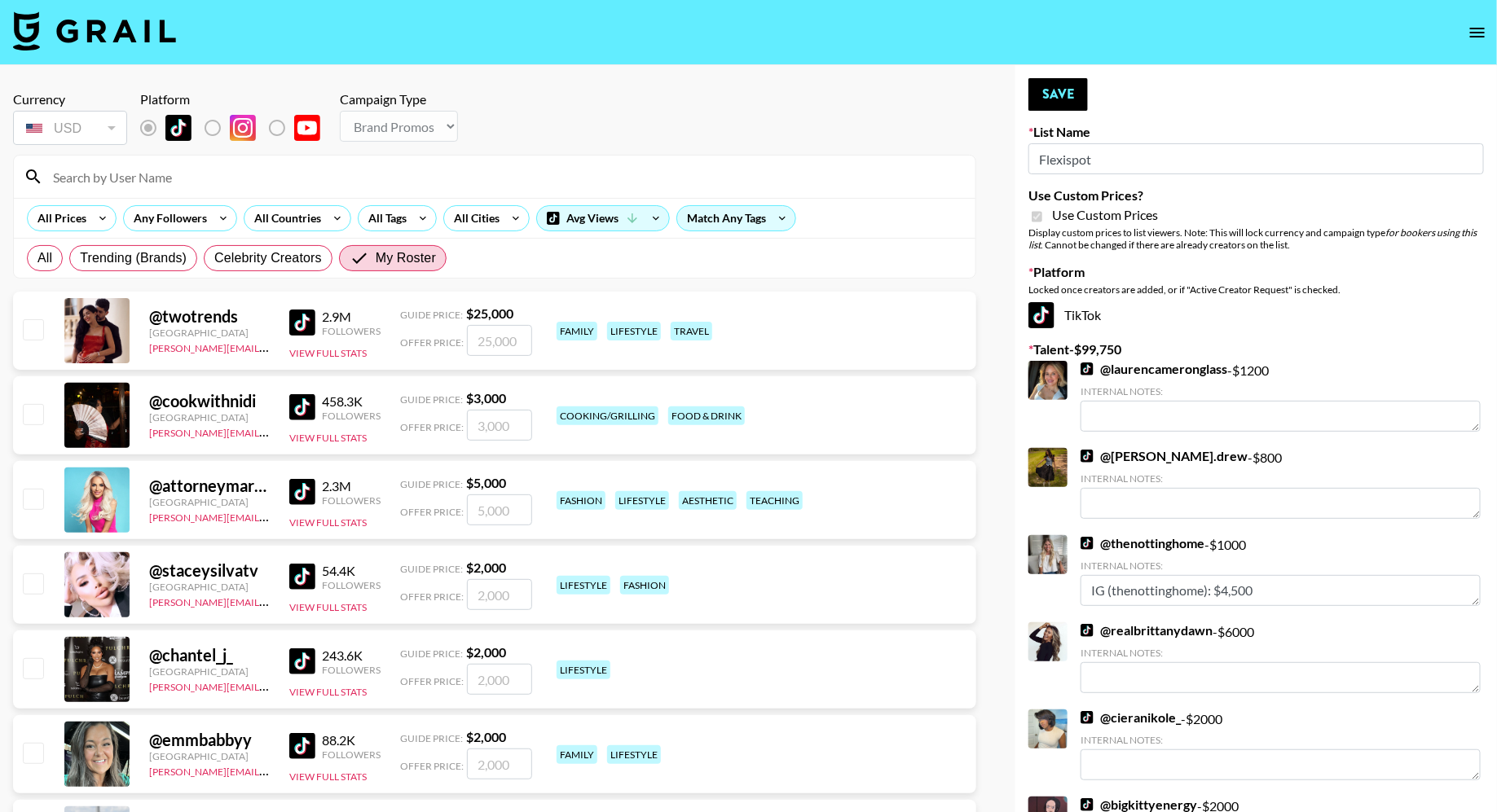
click at [290, 168] on input at bounding box center [505, 177] width 923 height 26
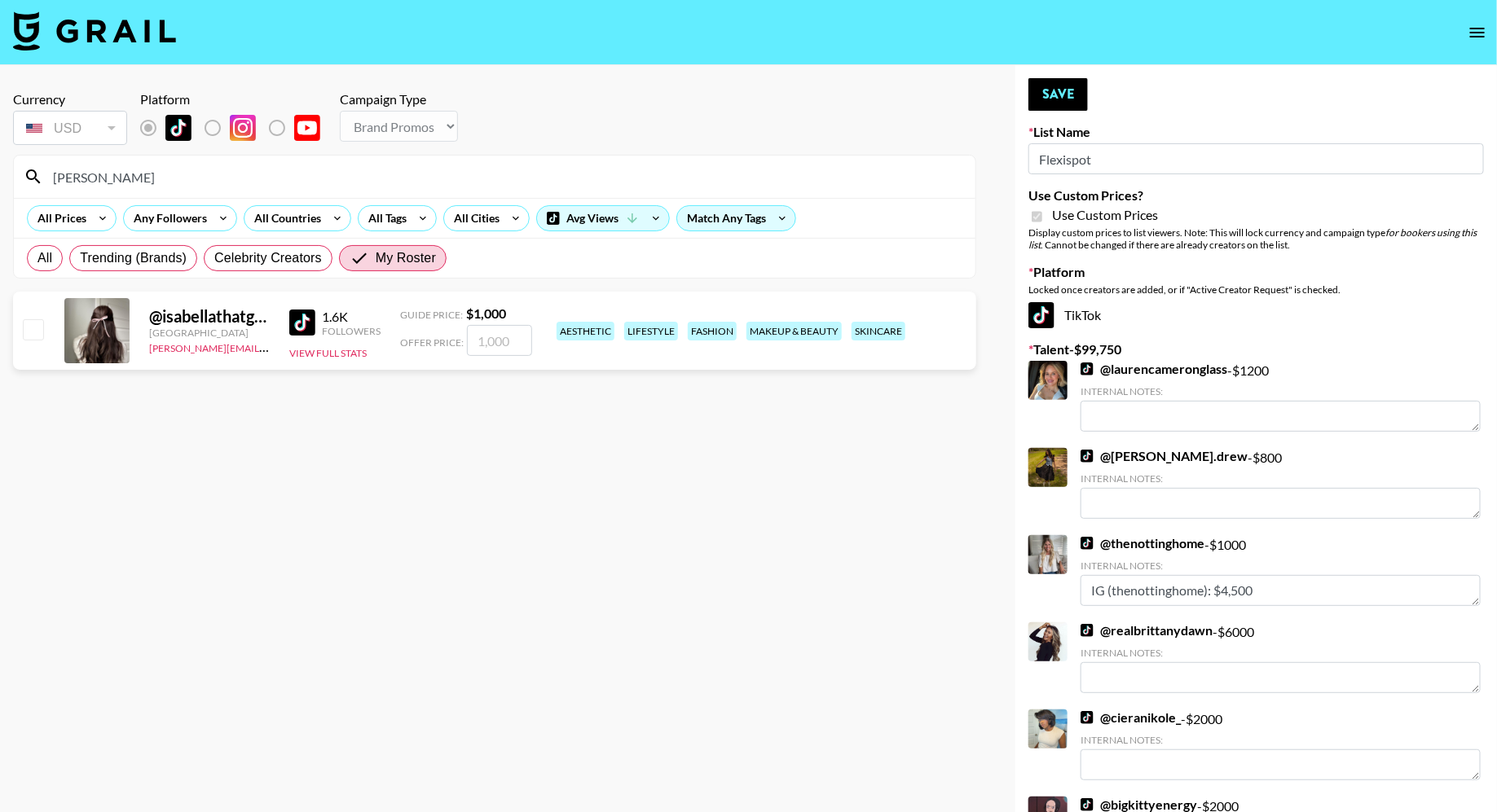
type input "isabell"
click at [26, 325] on input "checkbox" at bounding box center [32, 329] width 20 height 20
checkbox input "true"
type input "1000"
click at [1061, 91] on button "Save" at bounding box center [1057, 94] width 59 height 33
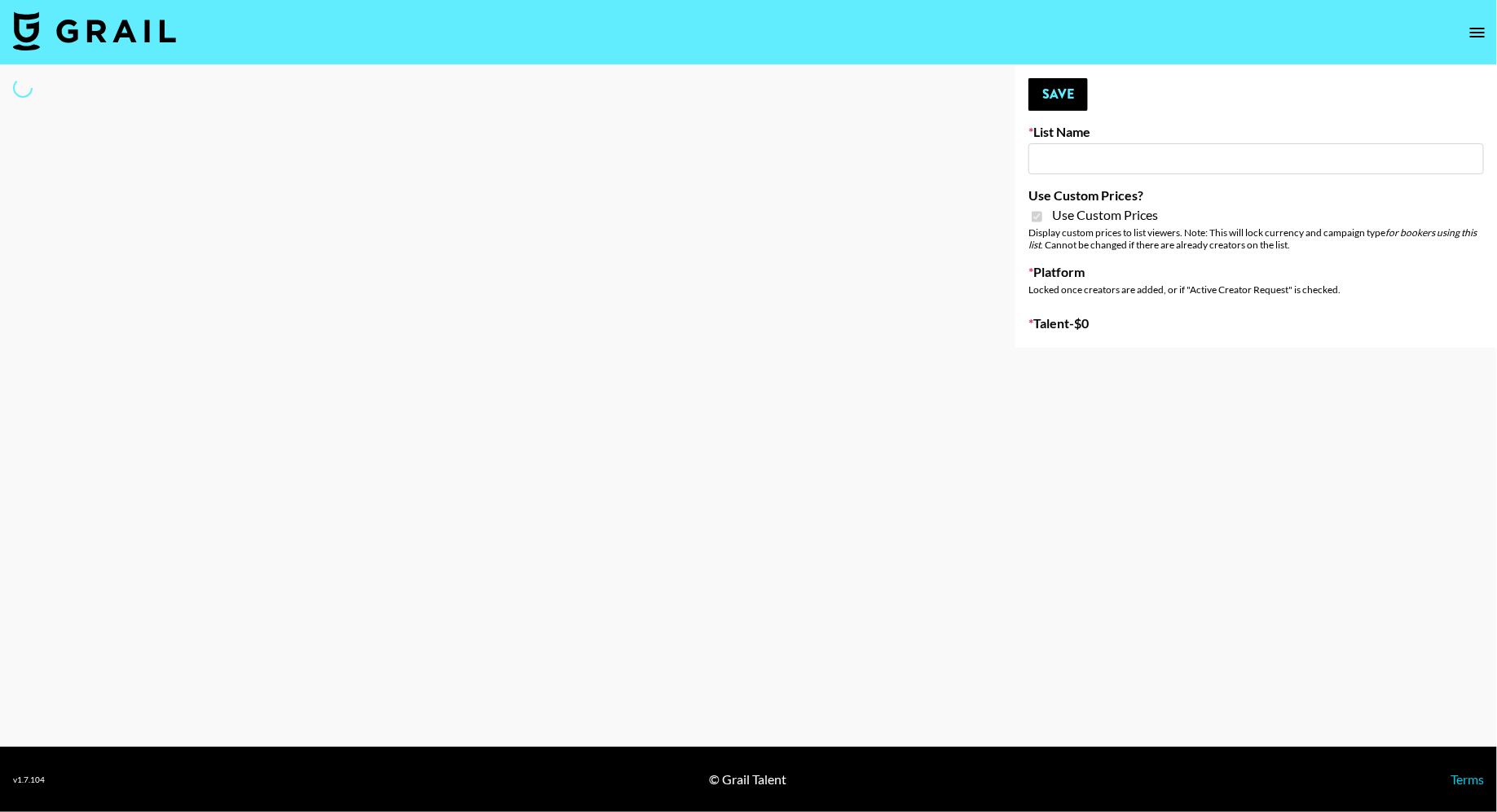
type input "Petlibro ([DATE])"
checkbox input "true"
select select "Brand"
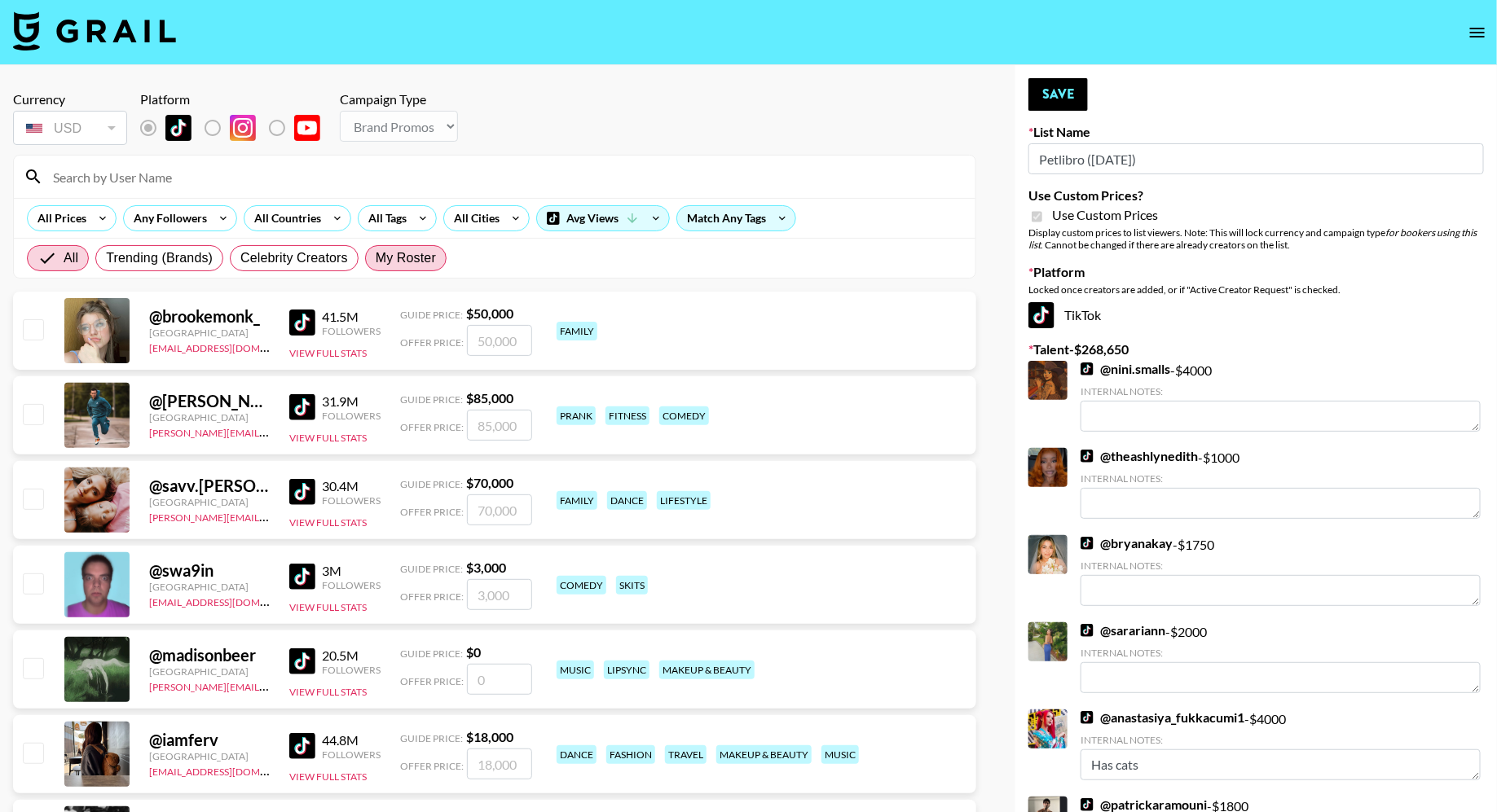
click at [398, 255] on span "My Roster" at bounding box center [406, 257] width 60 height 20
click at [375, 258] on input "My Roster" at bounding box center [375, 258] width 0 height 0
radio input "true"
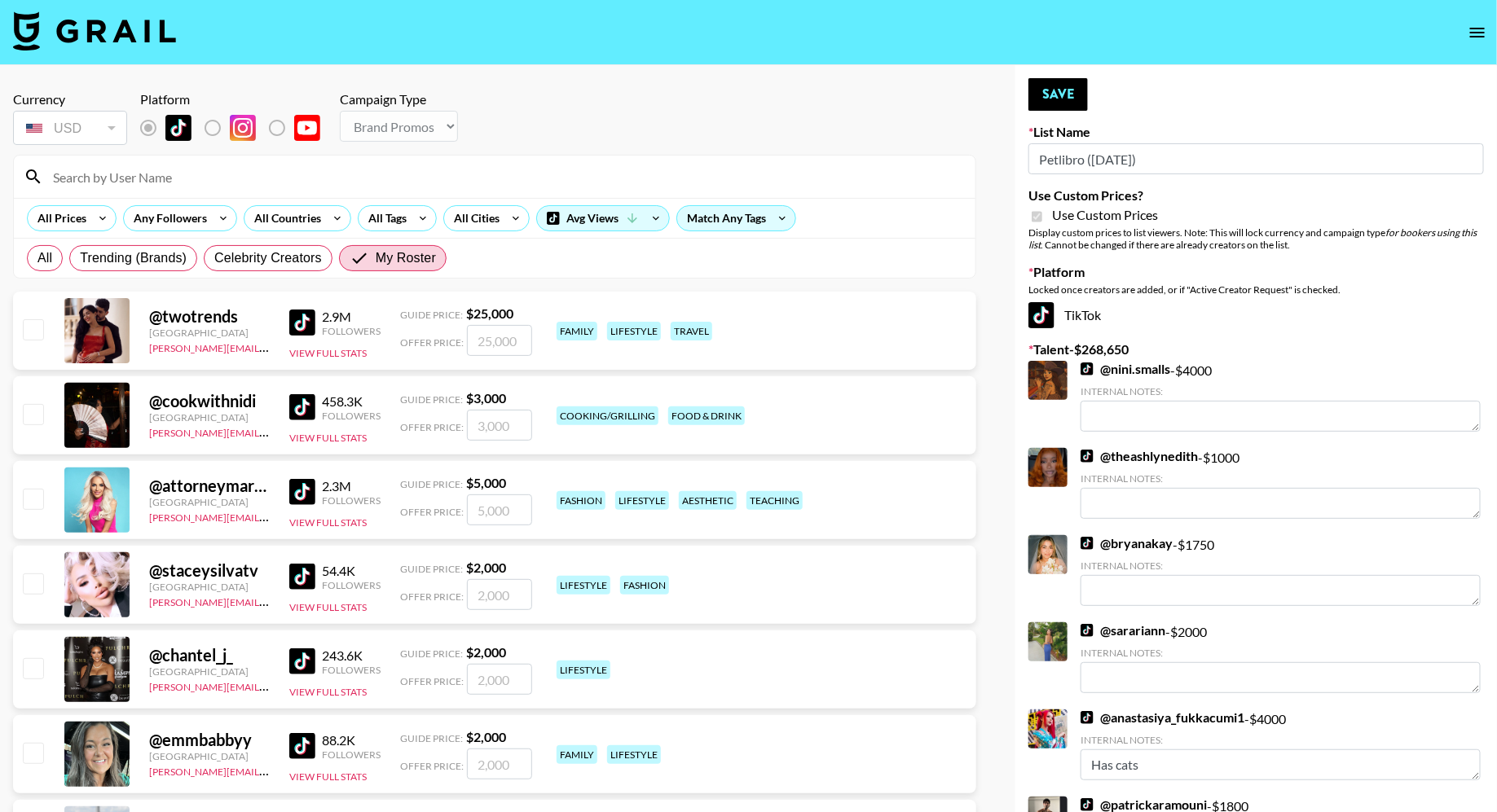
click at [306, 174] on input at bounding box center [505, 177] width 923 height 26
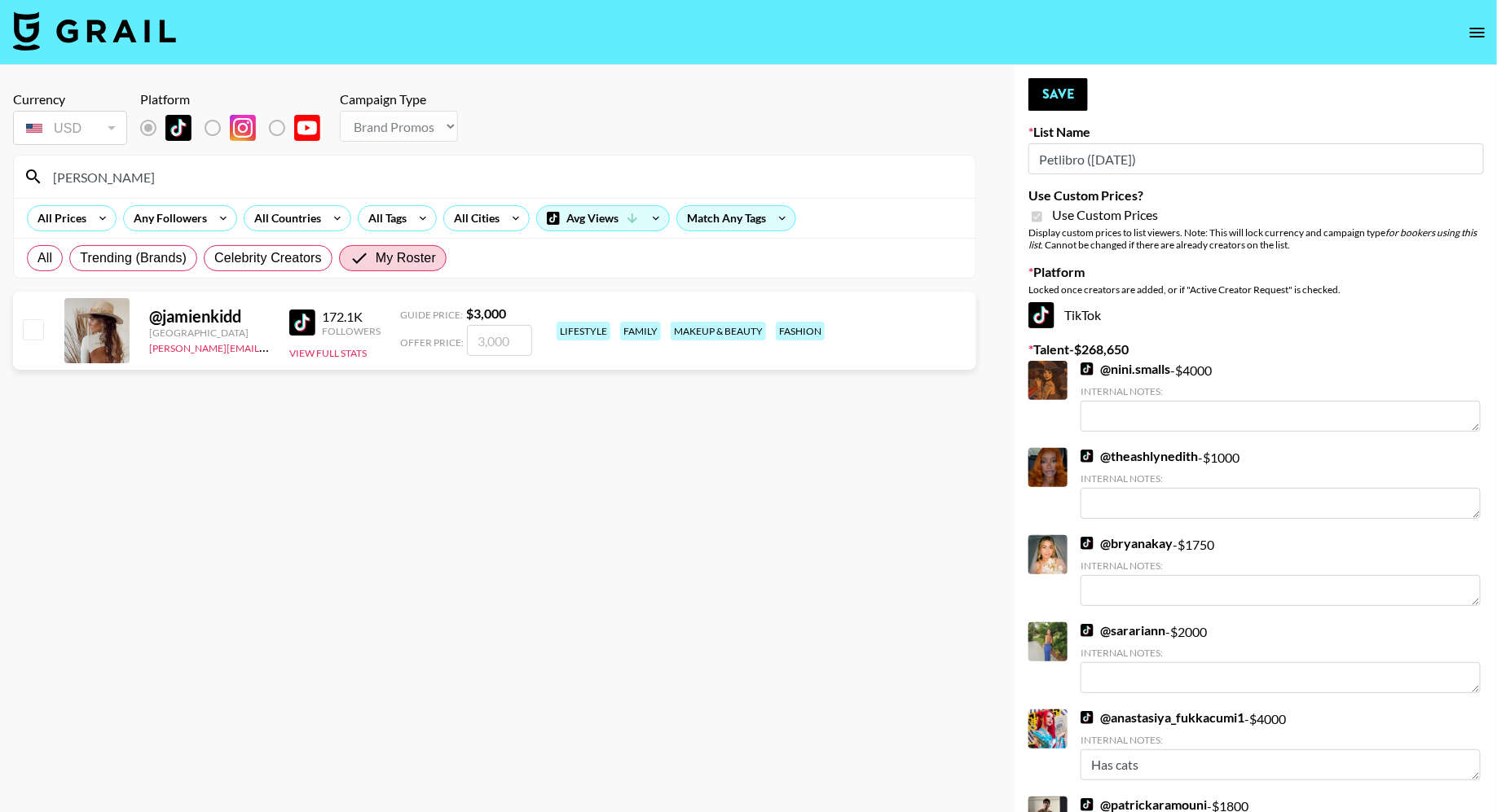
type input "jamien"
click at [35, 328] on input "checkbox" at bounding box center [32, 329] width 20 height 20
checkbox input "true"
type input "3000"
click at [1054, 87] on button "Save" at bounding box center [1057, 94] width 59 height 33
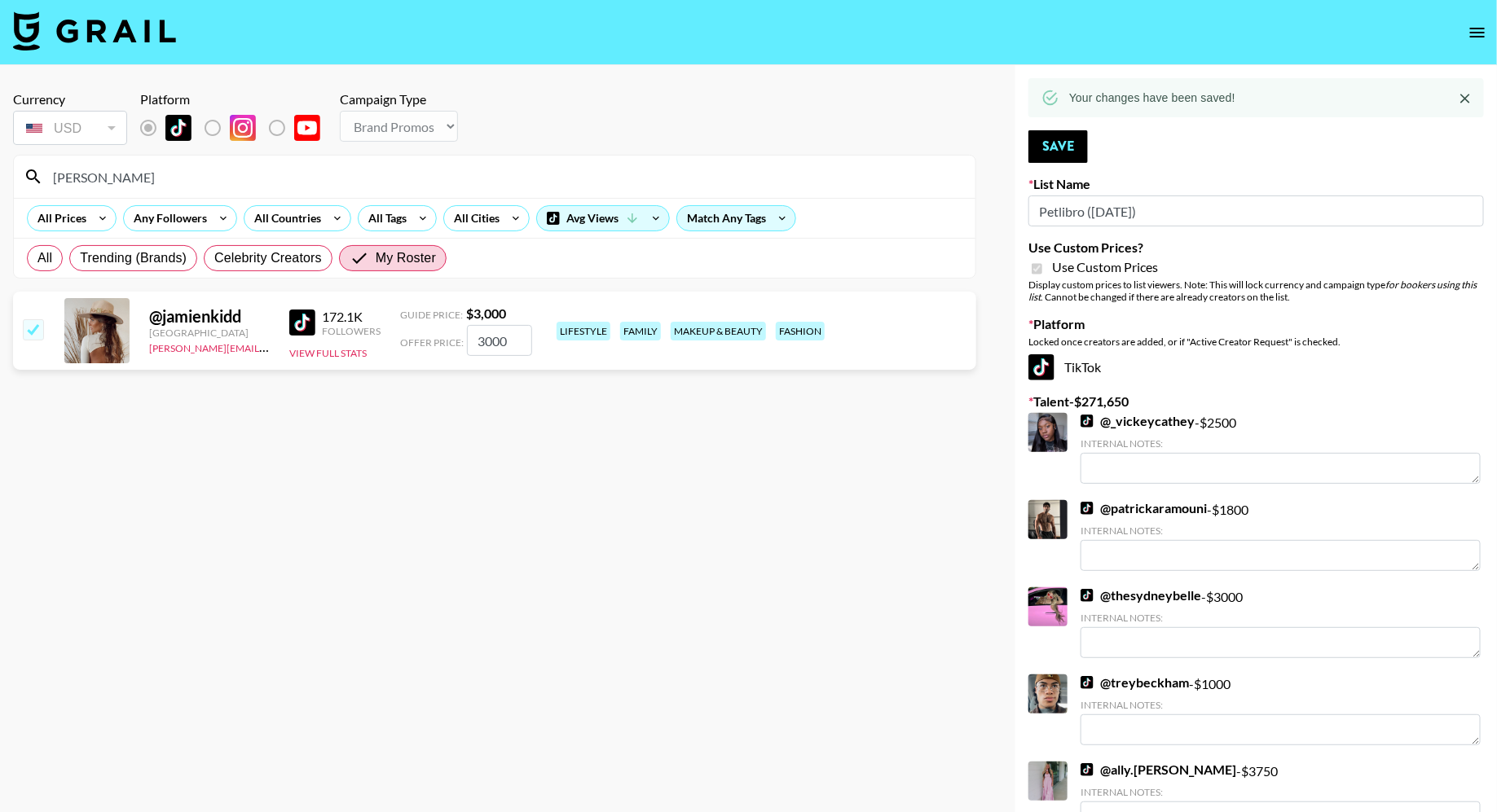
click at [197, 176] on input "jamien" at bounding box center [505, 177] width 923 height 26
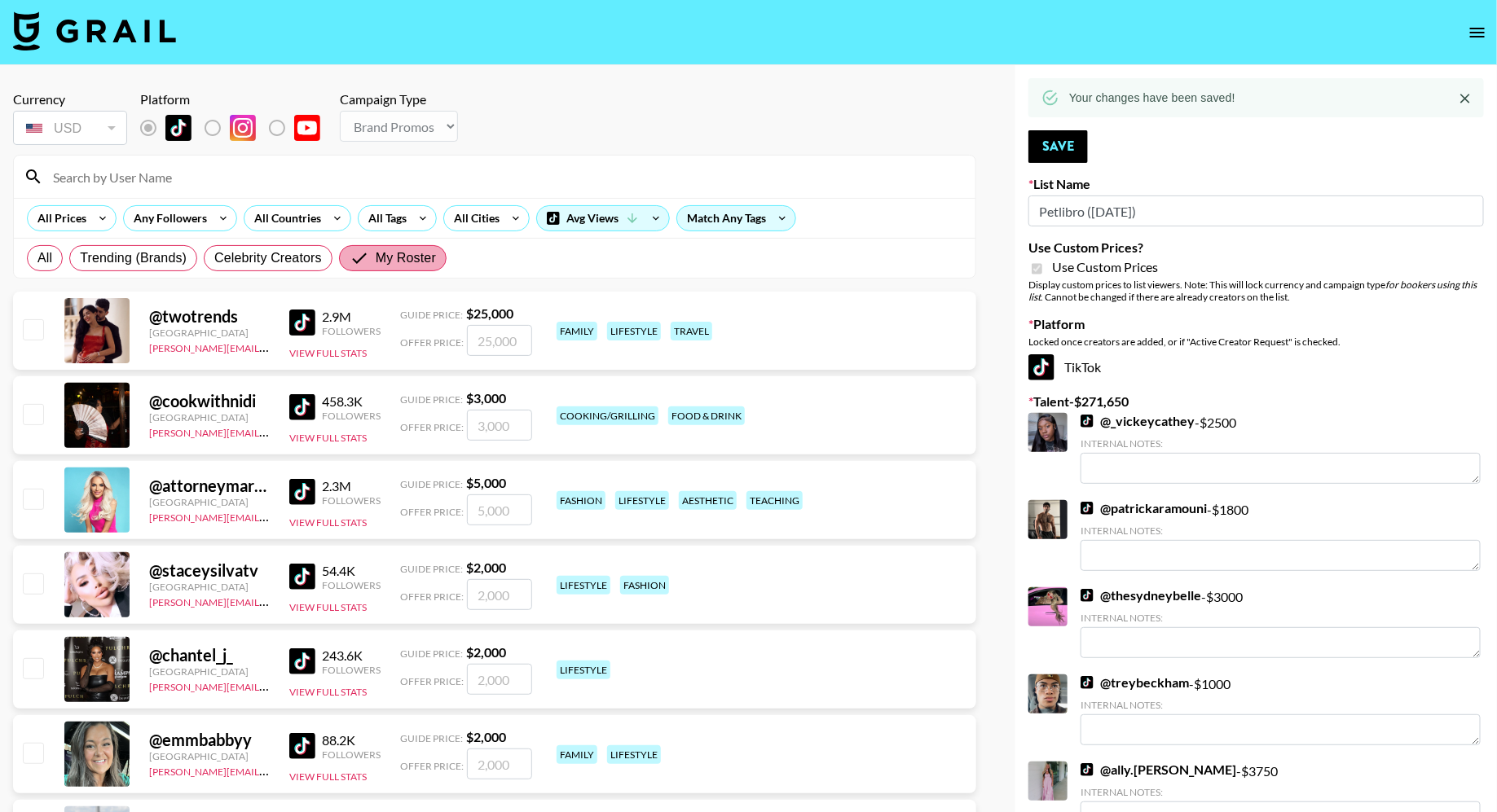
click at [391, 262] on span "My Roster" at bounding box center [406, 257] width 60 height 20
click at [375, 262] on input "My Roster" at bounding box center [363, 257] width 26 height 20
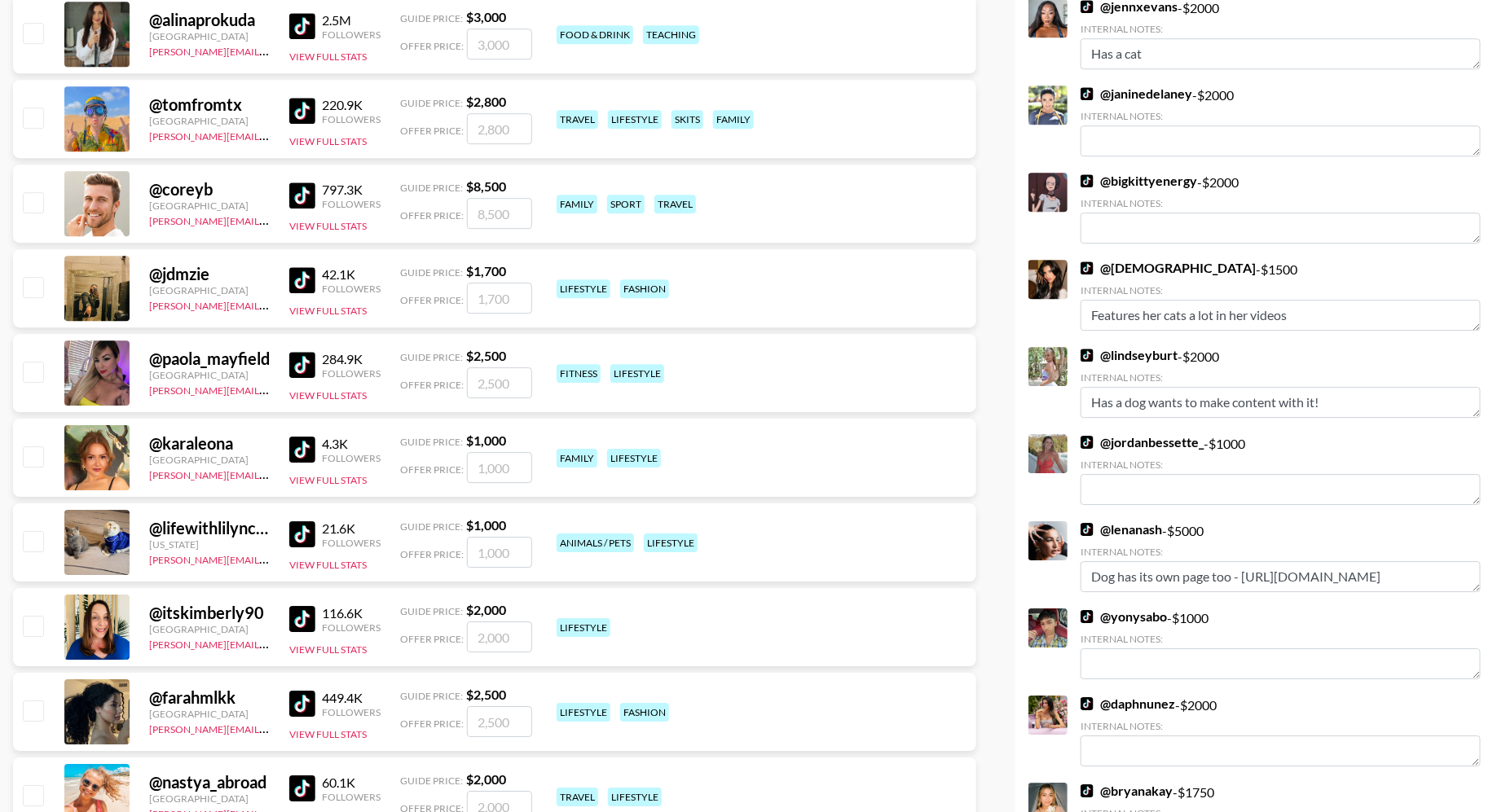
scroll to position [2591, 0]
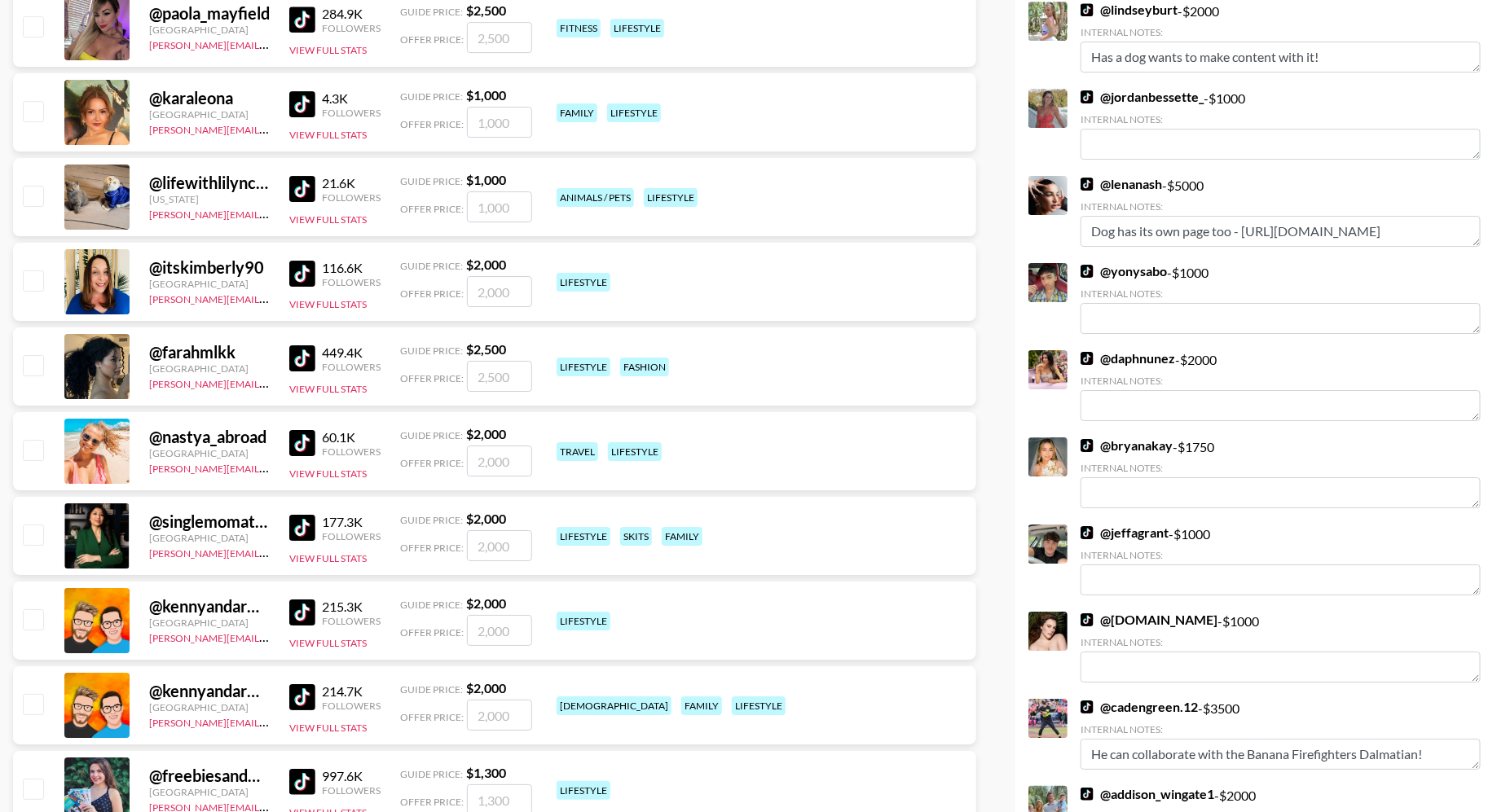
click at [33, 196] on input "checkbox" at bounding box center [32, 195] width 20 height 20
checkbox input "true"
type input "1000"
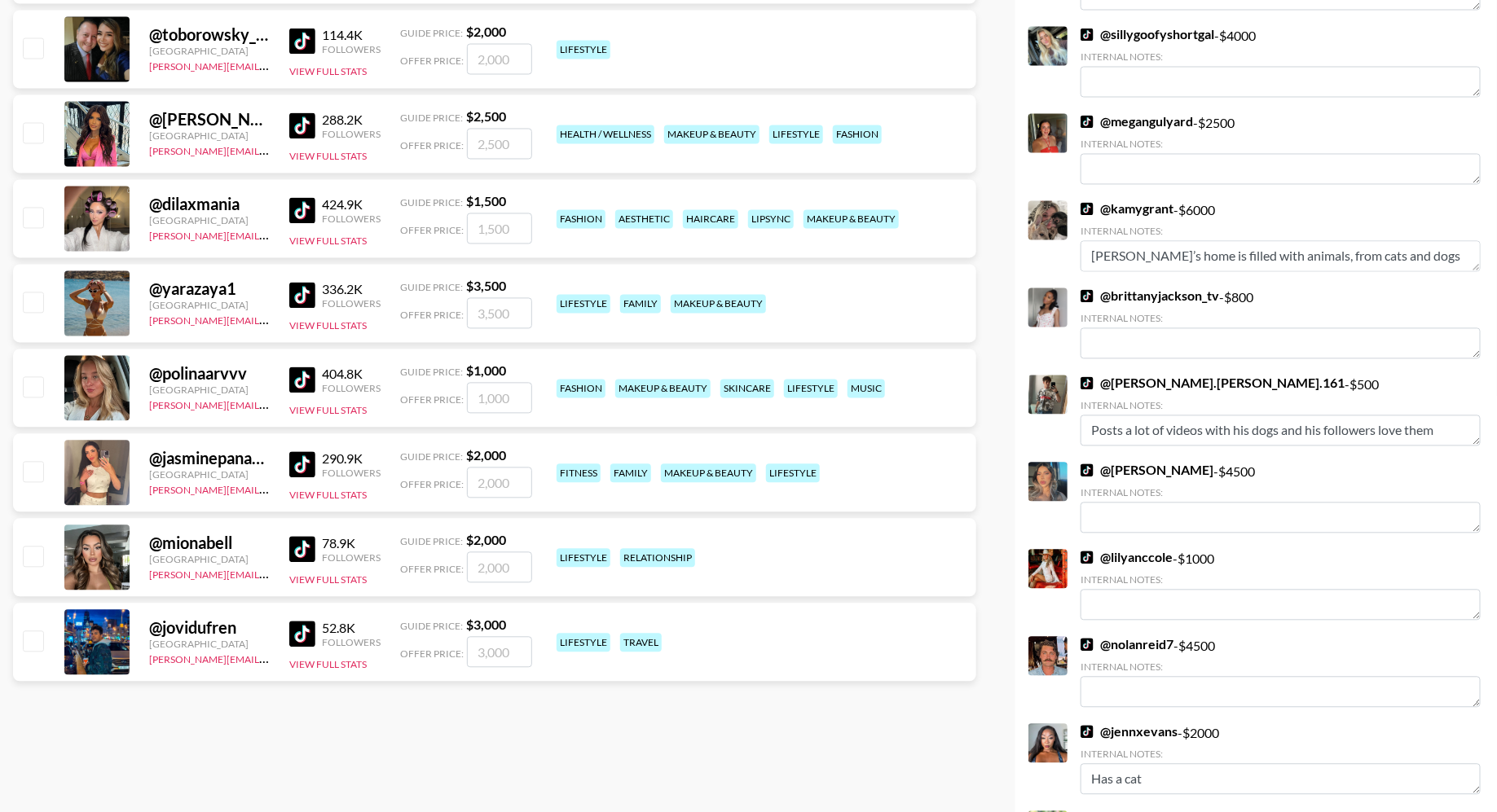
scroll to position [0, 0]
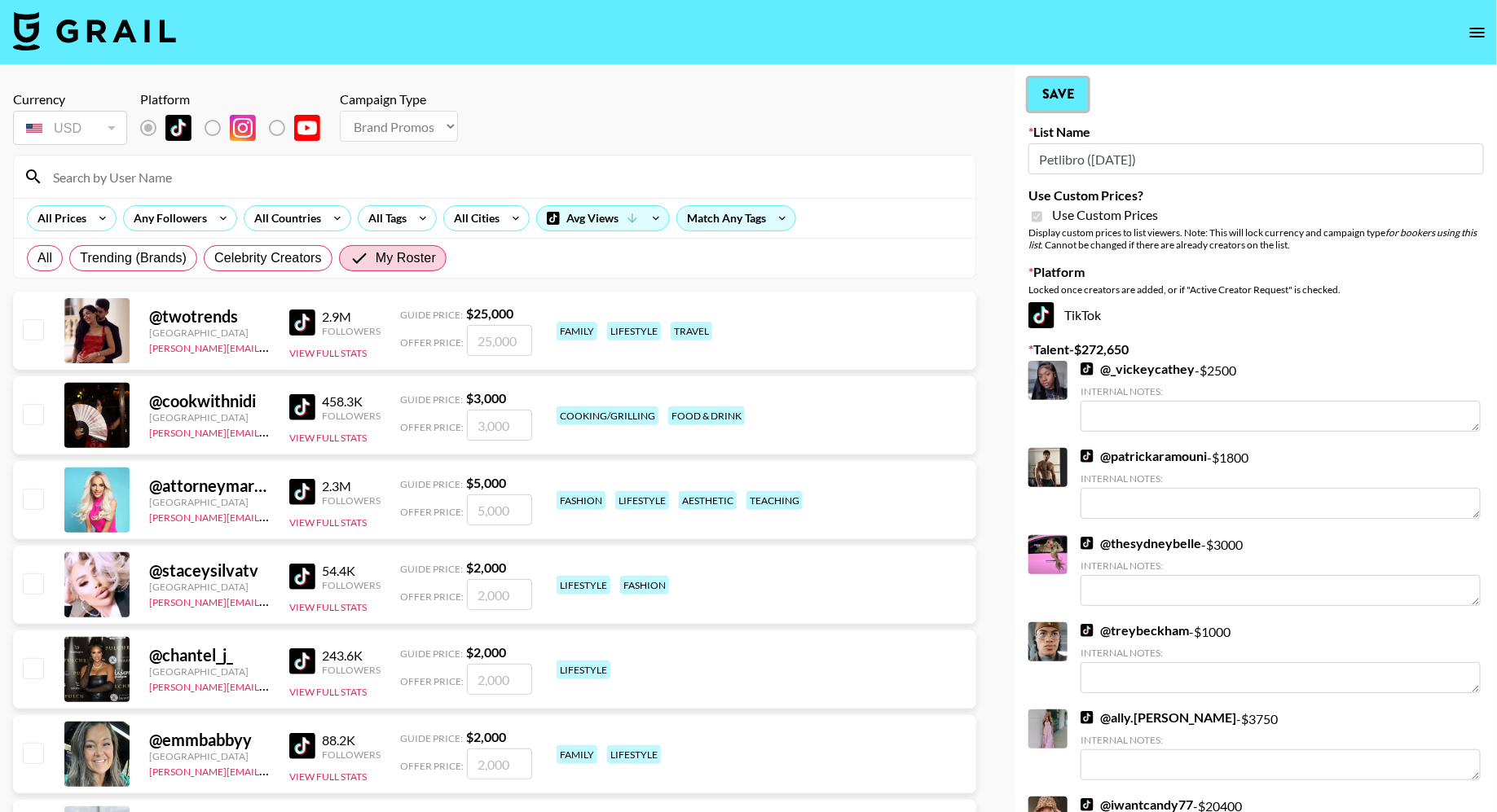
click at [1077, 87] on button "Save" at bounding box center [1057, 94] width 59 height 33
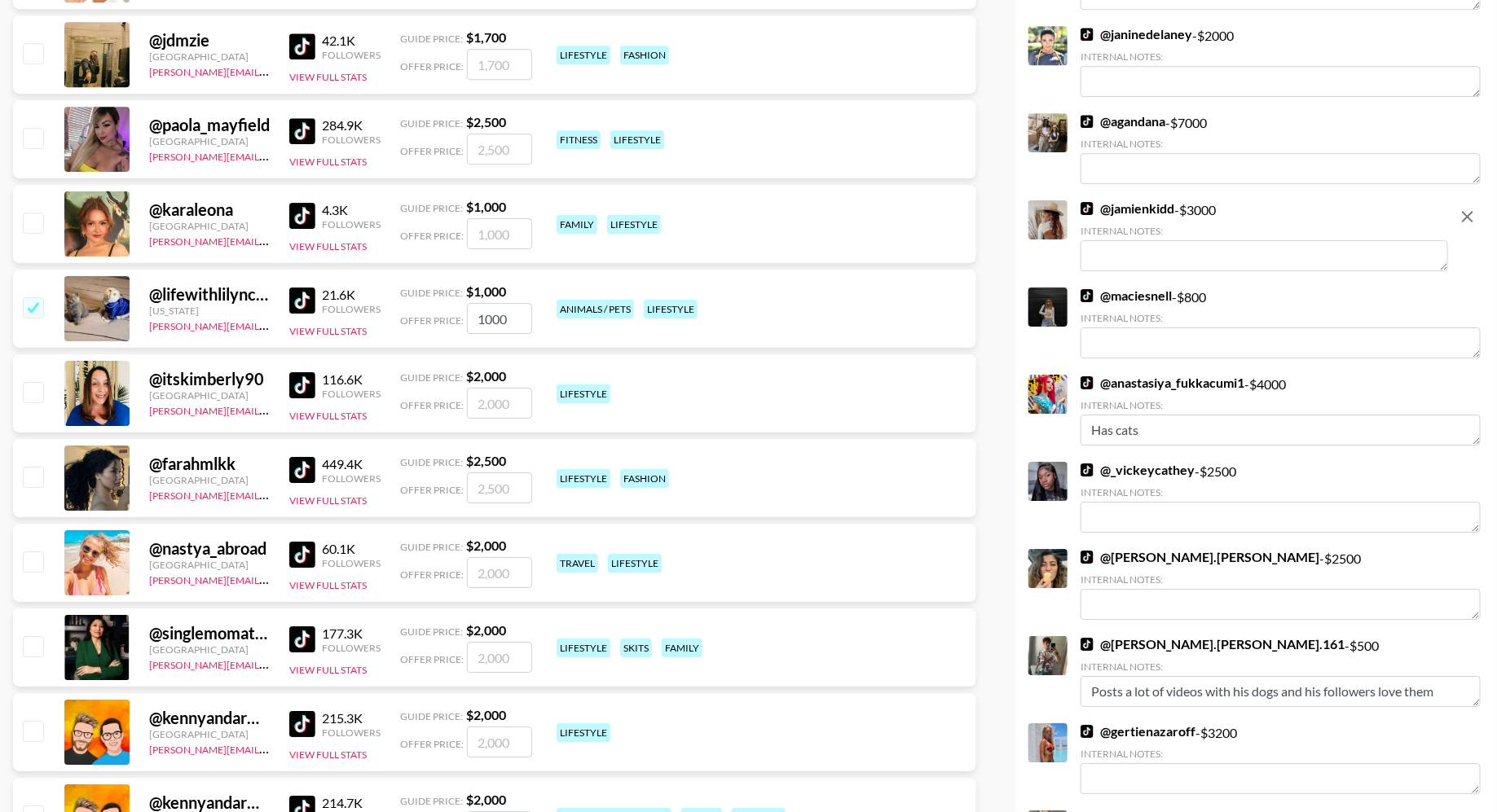
scroll to position [2445, 0]
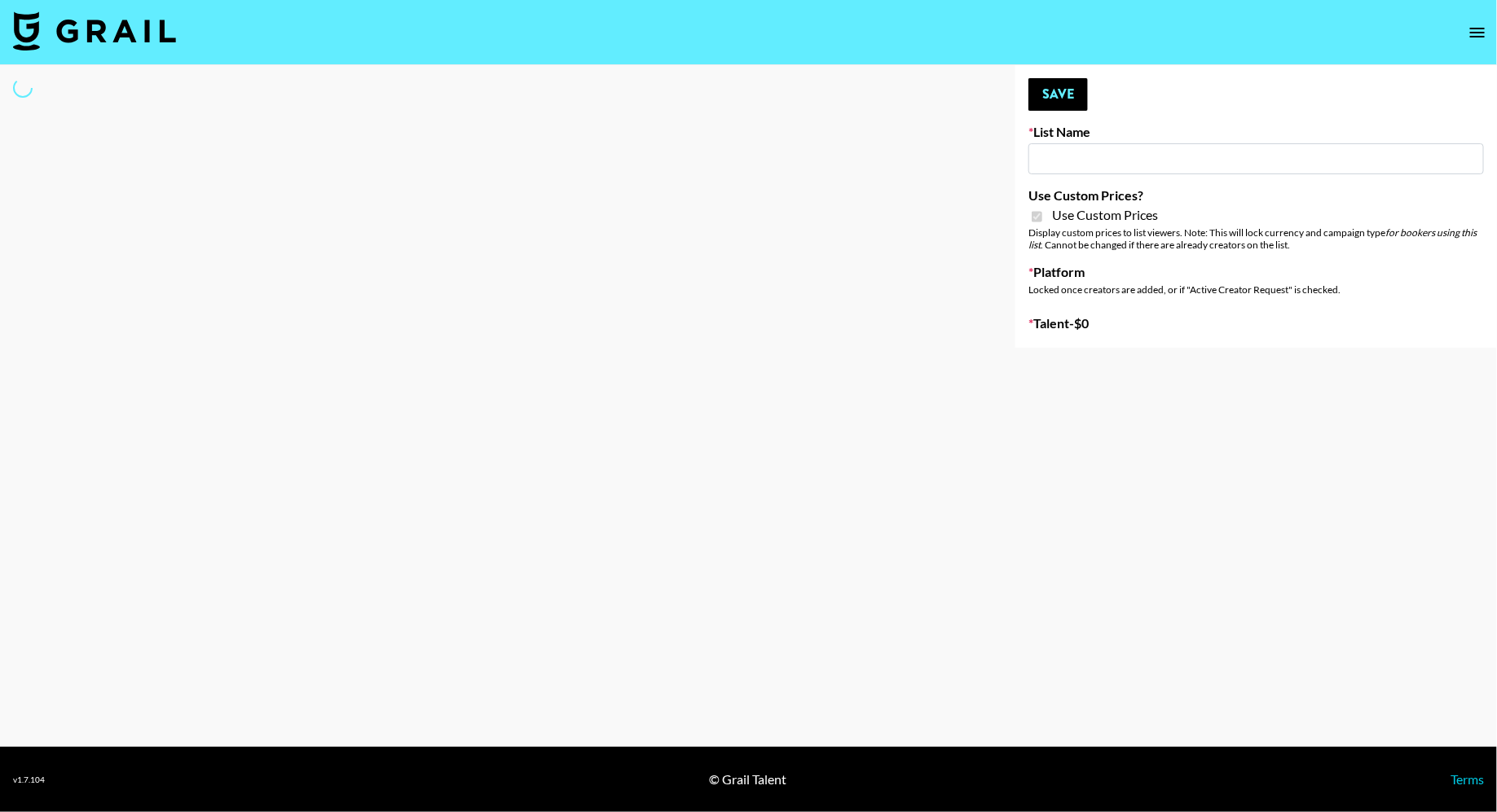
type input "Whiteout Survival ([DATE])"
checkbox input "true"
select select "Brand"
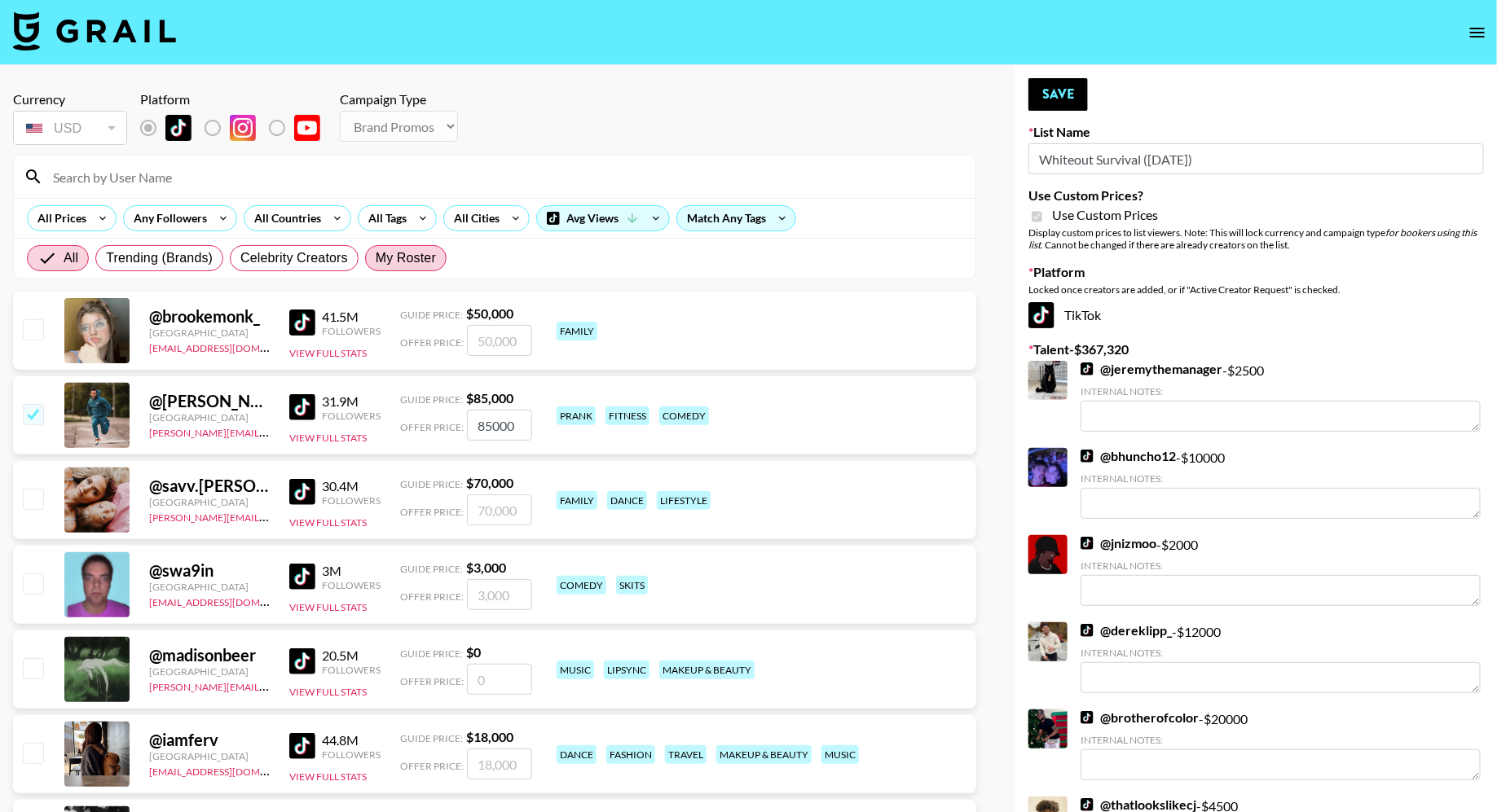
click at [394, 259] on span "My Roster" at bounding box center [406, 257] width 60 height 20
click at [375, 258] on input "My Roster" at bounding box center [375, 258] width 0 height 0
radio input "true"
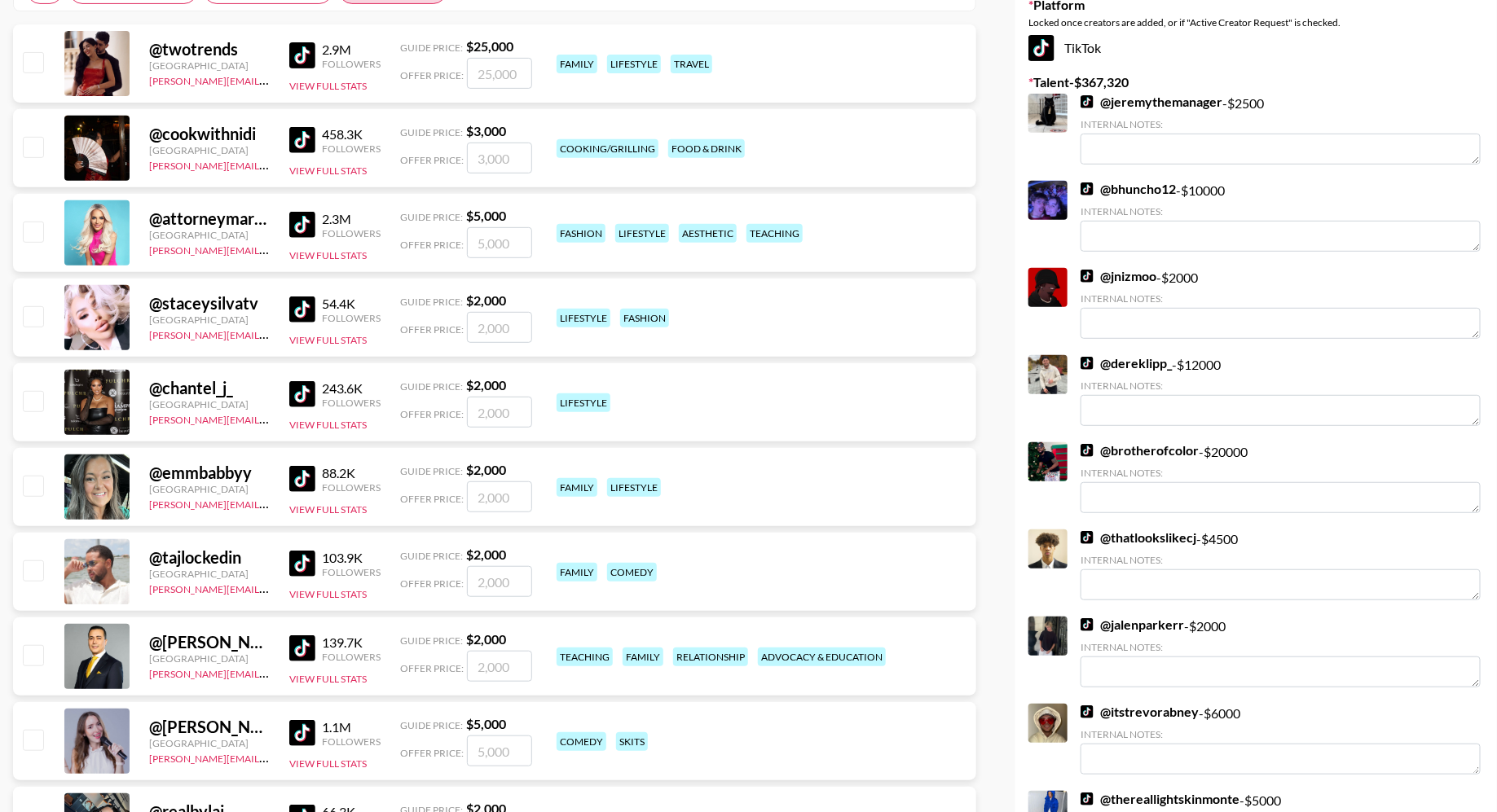
scroll to position [555, 0]
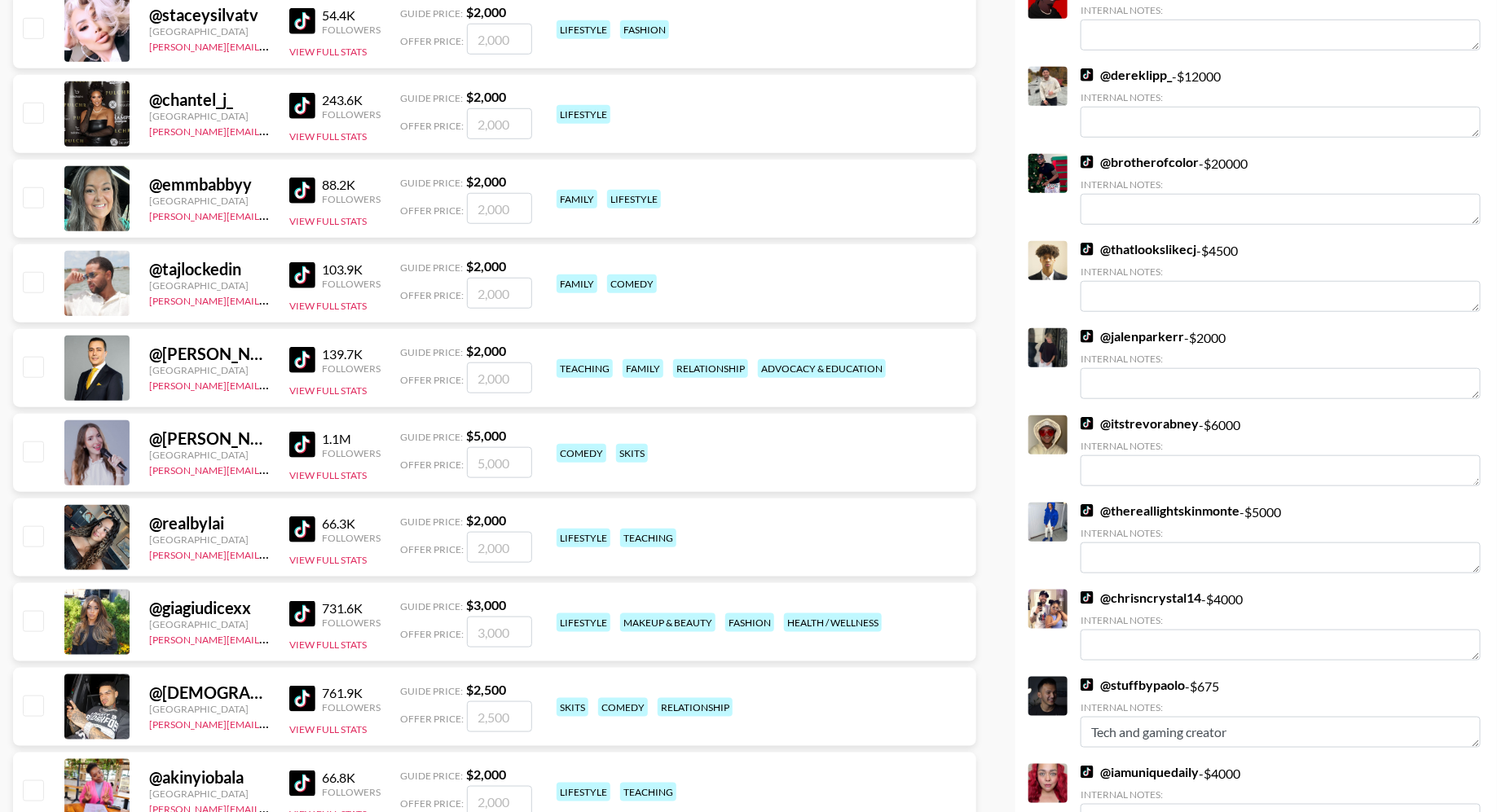
click at [33, 287] on input "checkbox" at bounding box center [32, 281] width 20 height 20
checkbox input "true"
type input "2000"
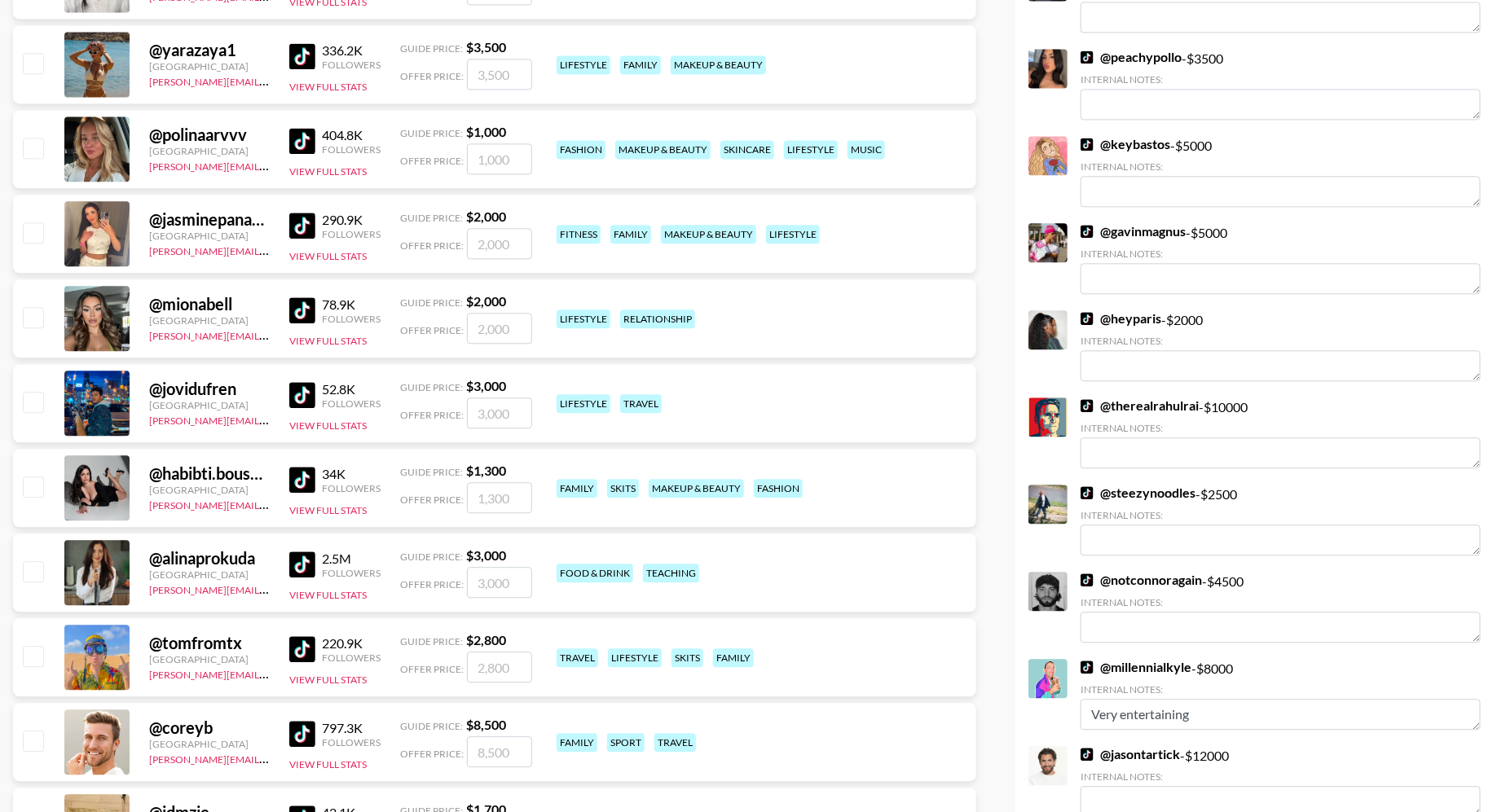
scroll to position [2063, 0]
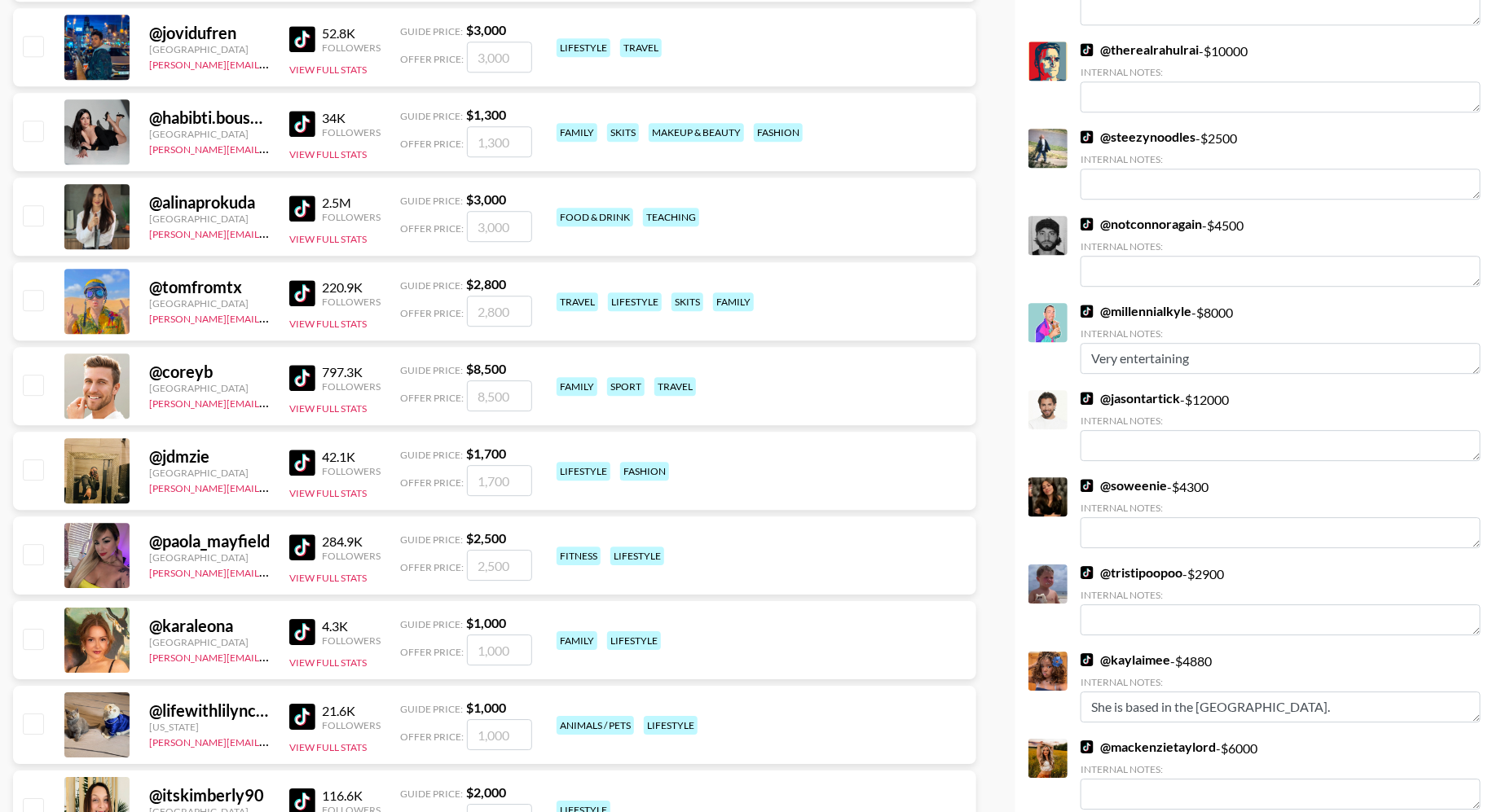
click at [34, 299] on input "checkbox" at bounding box center [32, 299] width 20 height 20
checkbox input "true"
type input "2800"
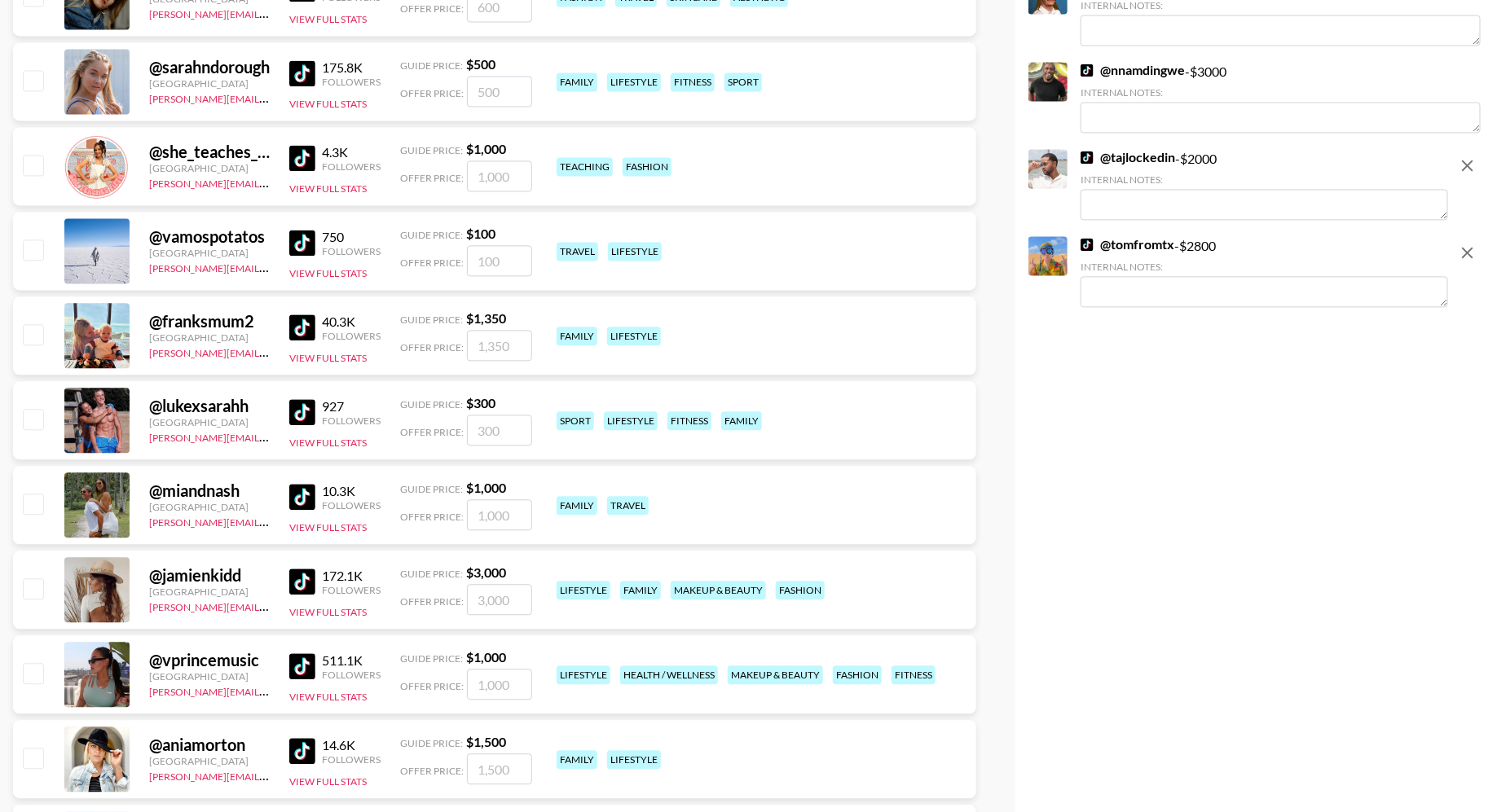
scroll to position [4581, 0]
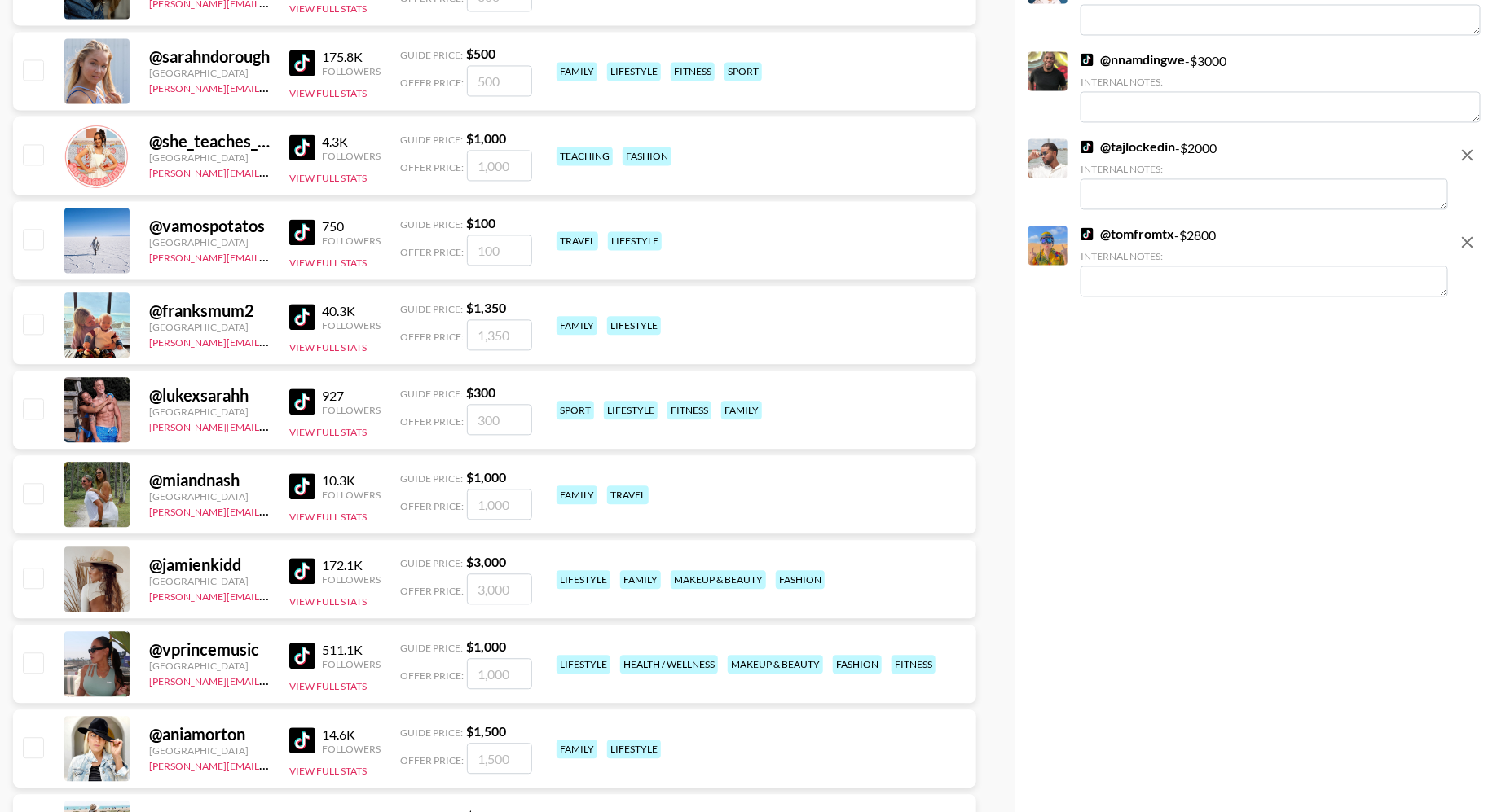
click at [33, 491] on input "checkbox" at bounding box center [32, 492] width 20 height 20
checkbox input "true"
type input "1000"
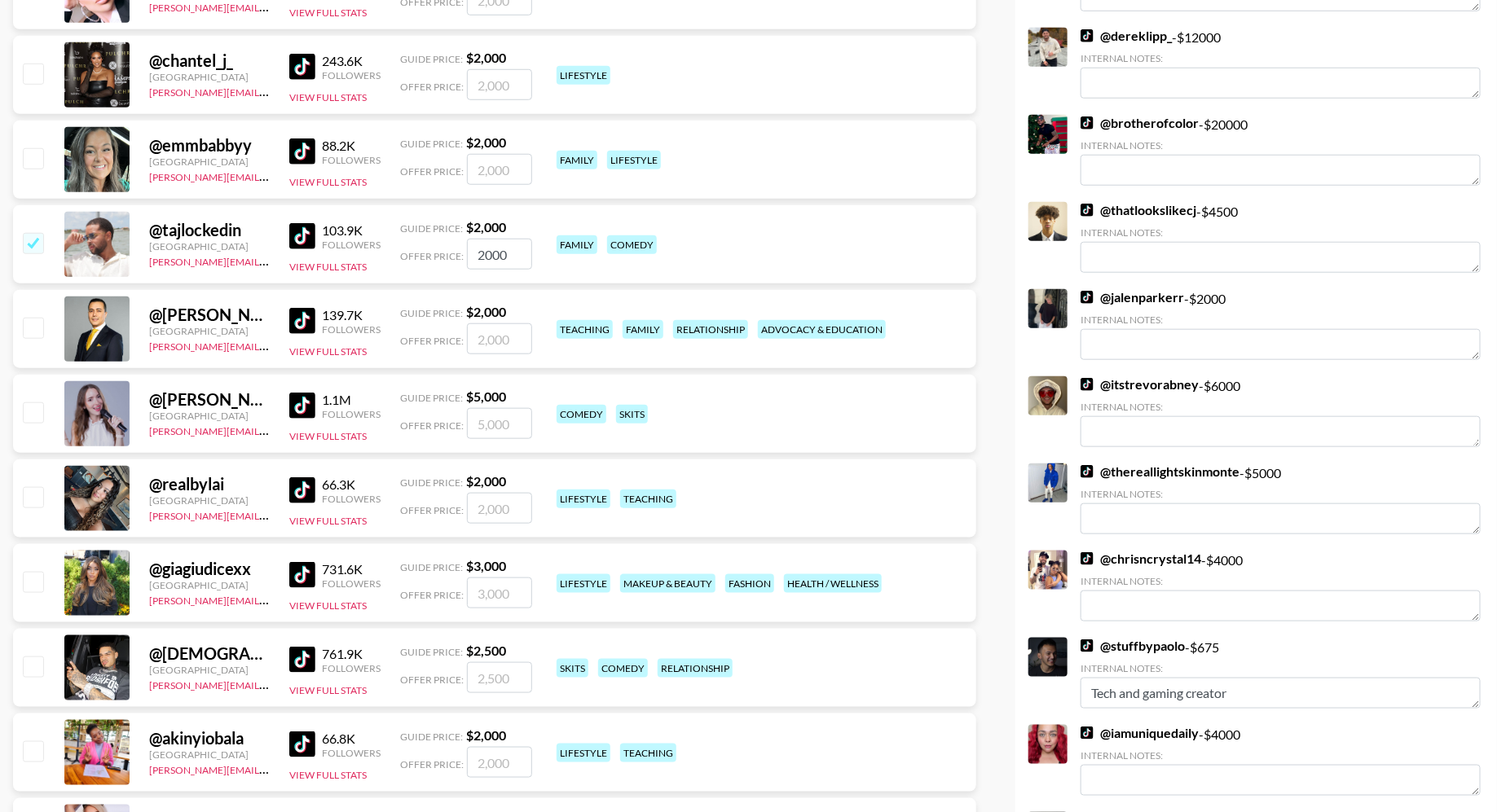
scroll to position [0, 0]
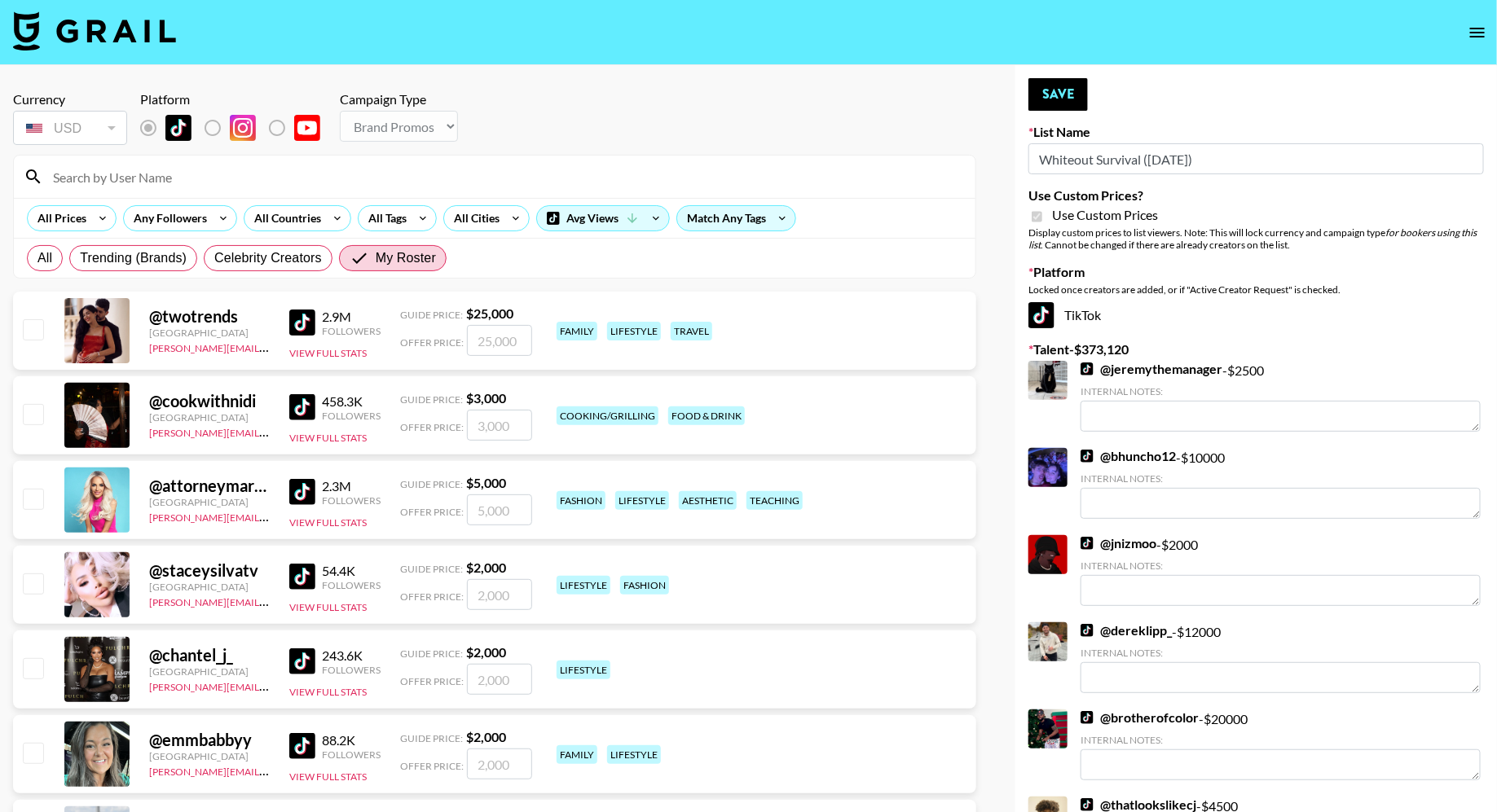
click at [350, 174] on input at bounding box center [505, 177] width 923 height 26
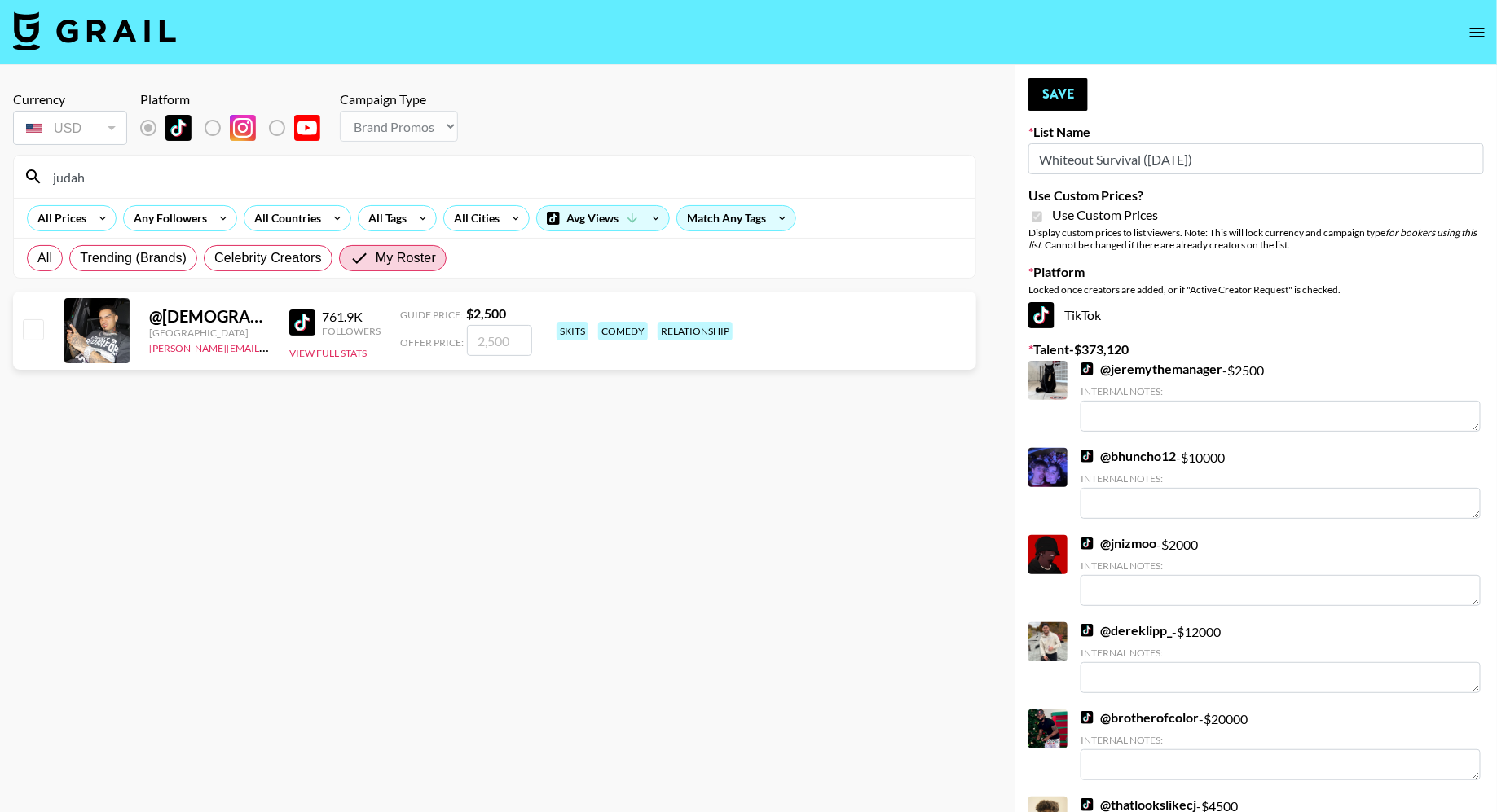
type input "judah"
click at [31, 336] on input "checkbox" at bounding box center [32, 329] width 20 height 20
checkbox input "true"
type input "2500"
click at [131, 178] on input "judah" at bounding box center [505, 177] width 923 height 26
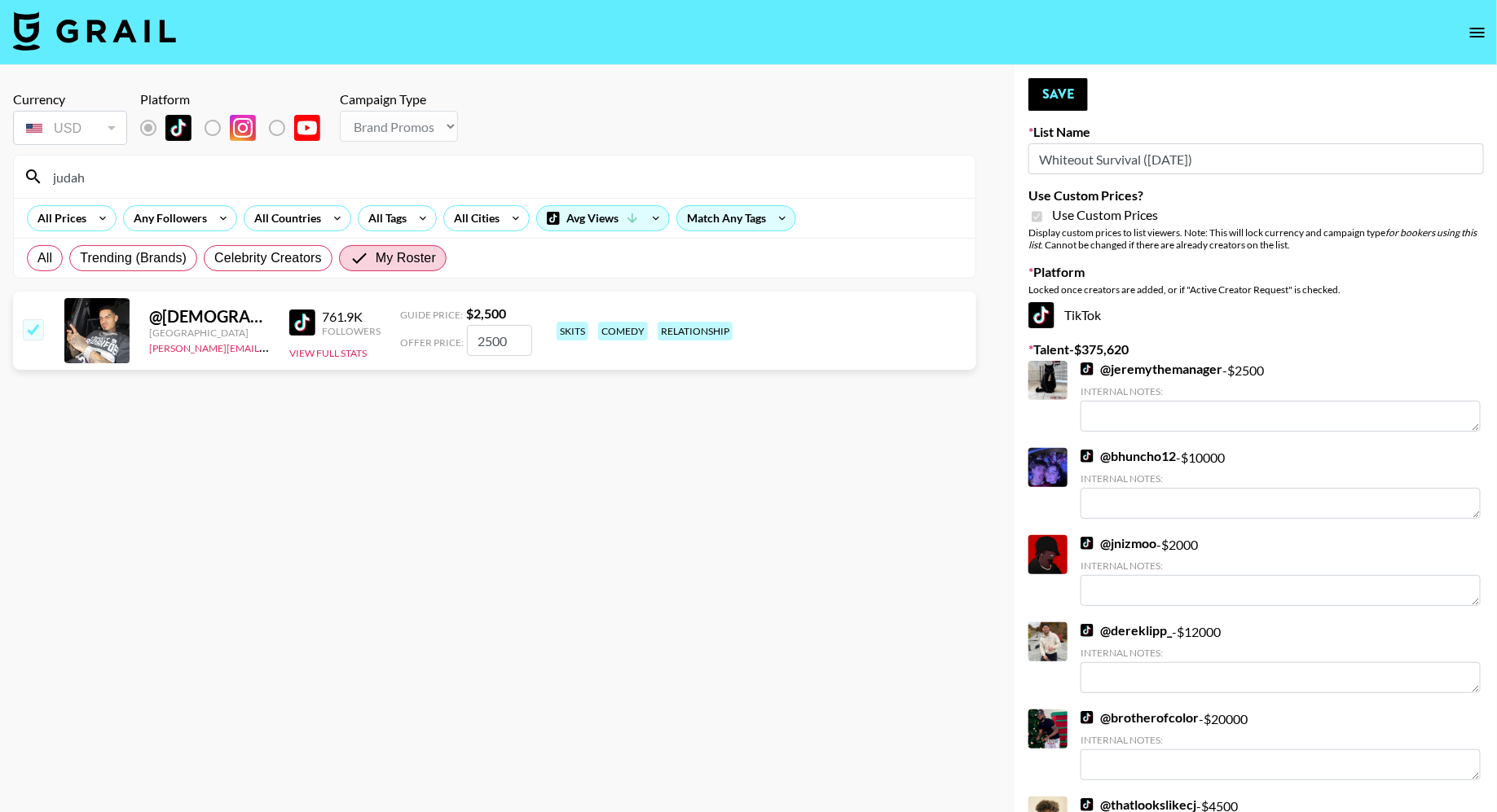
click at [131, 178] on input "judah" at bounding box center [505, 177] width 923 height 26
click at [1056, 98] on button "Save" at bounding box center [1057, 94] width 59 height 33
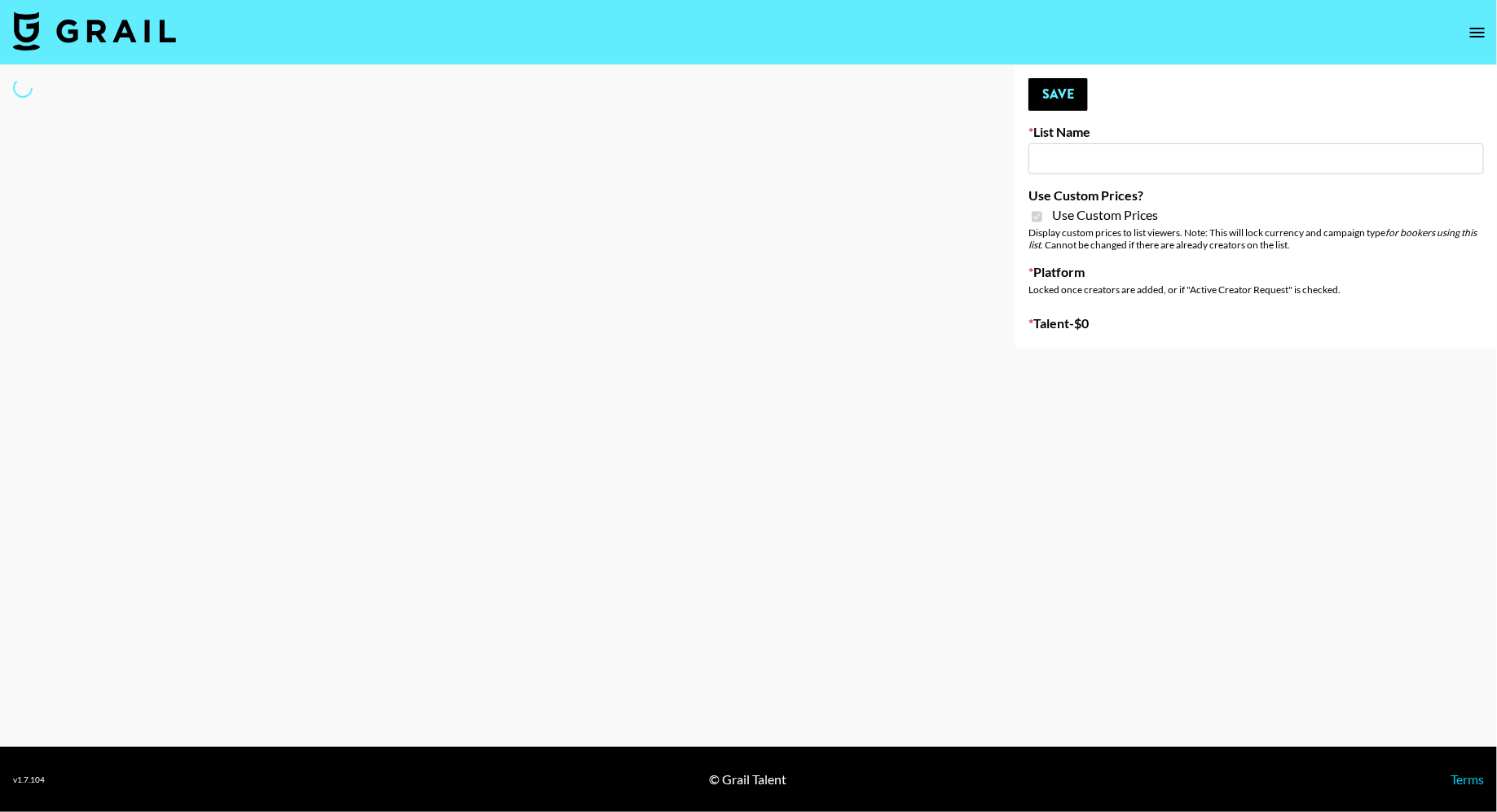
type input "Butcher Box (30th Sept)"
checkbox input "true"
select select "Brand"
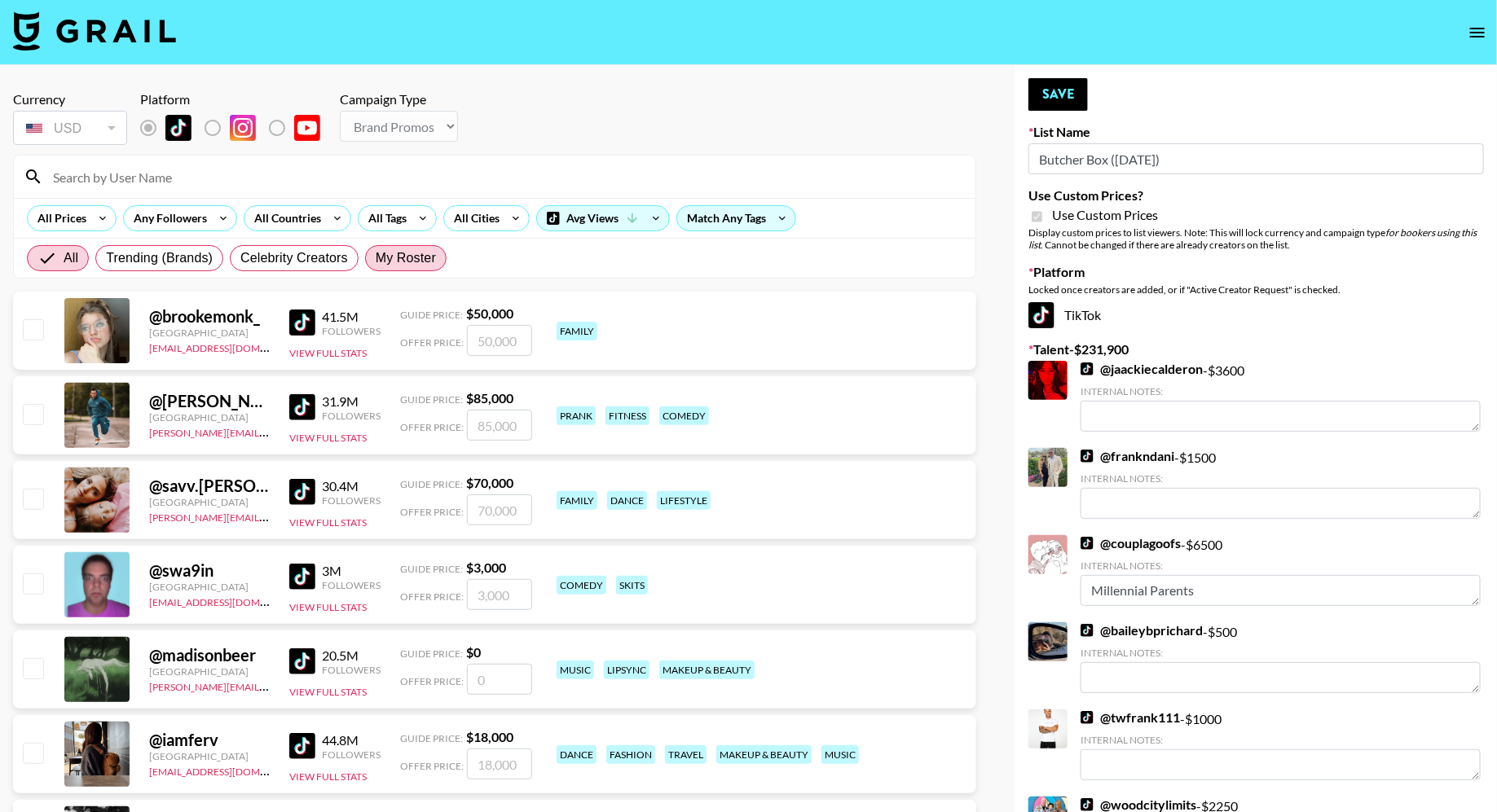
click at [371, 265] on label "My Roster" at bounding box center [406, 258] width 81 height 26
click at [375, 258] on input "My Roster" at bounding box center [375, 258] width 0 height 0
radio input "true"
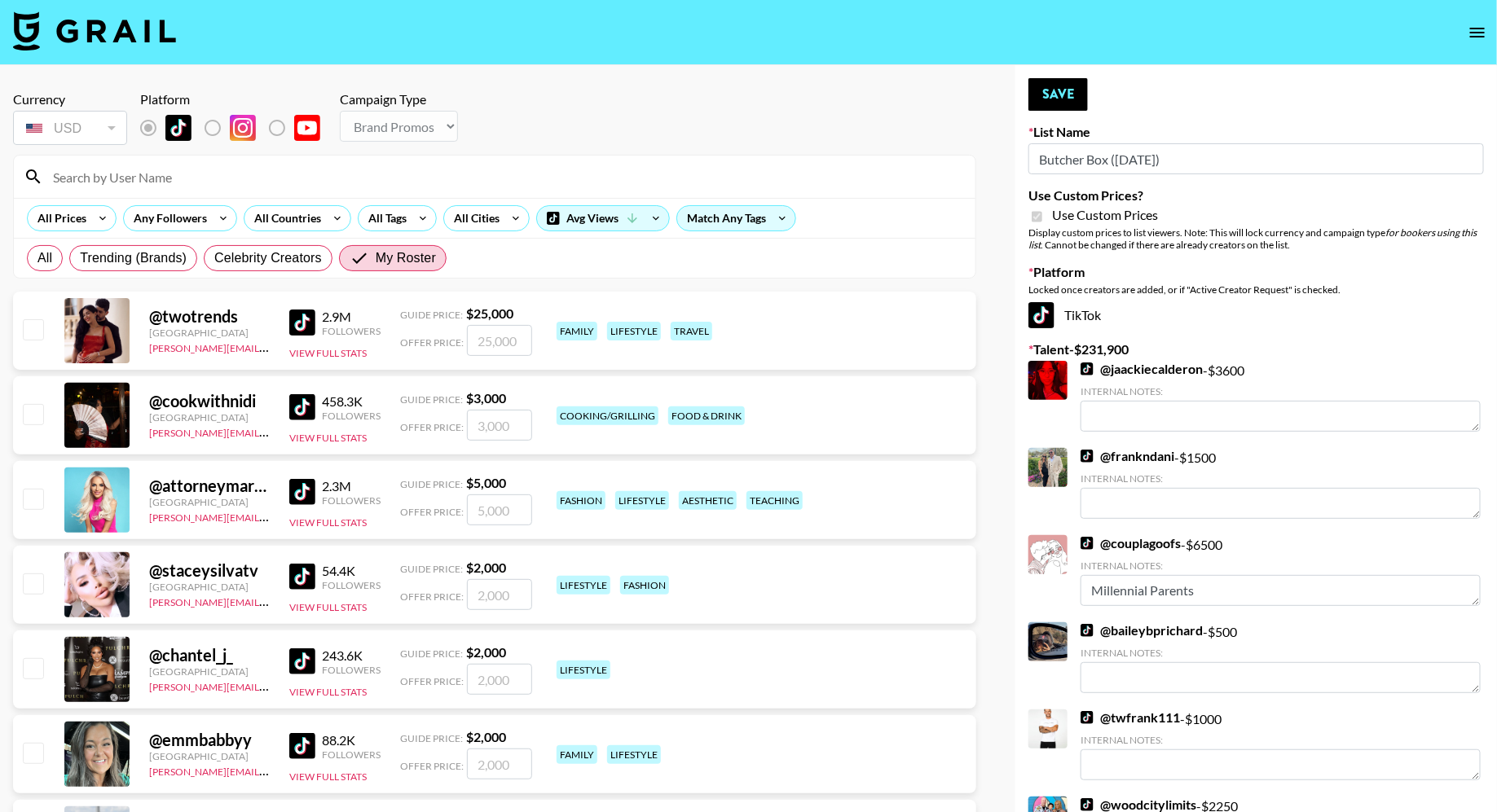
click at [381, 183] on input at bounding box center [505, 177] width 923 height 26
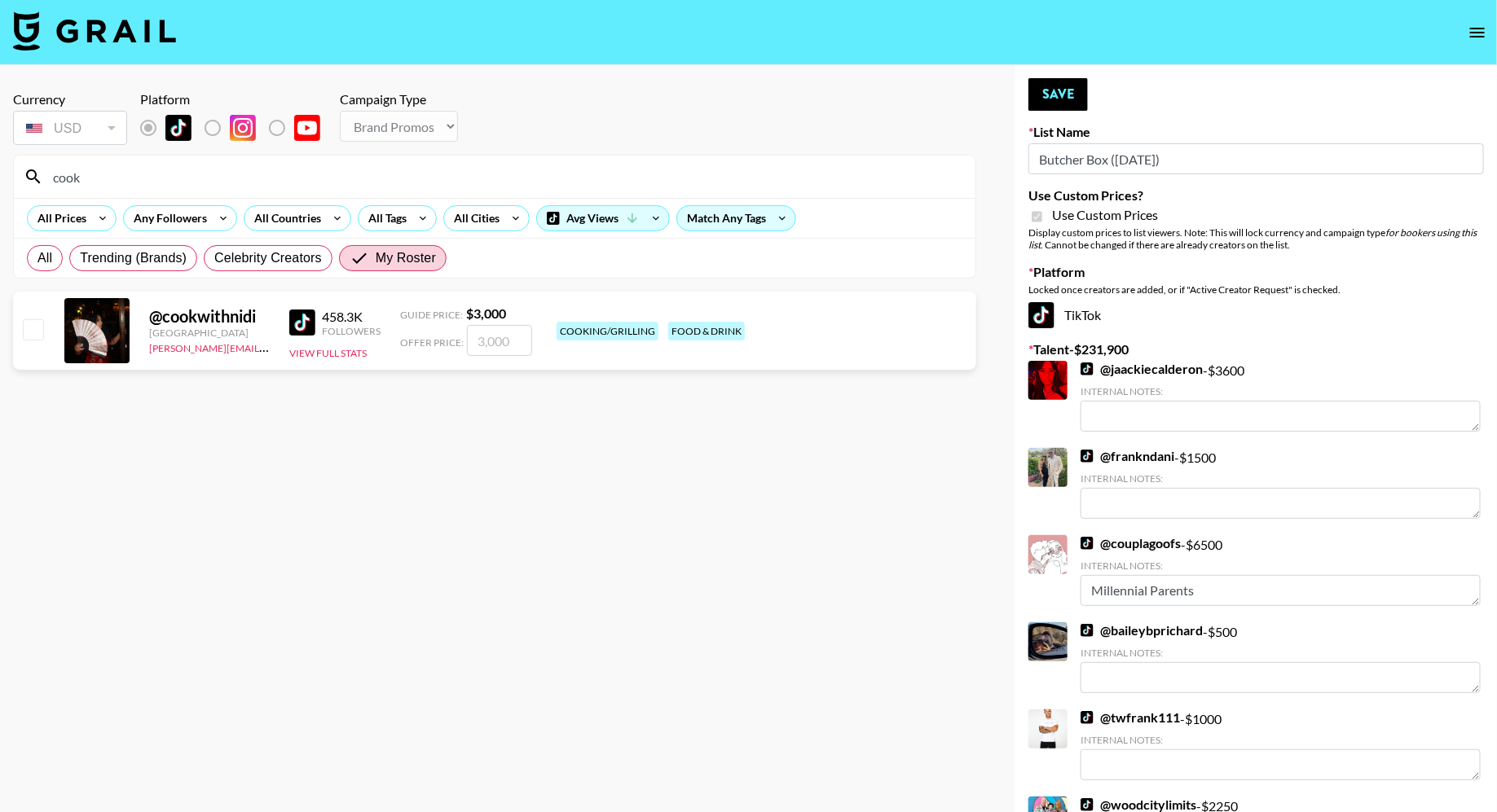
type input "cook"
click at [15, 328] on div "@ cookwithnidi United States diana.luc@grail-talent.com 458.3K Followers View F…" at bounding box center [494, 330] width 963 height 78
click at [36, 328] on input "checkbox" at bounding box center [32, 329] width 20 height 20
checkbox input "true"
type input "3000"
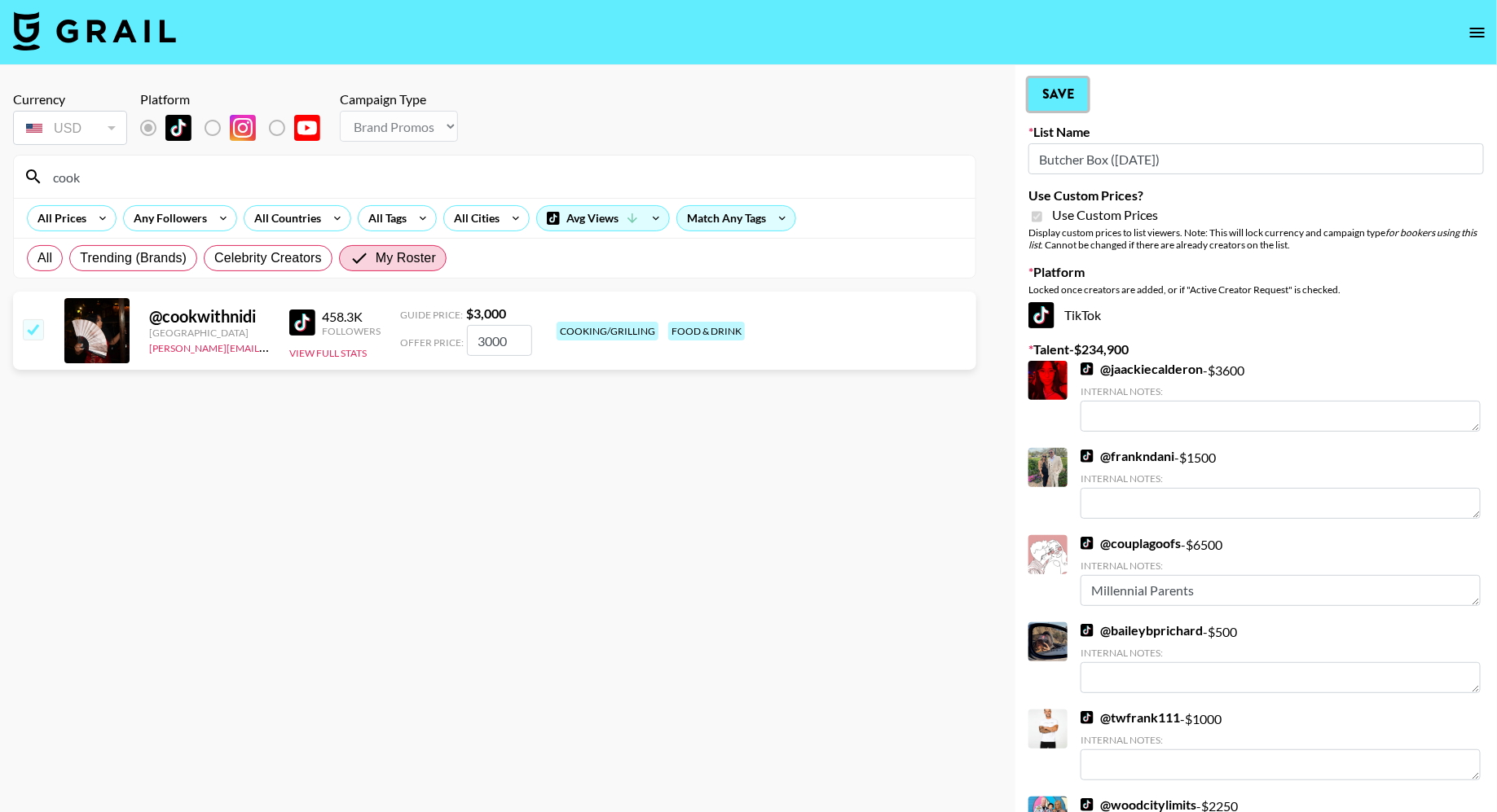
click at [1067, 90] on button "Save" at bounding box center [1057, 94] width 59 height 33
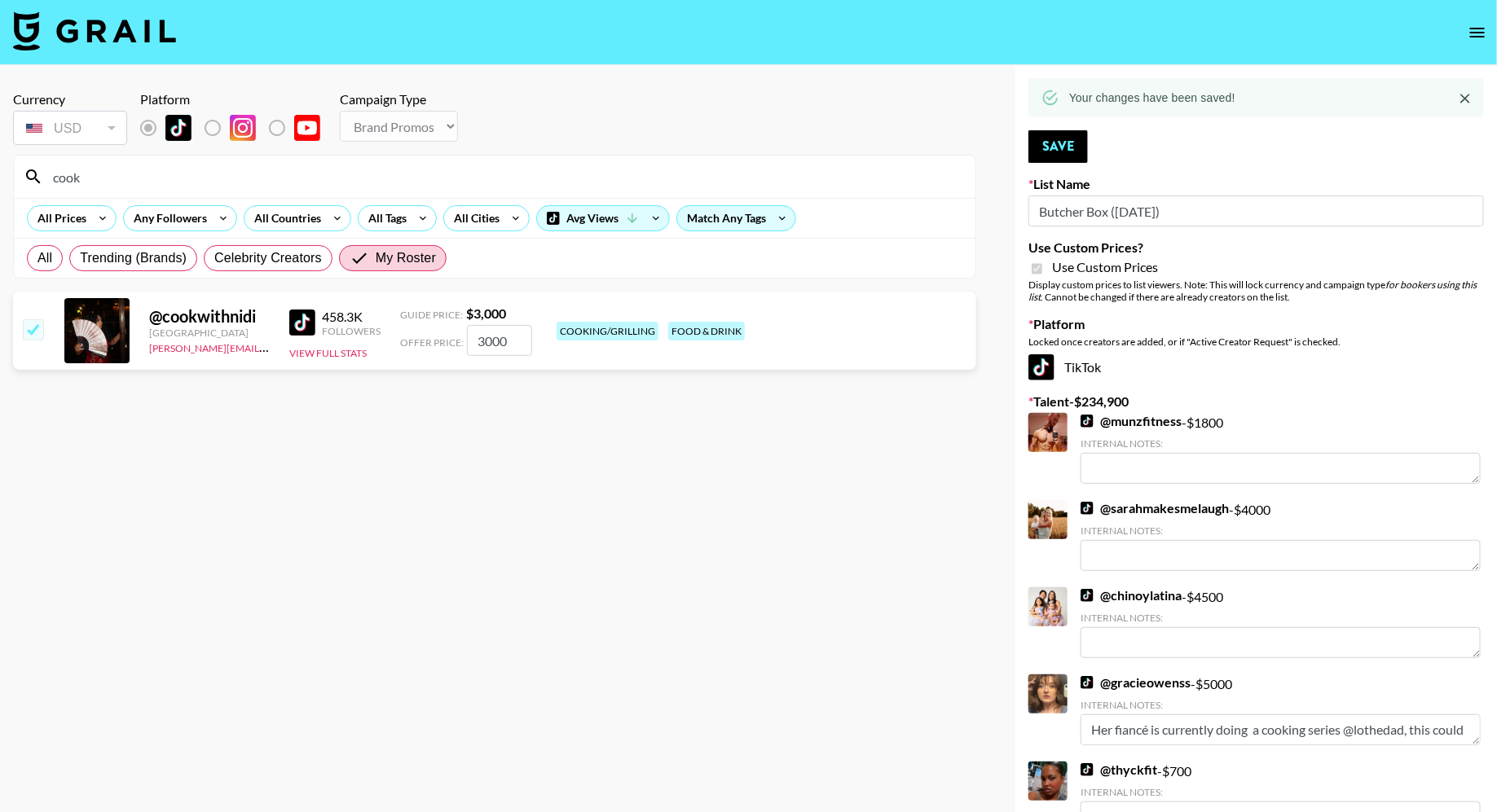
click at [193, 189] on input "cook" at bounding box center [505, 177] width 923 height 26
type input "alina"
click at [39, 328] on input "checkbox" at bounding box center [32, 329] width 20 height 20
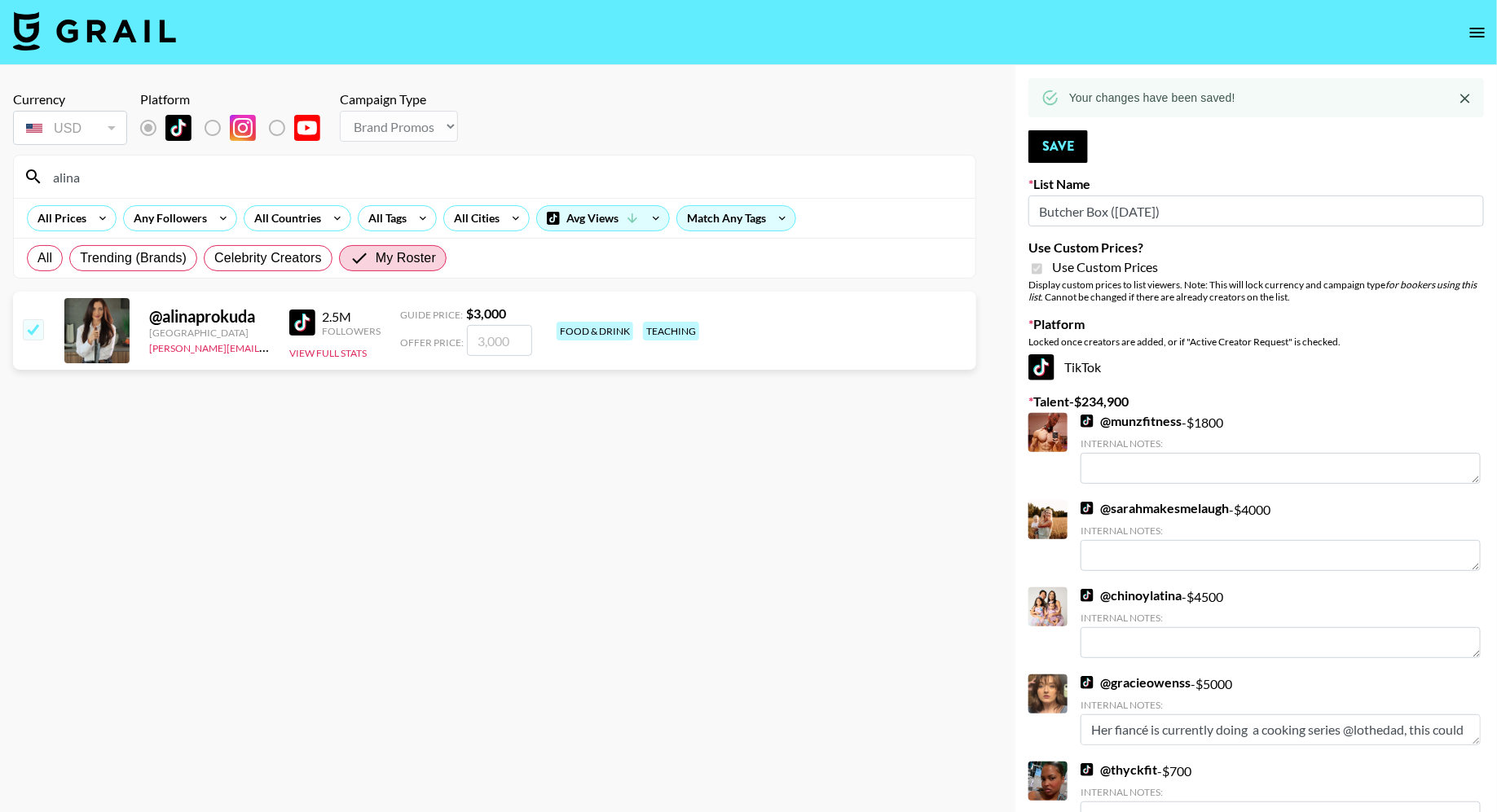
checkbox input "true"
type input "3000"
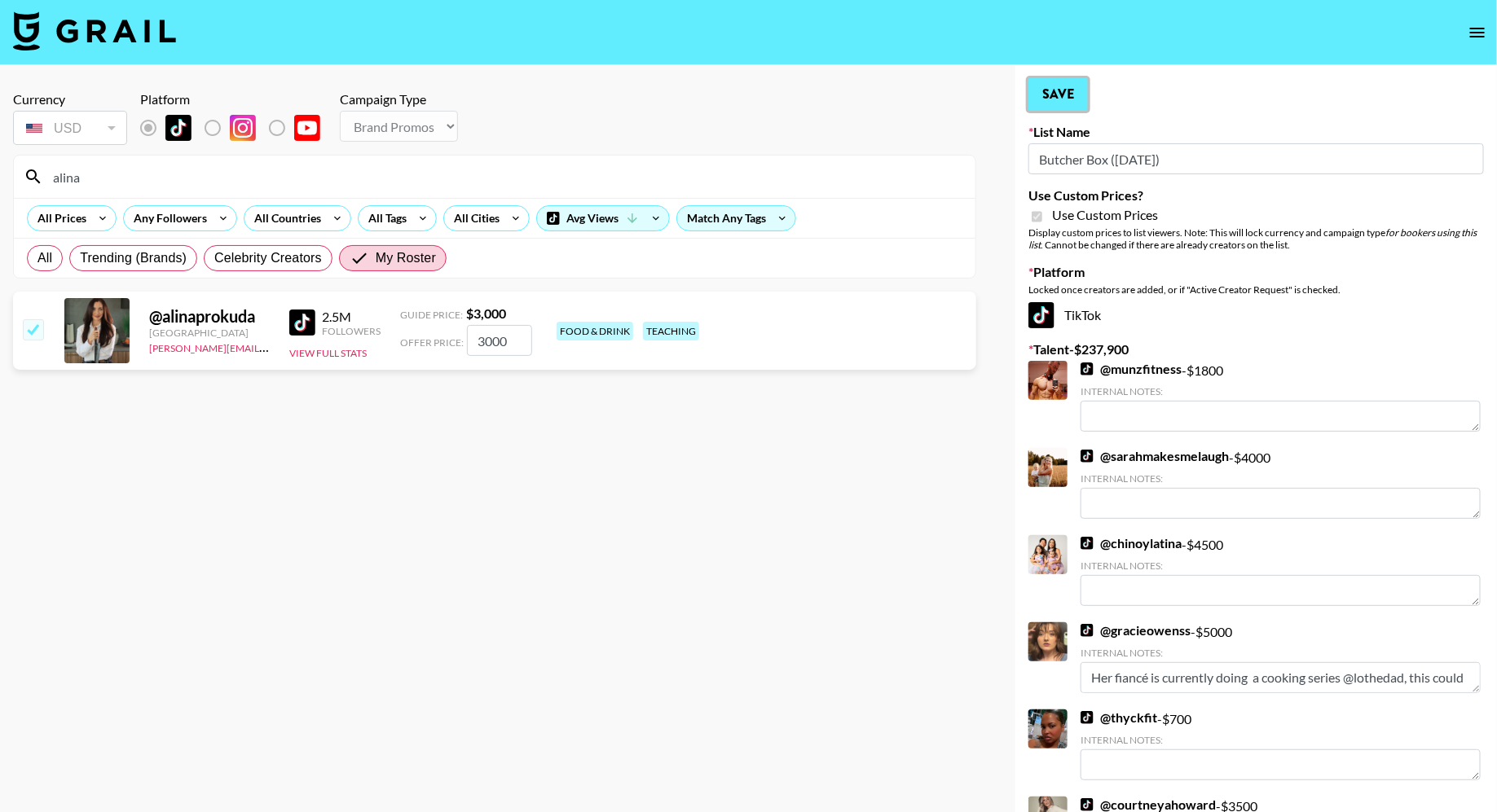
click at [1048, 93] on button "Save" at bounding box center [1057, 94] width 59 height 33
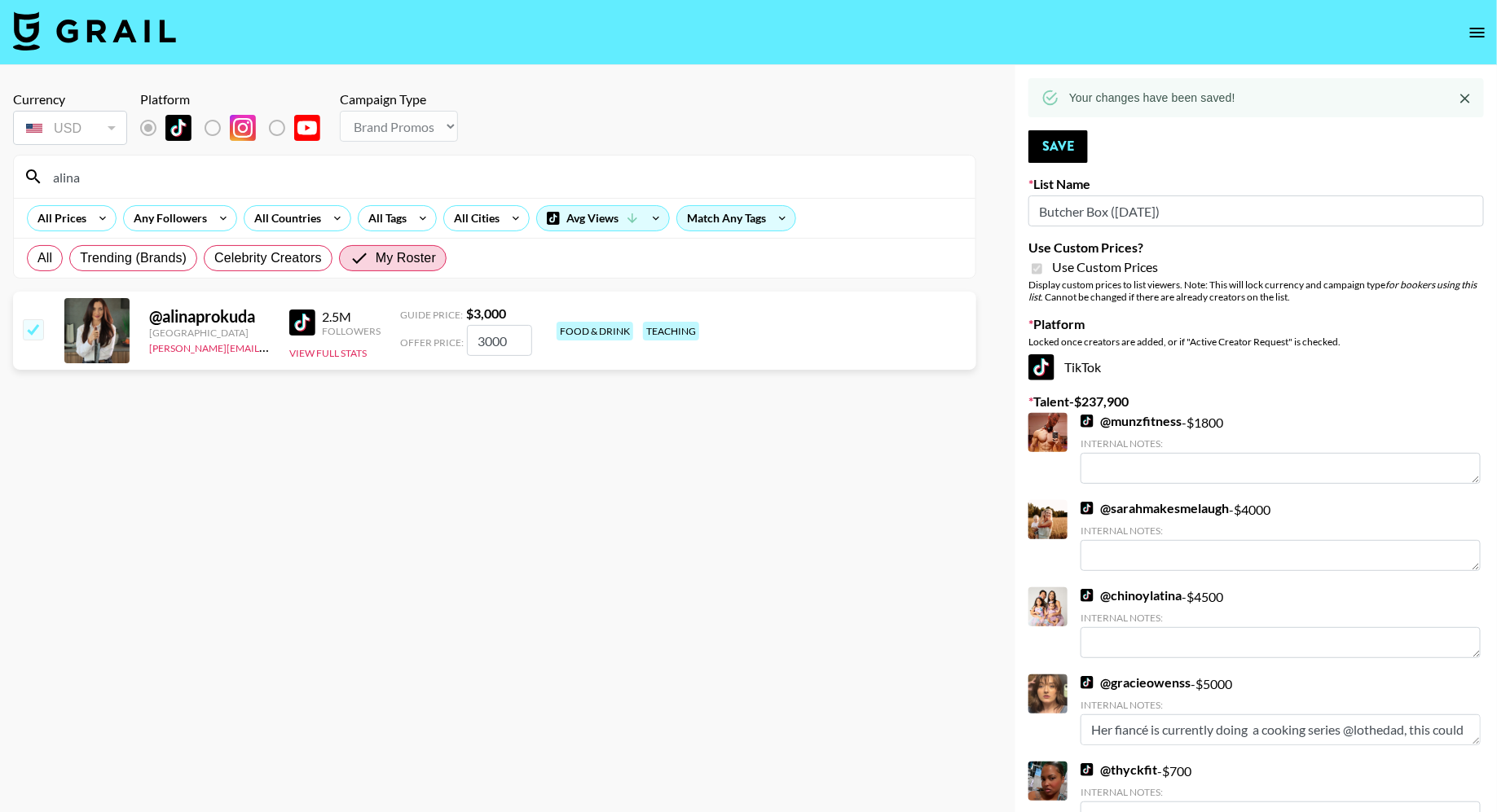
click at [375, 181] on input "alina" at bounding box center [505, 177] width 923 height 26
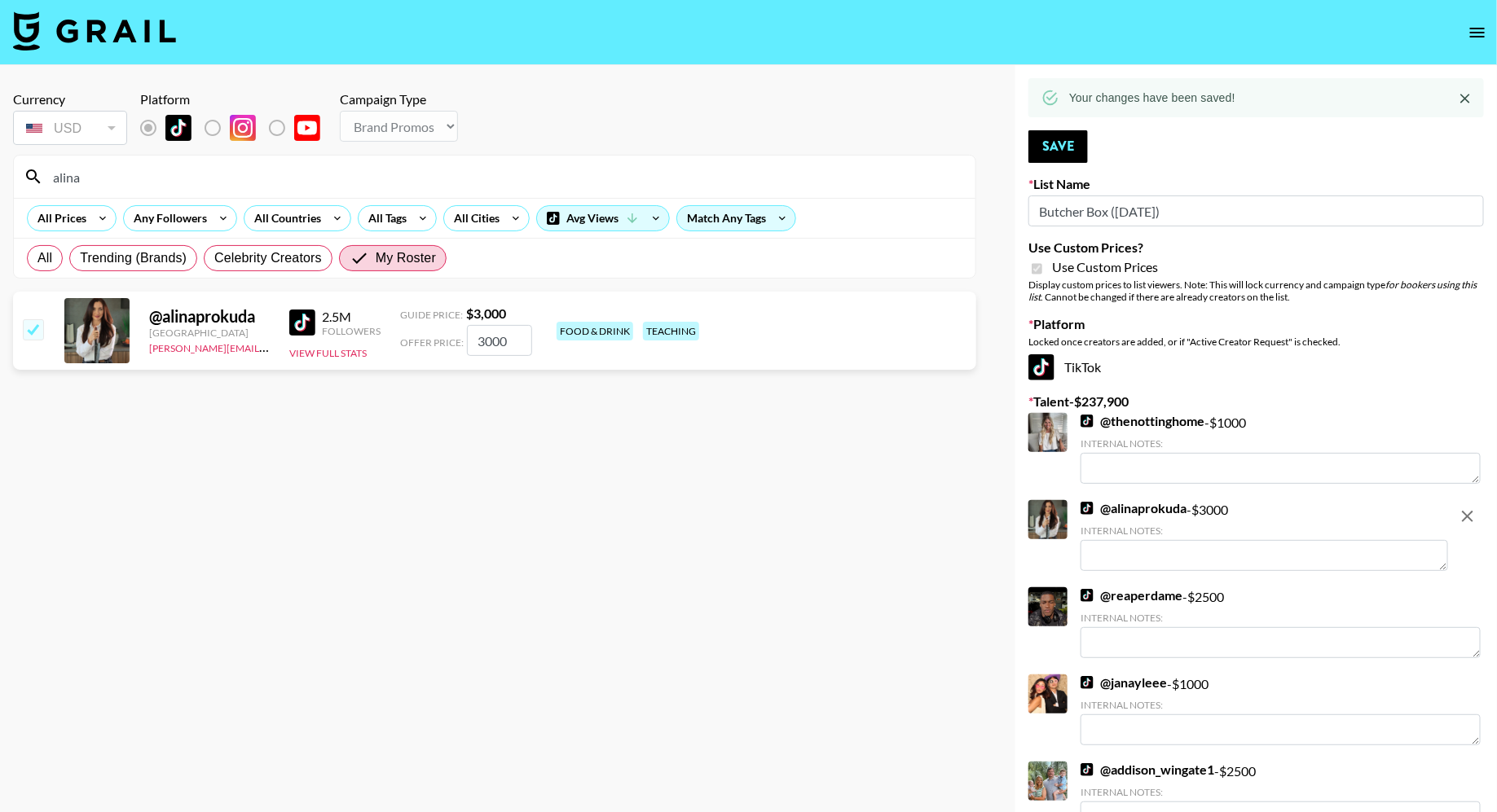
click at [375, 181] on input "alina" at bounding box center [505, 177] width 923 height 26
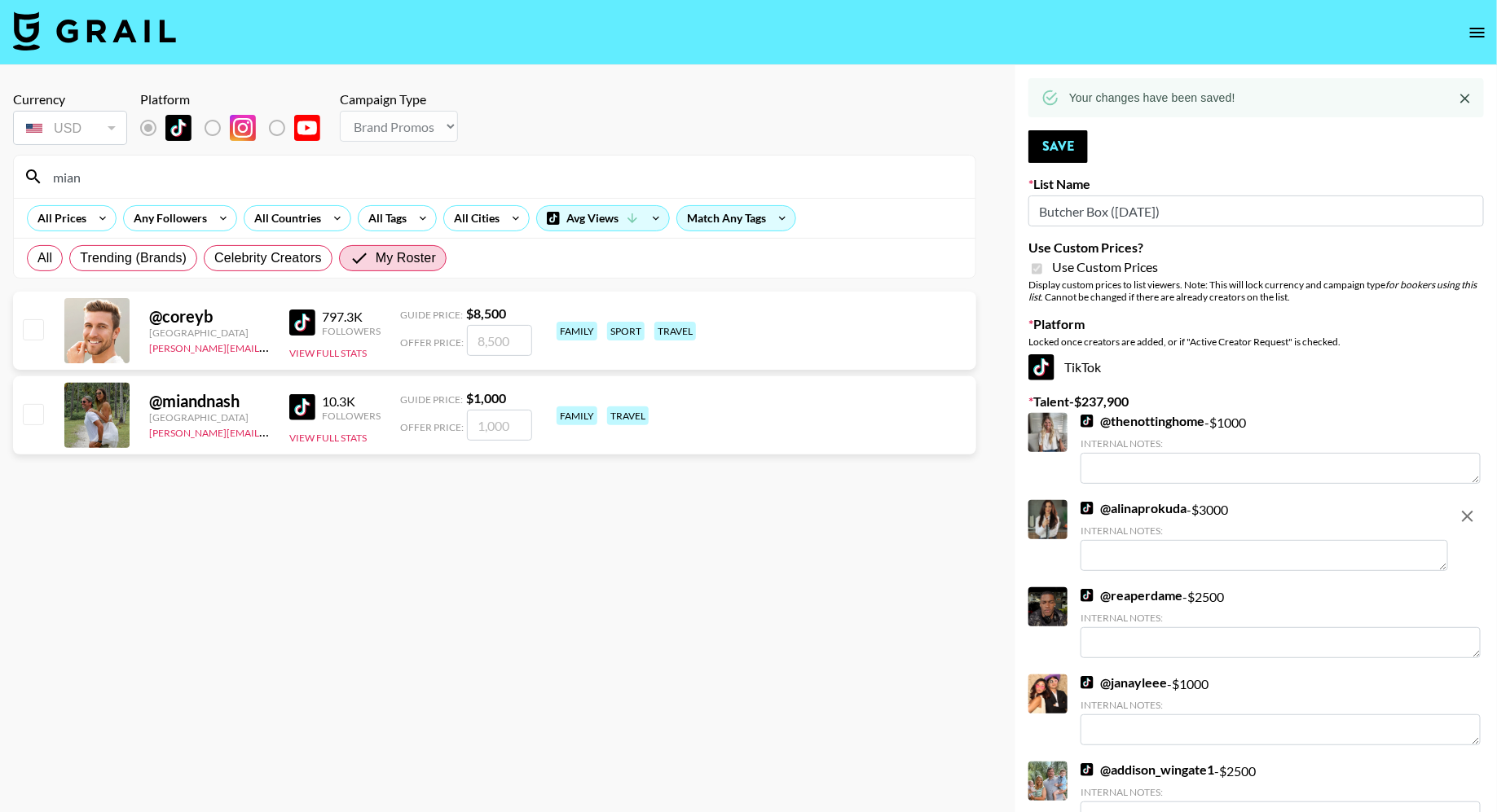
type input "mian"
click at [30, 416] on input "checkbox" at bounding box center [32, 413] width 20 height 20
checkbox input "true"
type input "1000"
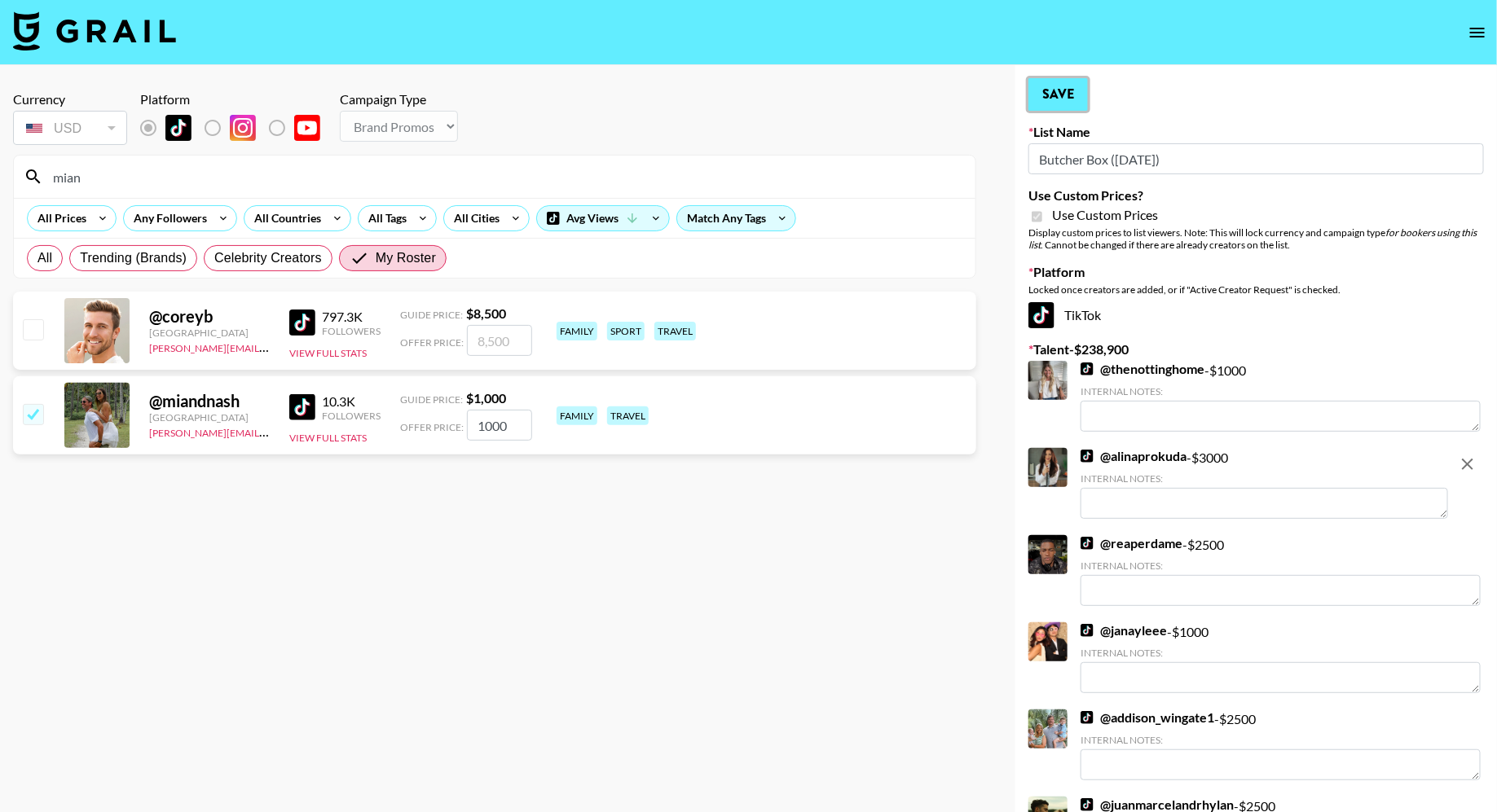
click at [1035, 101] on button "Save" at bounding box center [1057, 94] width 59 height 33
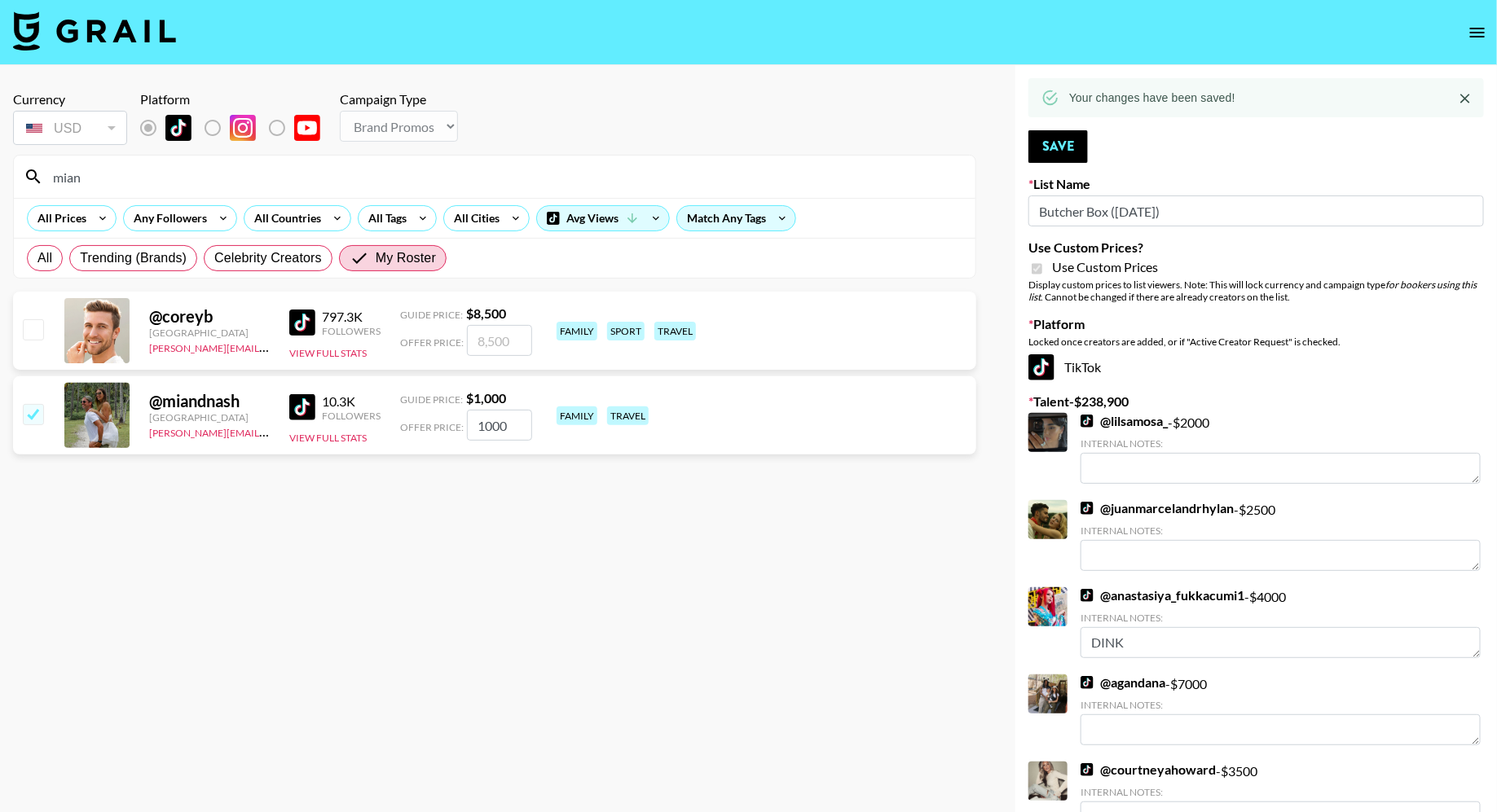
click at [286, 176] on input "mian" at bounding box center [505, 177] width 923 height 26
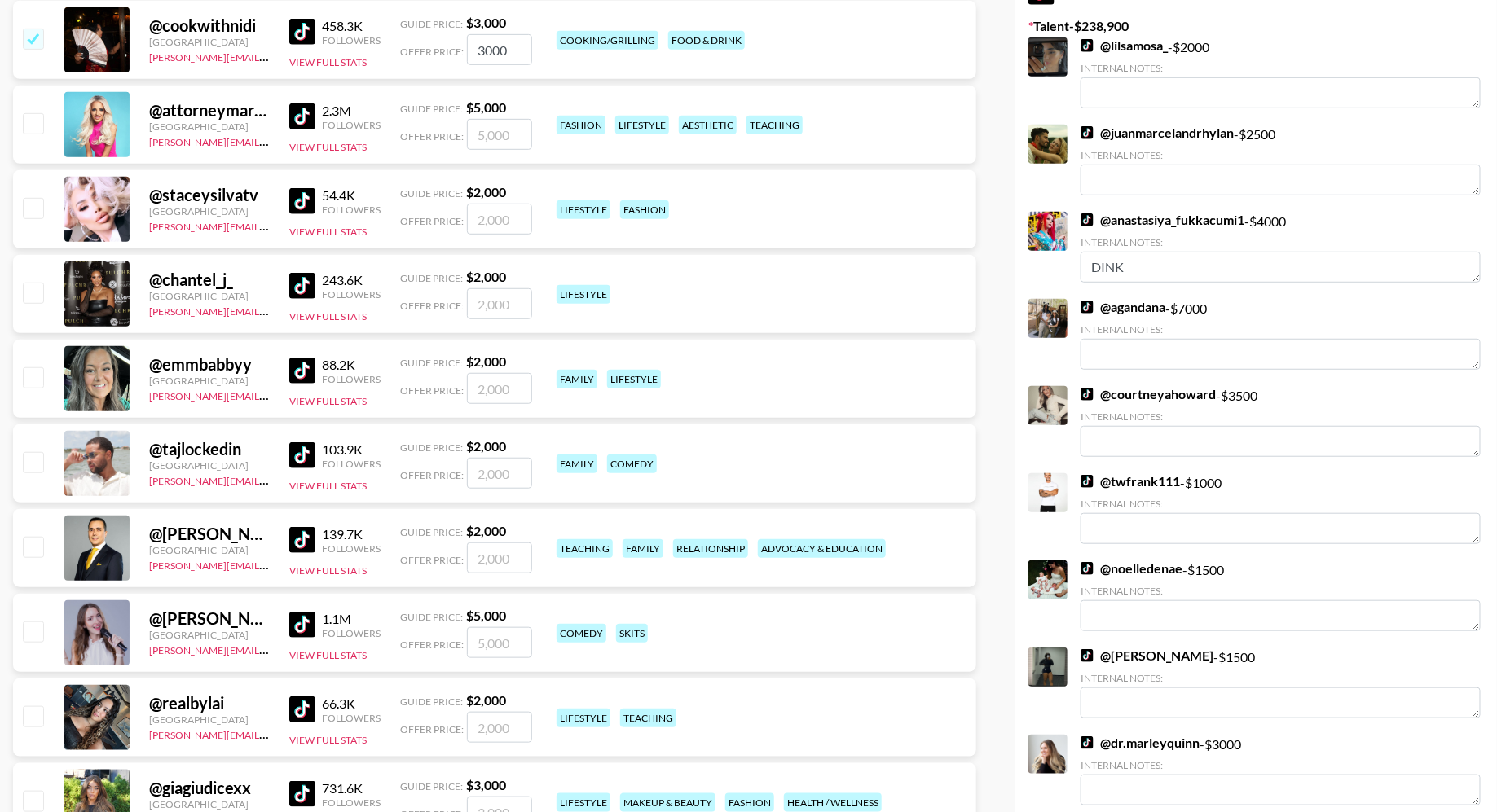
scroll to position [719, 0]
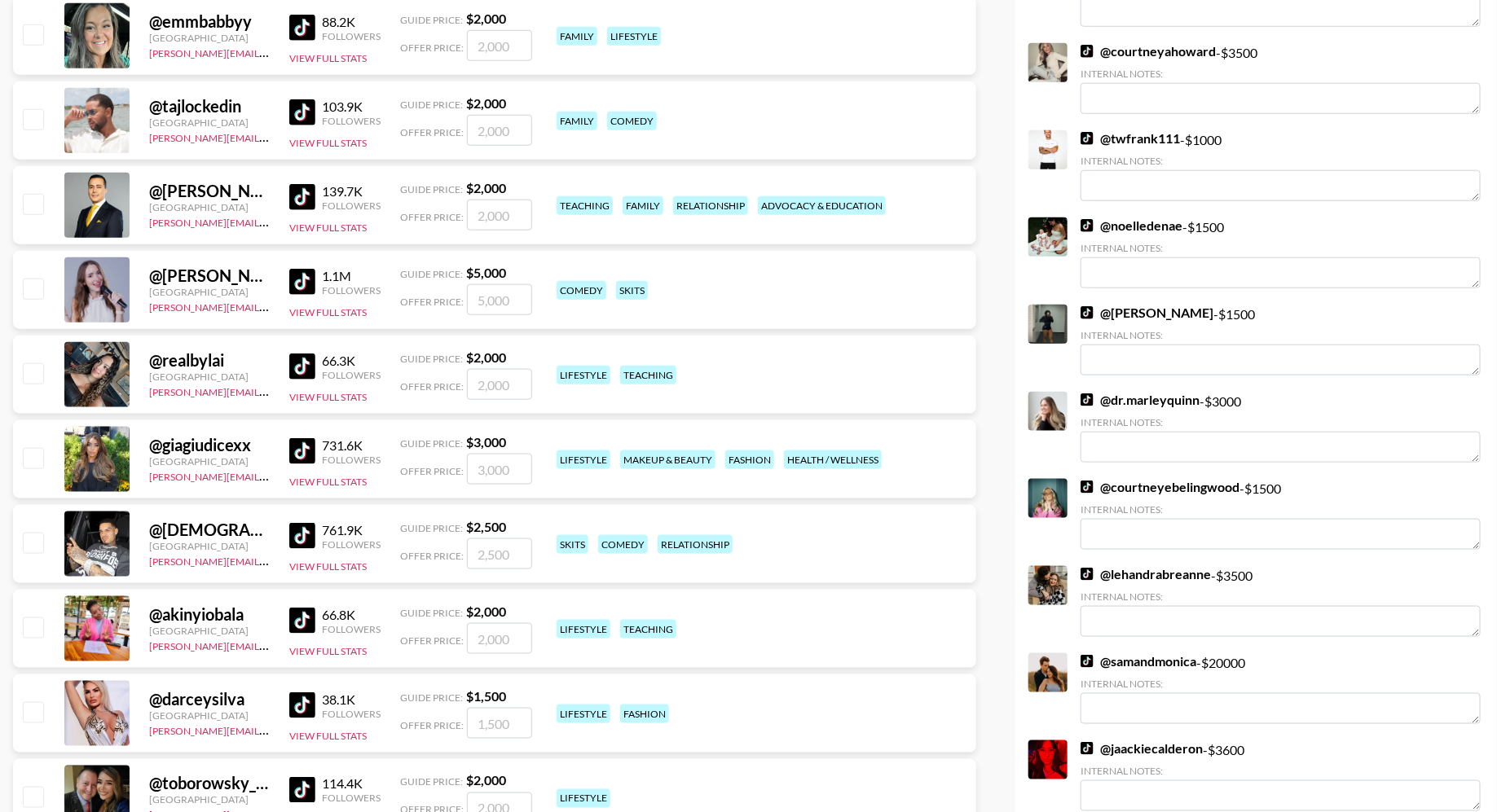
click at [28, 541] on input "checkbox" at bounding box center [32, 542] width 20 height 20
checkbox input "true"
type input "2500"
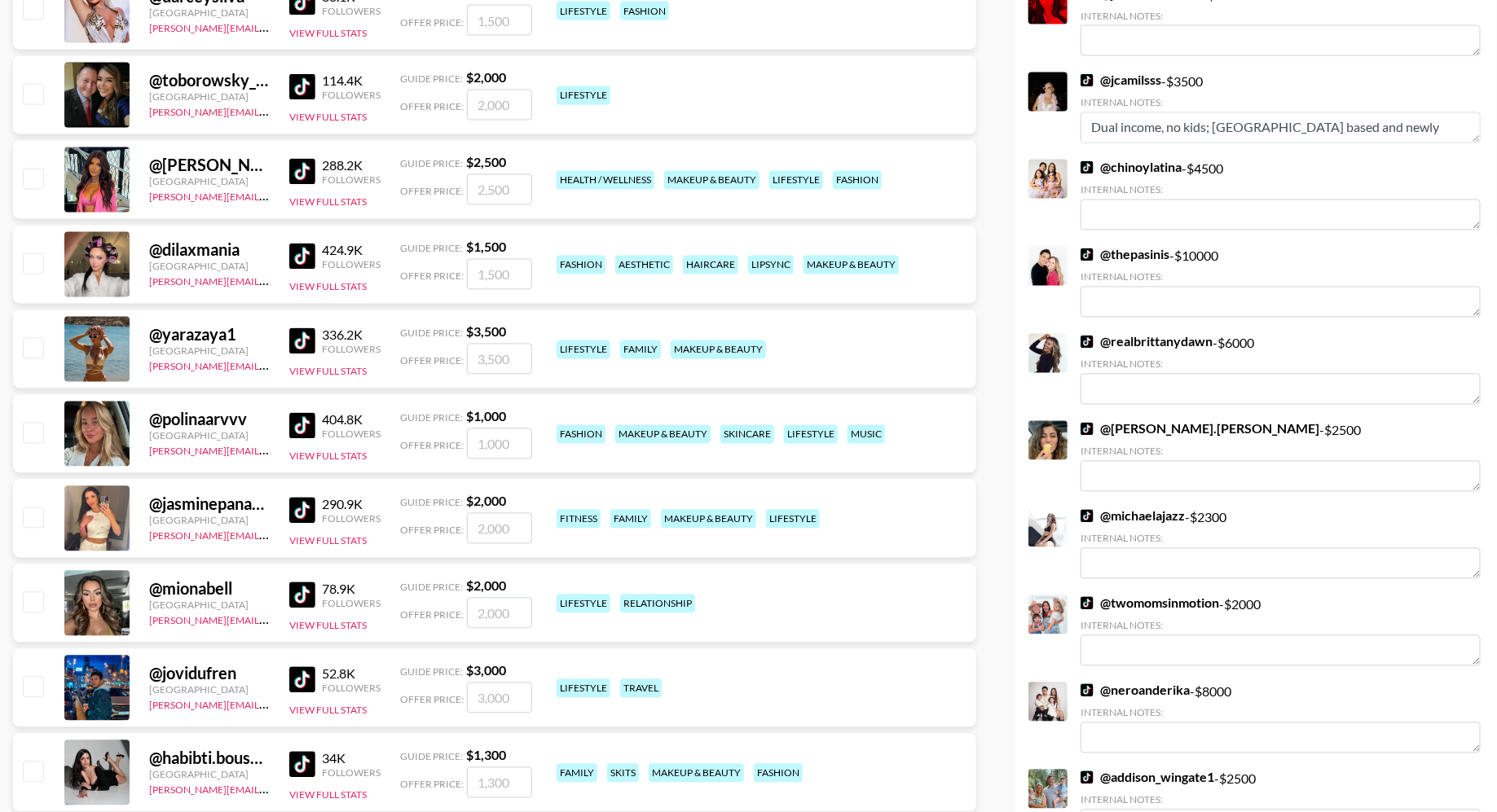
scroll to position [1481, 0]
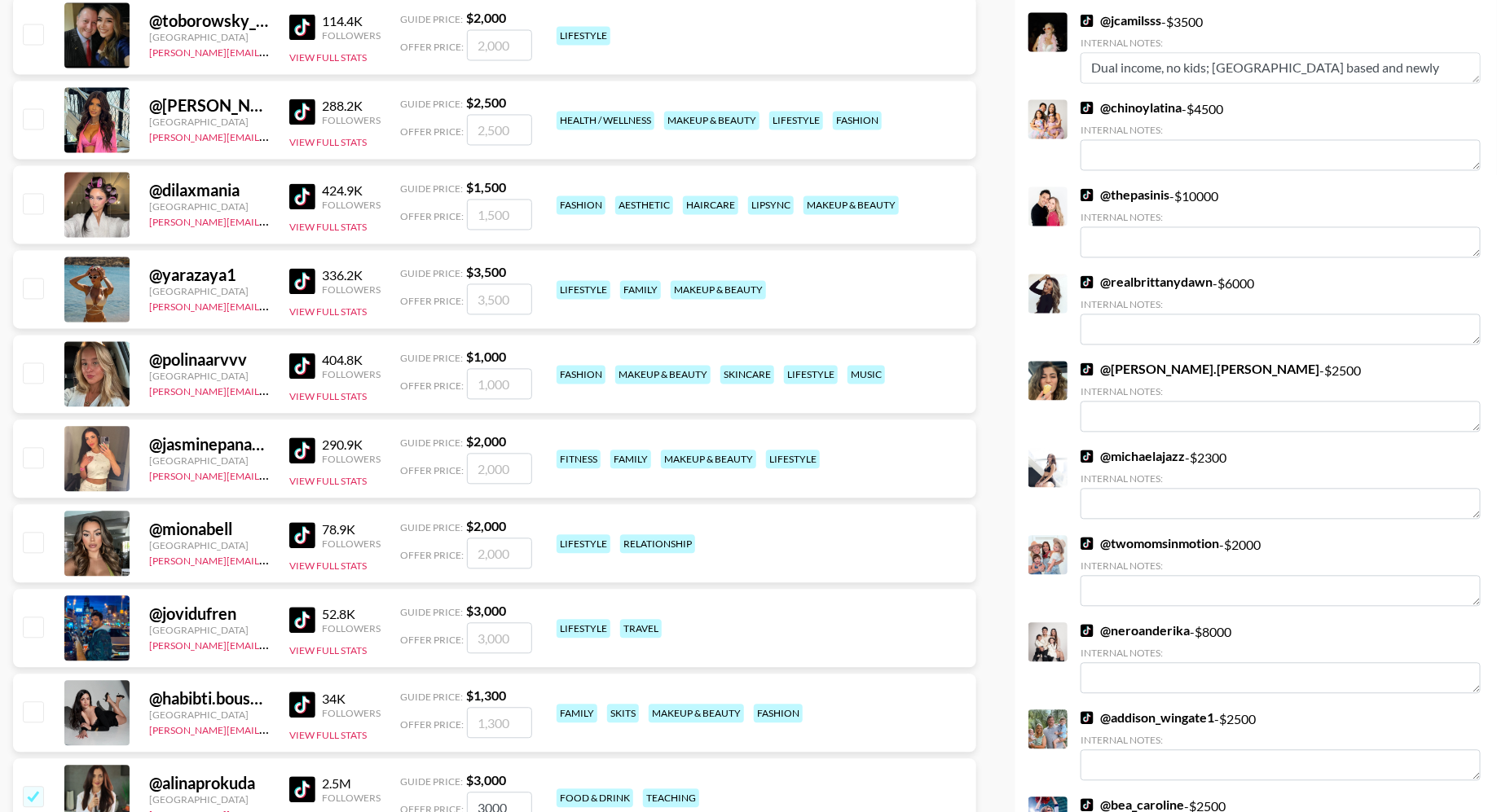
click at [33, 460] on input "checkbox" at bounding box center [32, 457] width 20 height 20
checkbox input "true"
type input "2000"
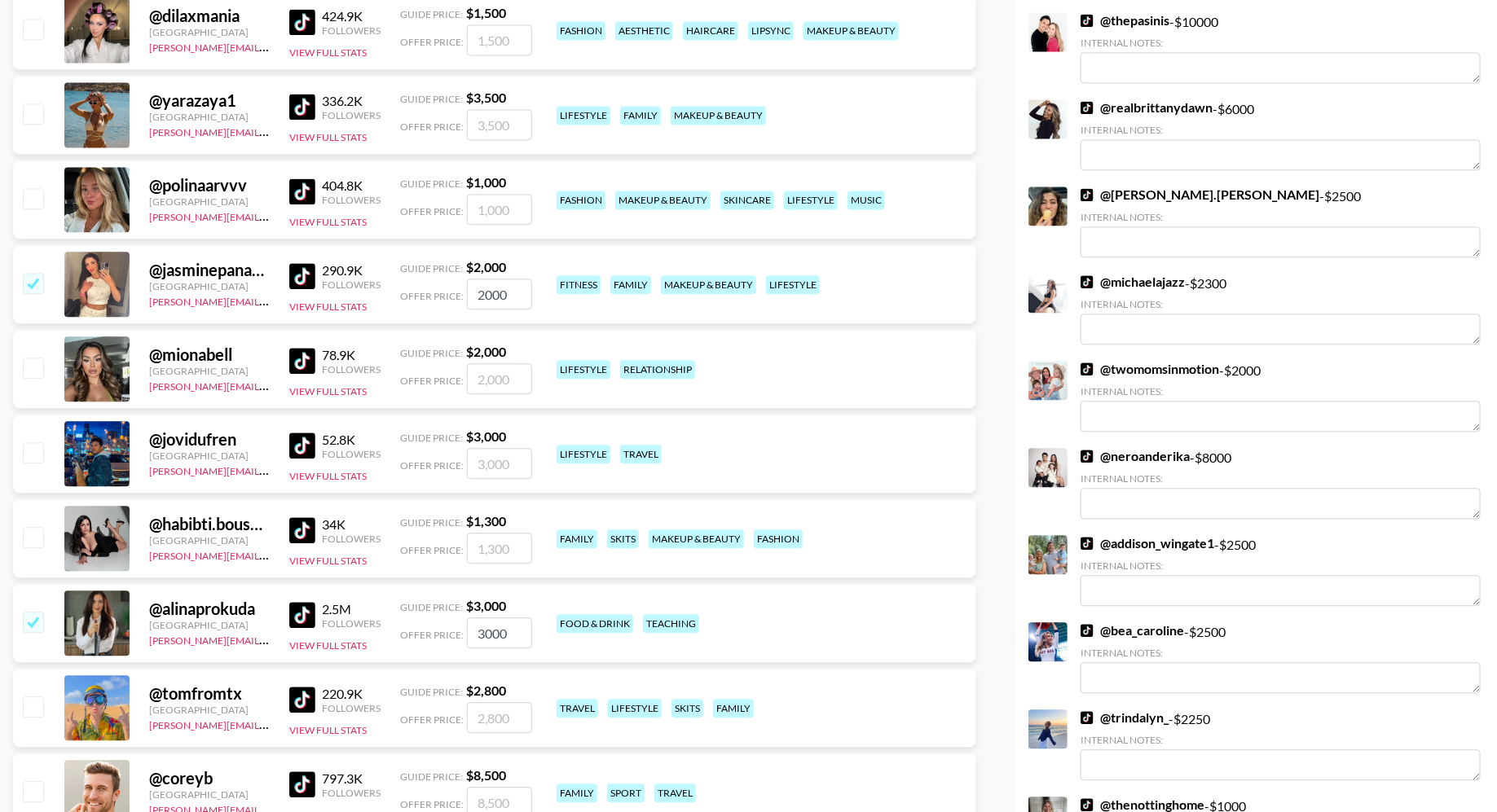
click at [33, 533] on input "checkbox" at bounding box center [32, 537] width 20 height 20
checkbox input "true"
type input "1300"
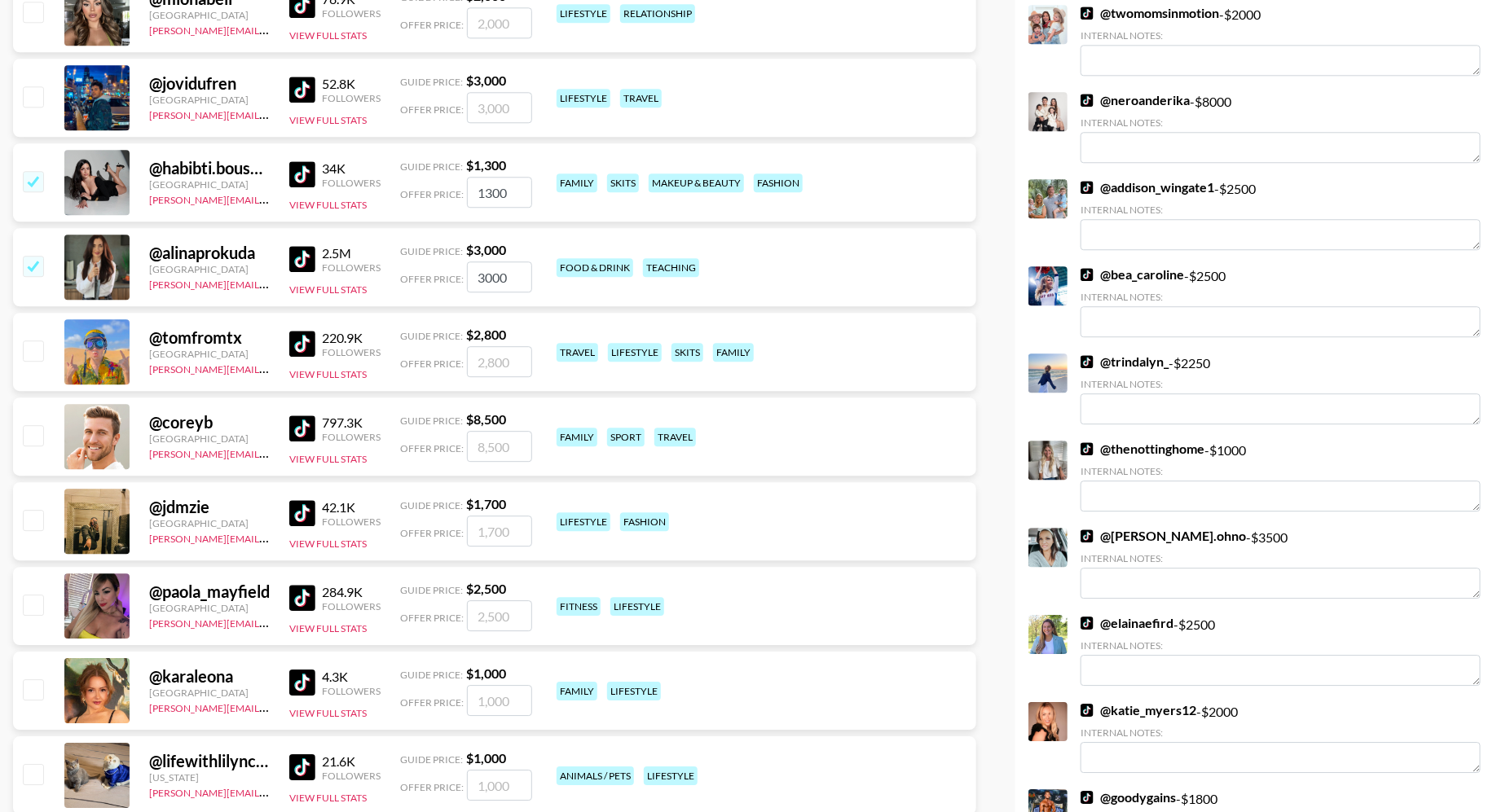
scroll to position [2042, 0]
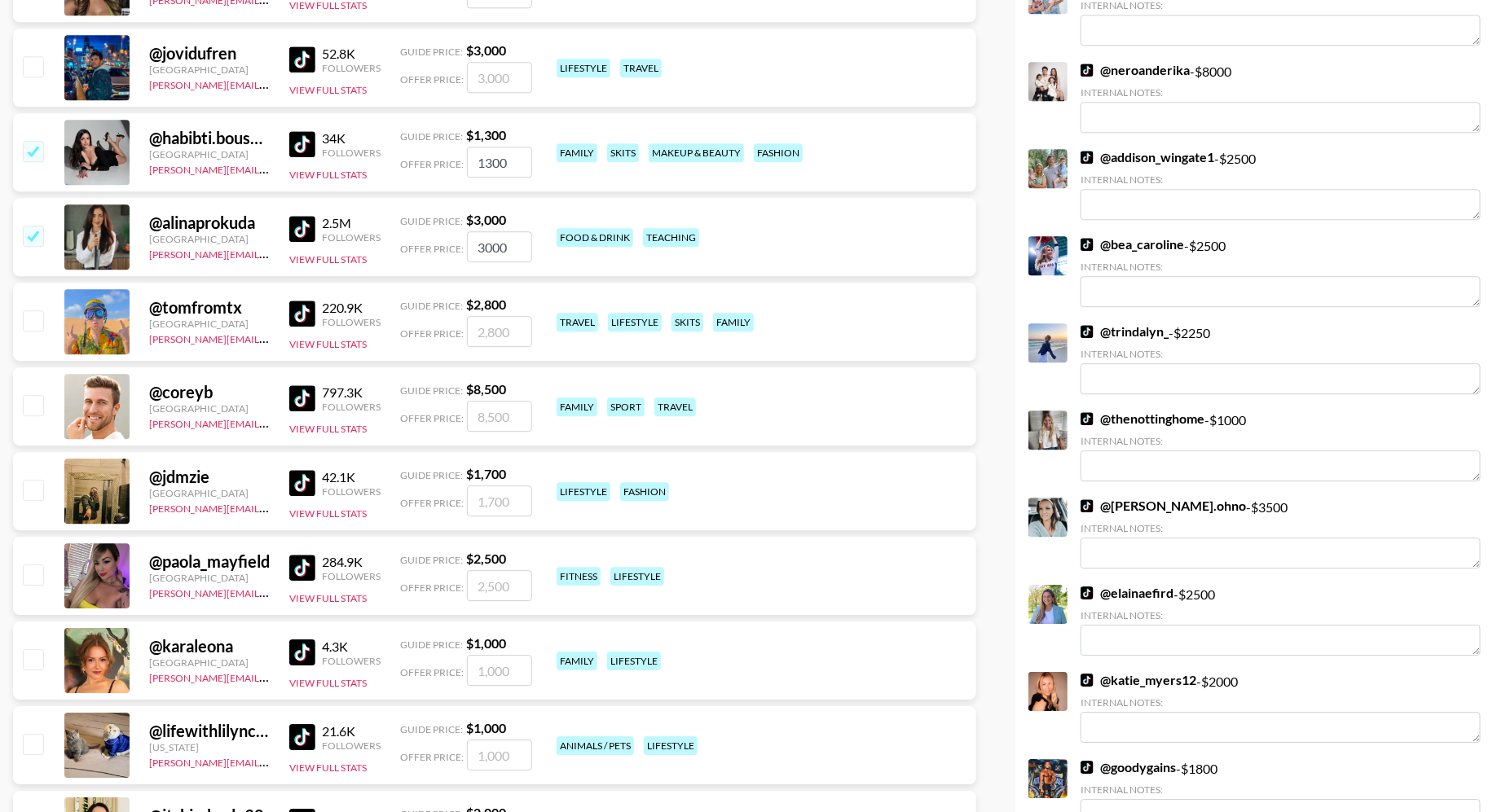
click at [34, 320] on input "checkbox" at bounding box center [32, 320] width 20 height 20
checkbox input "true"
type input "2800"
click at [30, 316] on input "checkbox" at bounding box center [32, 320] width 20 height 20
checkbox input "false"
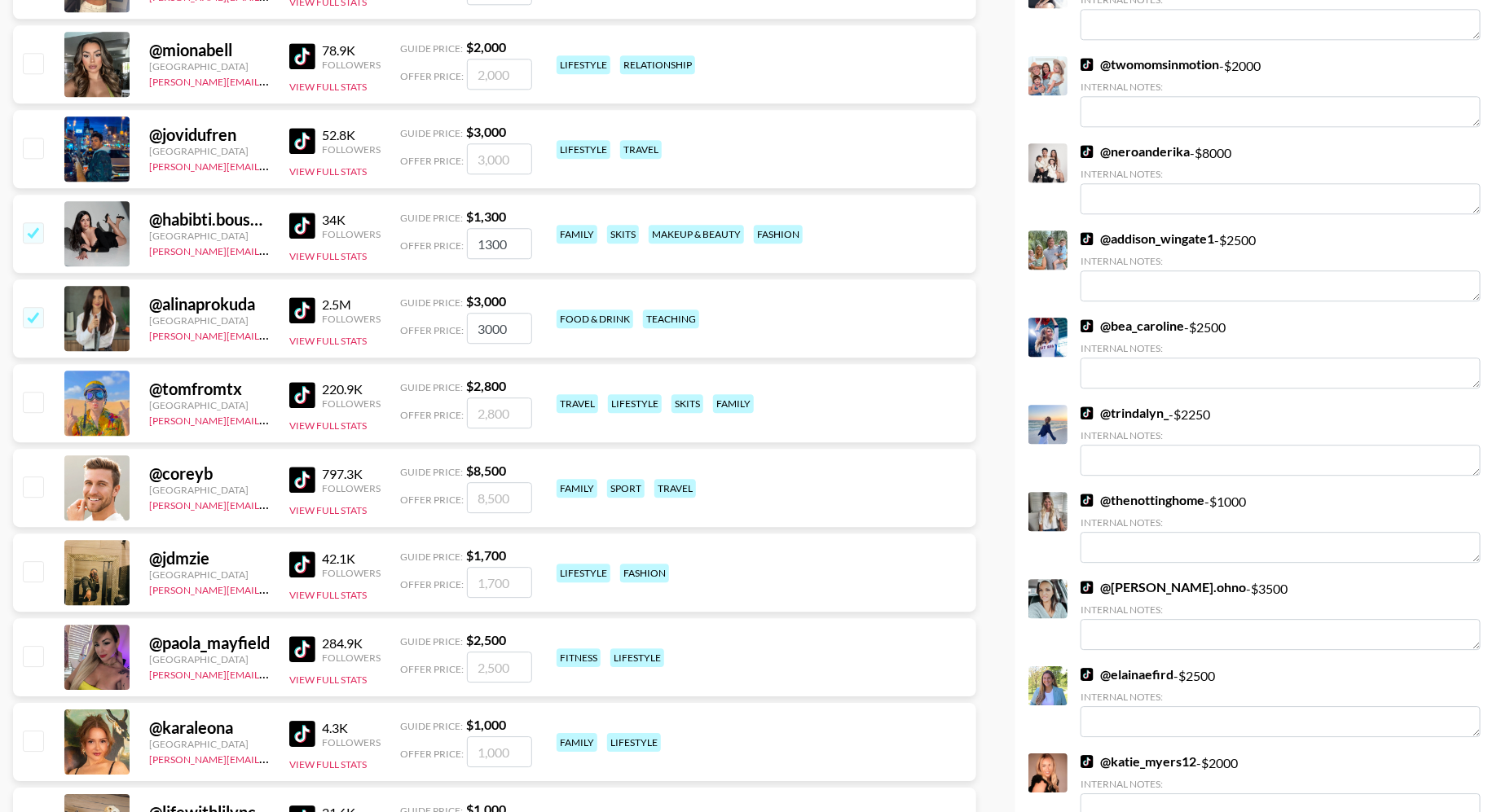
scroll to position [1884, 0]
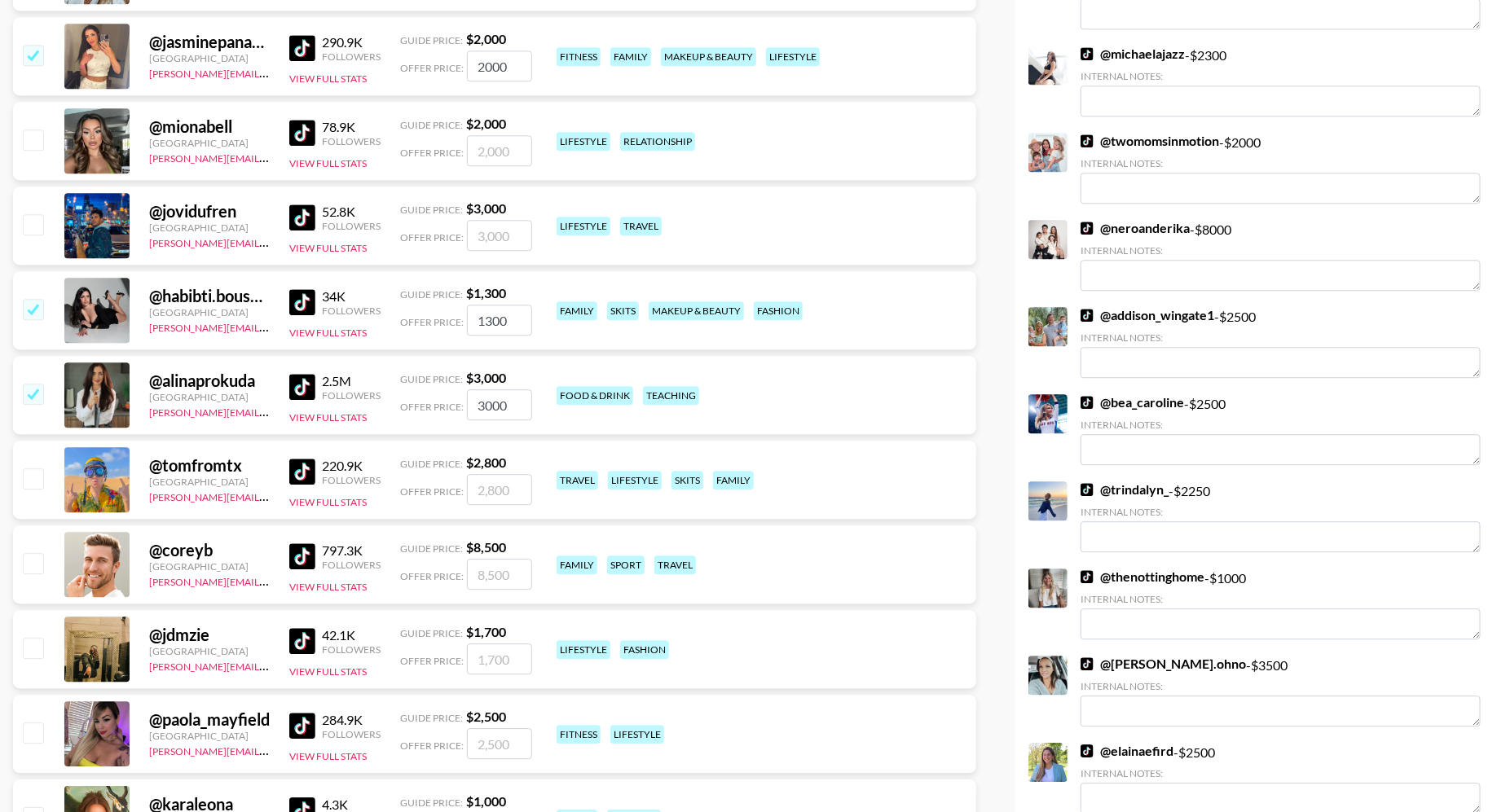
click at [38, 309] on input "checkbox" at bounding box center [32, 308] width 20 height 20
checkbox input "false"
click at [38, 309] on input "checkbox" at bounding box center [32, 308] width 20 height 20
checkbox input "true"
type input "1300"
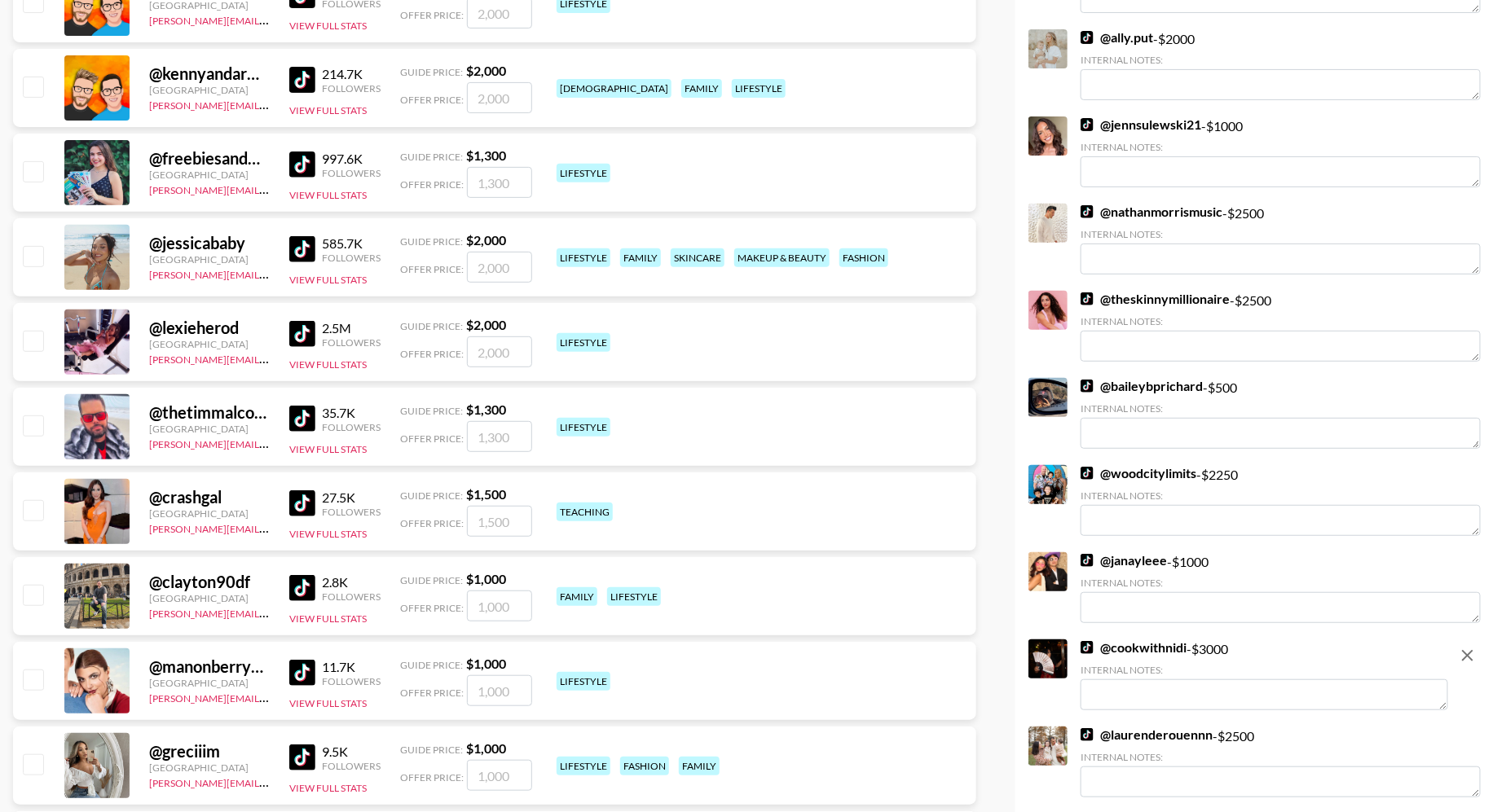
scroll to position [3291, 0]
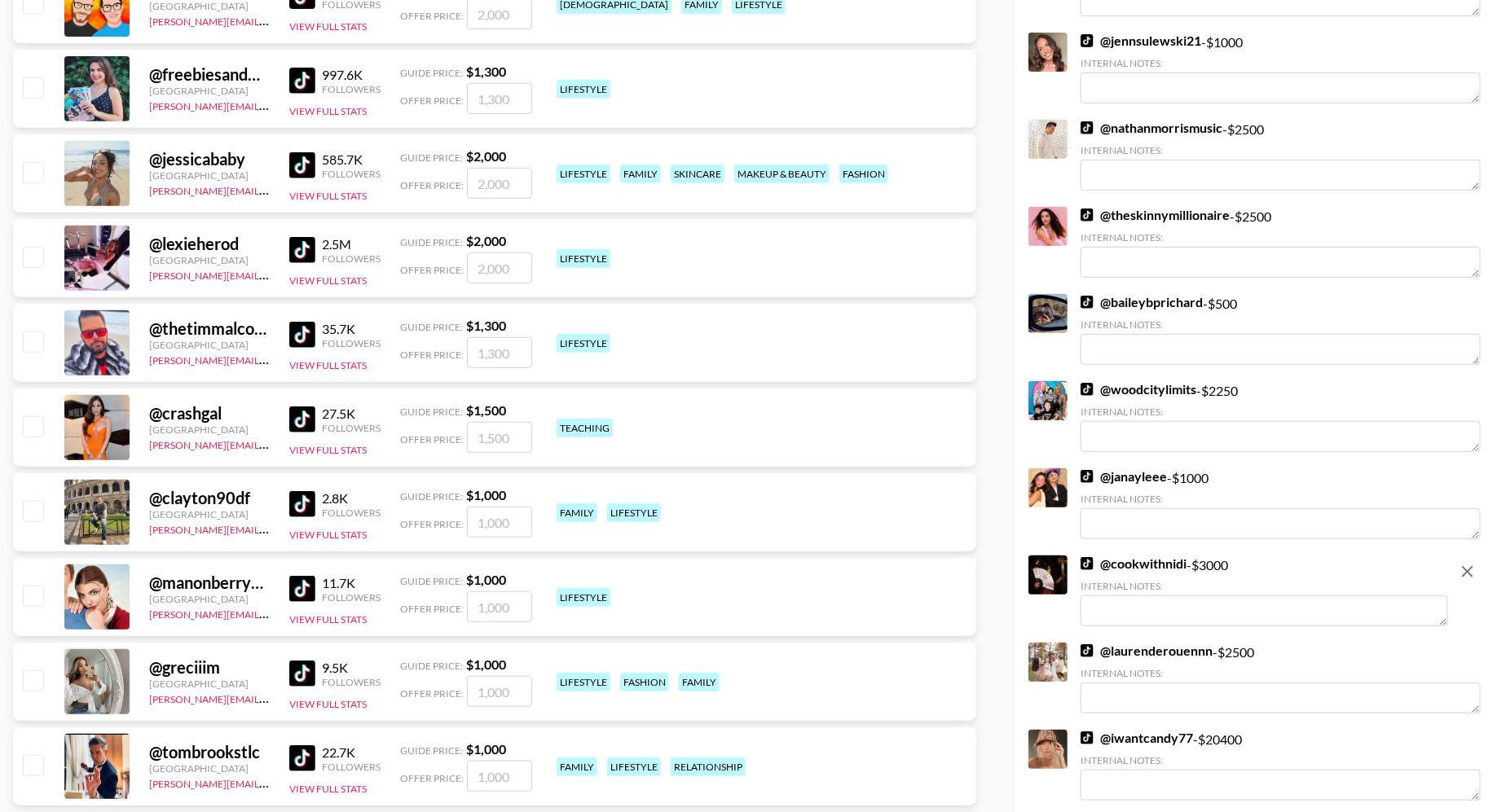
click at [36, 176] on input "checkbox" at bounding box center [32, 172] width 20 height 20
checkbox input "true"
type input "2000"
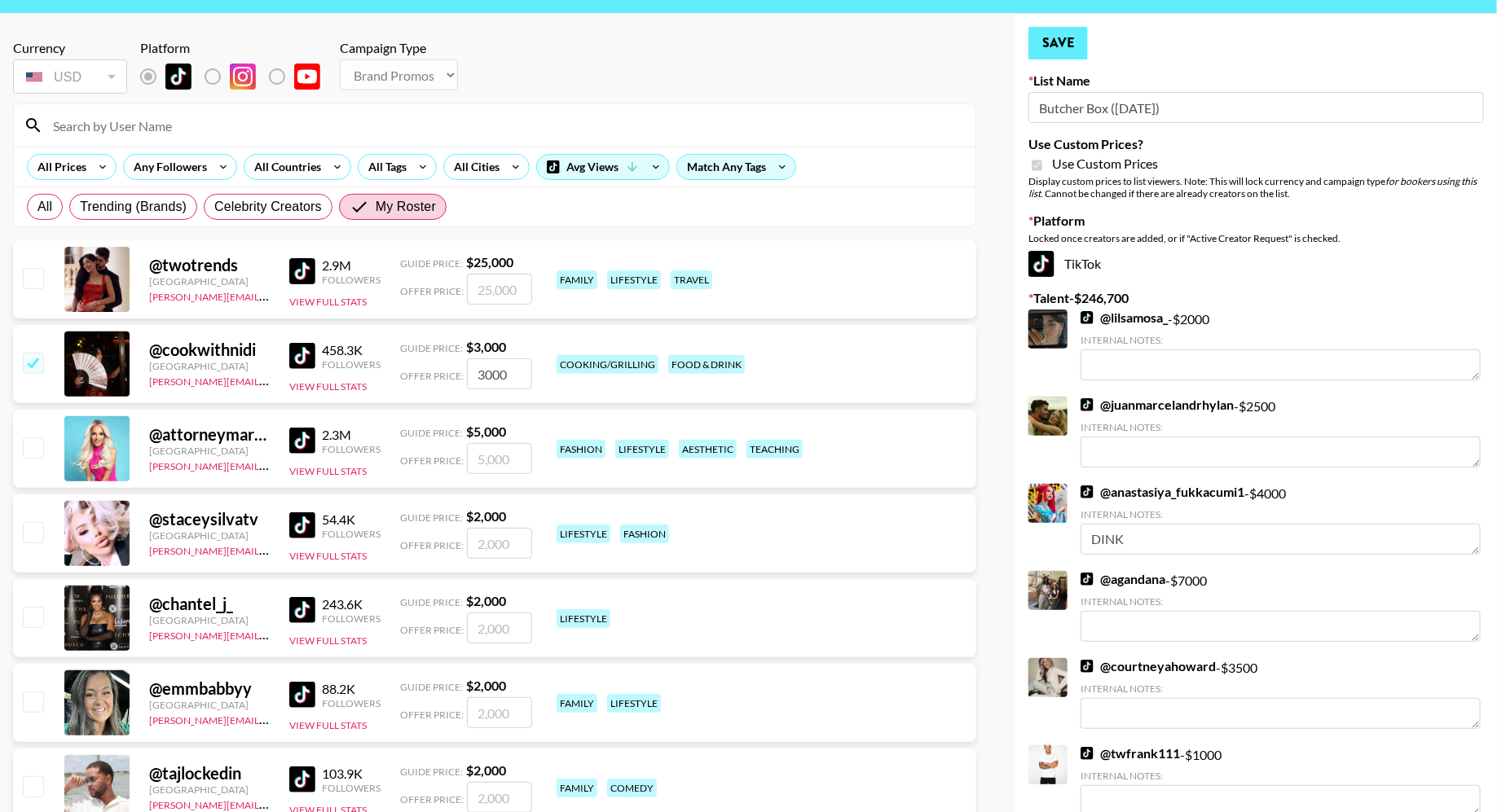
scroll to position [0, 0]
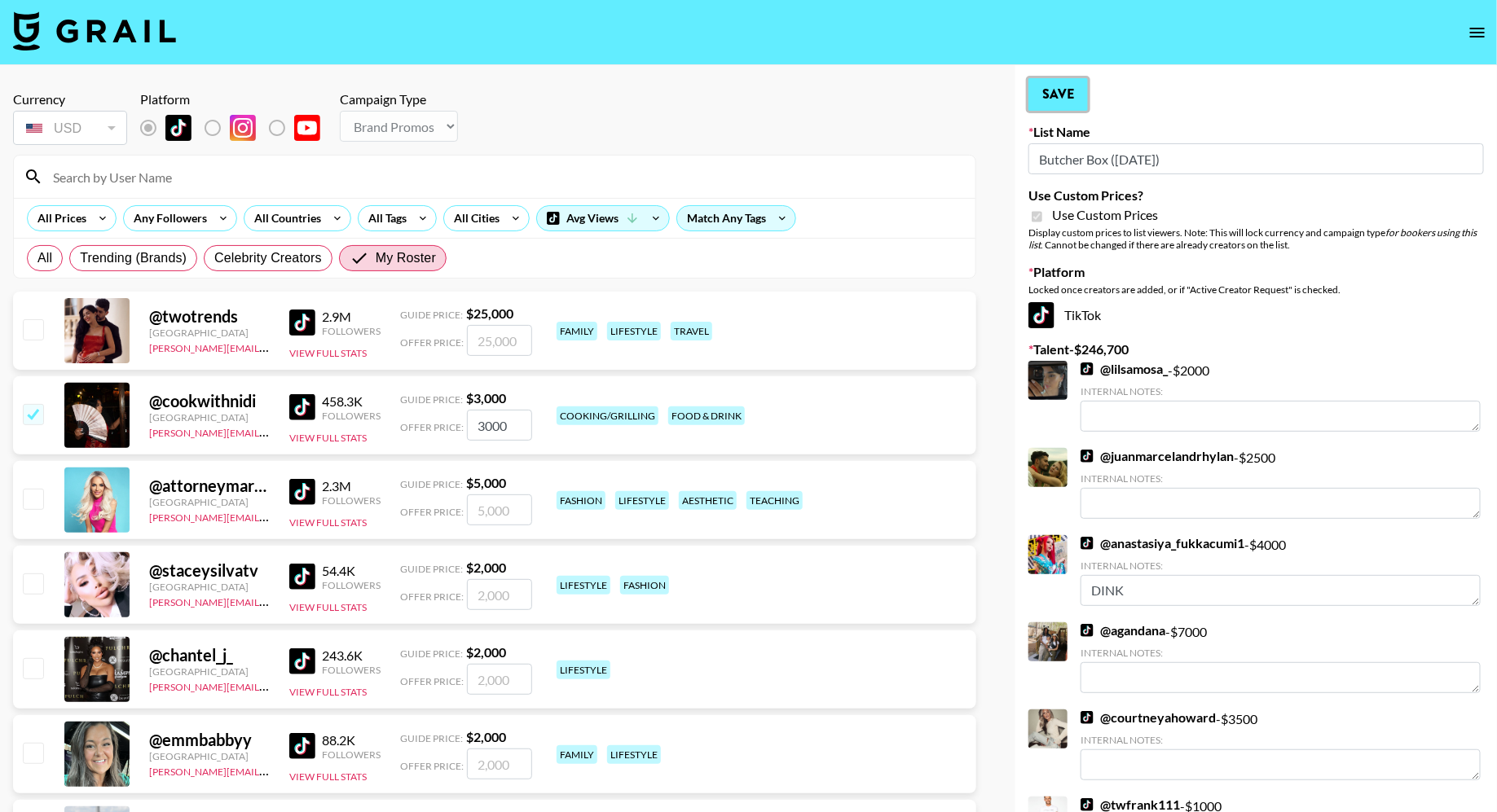
click at [1043, 84] on button "Save" at bounding box center [1057, 94] width 59 height 33
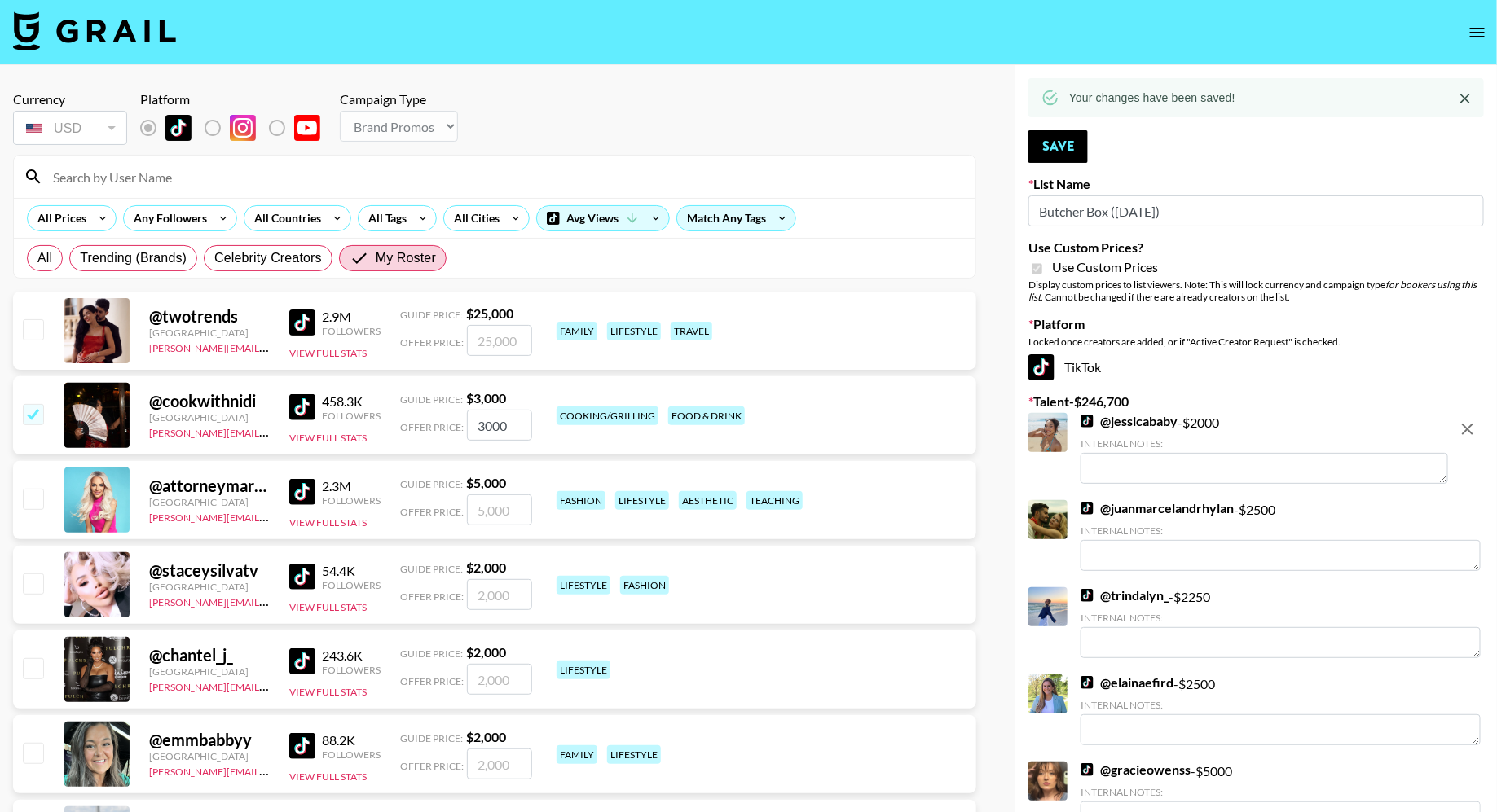
click at [238, 178] on input at bounding box center [505, 177] width 923 height 26
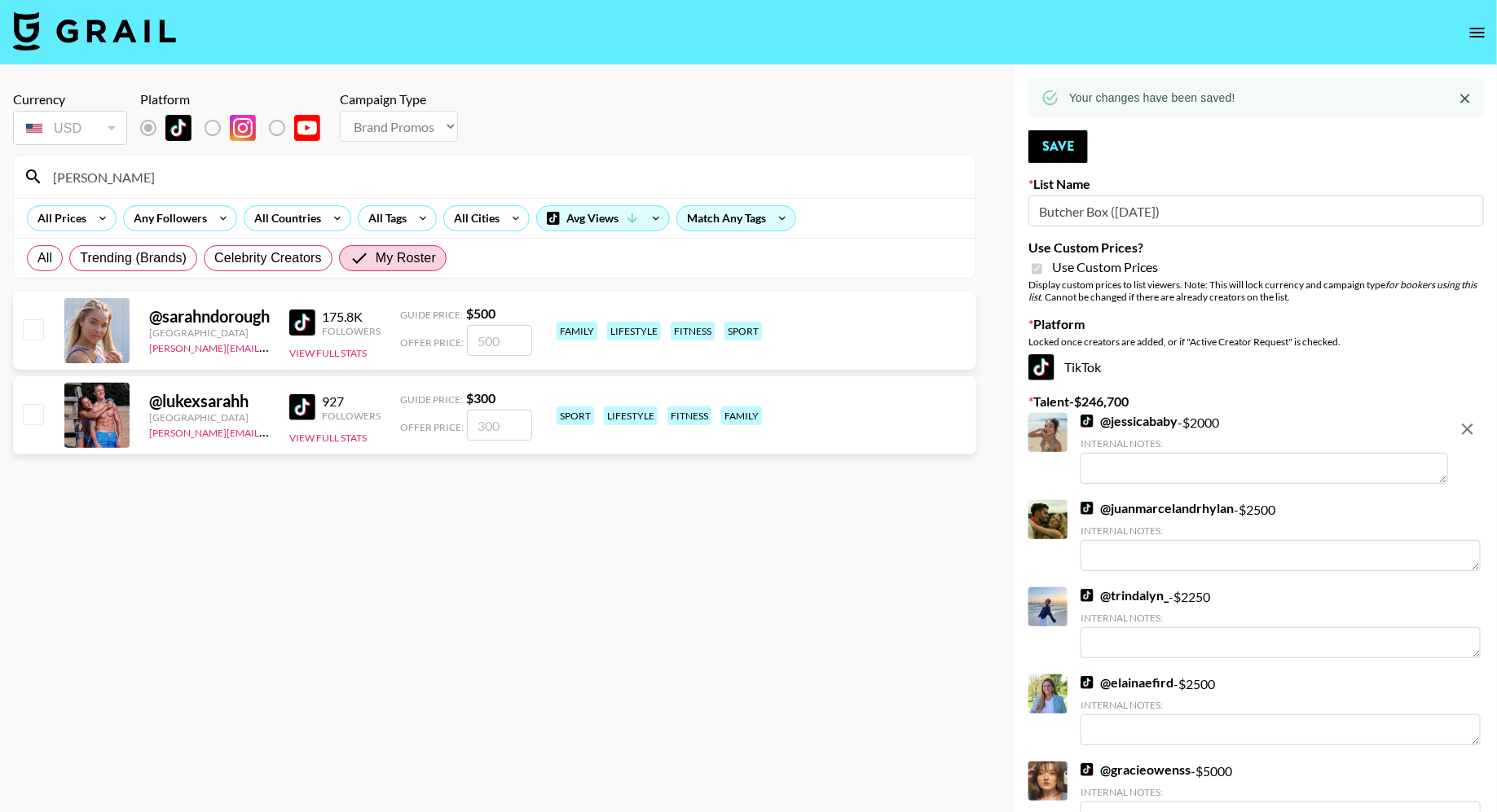
type input "sarah"
click at [36, 334] on input "checkbox" at bounding box center [32, 329] width 20 height 20
checkbox input "true"
type input "500"
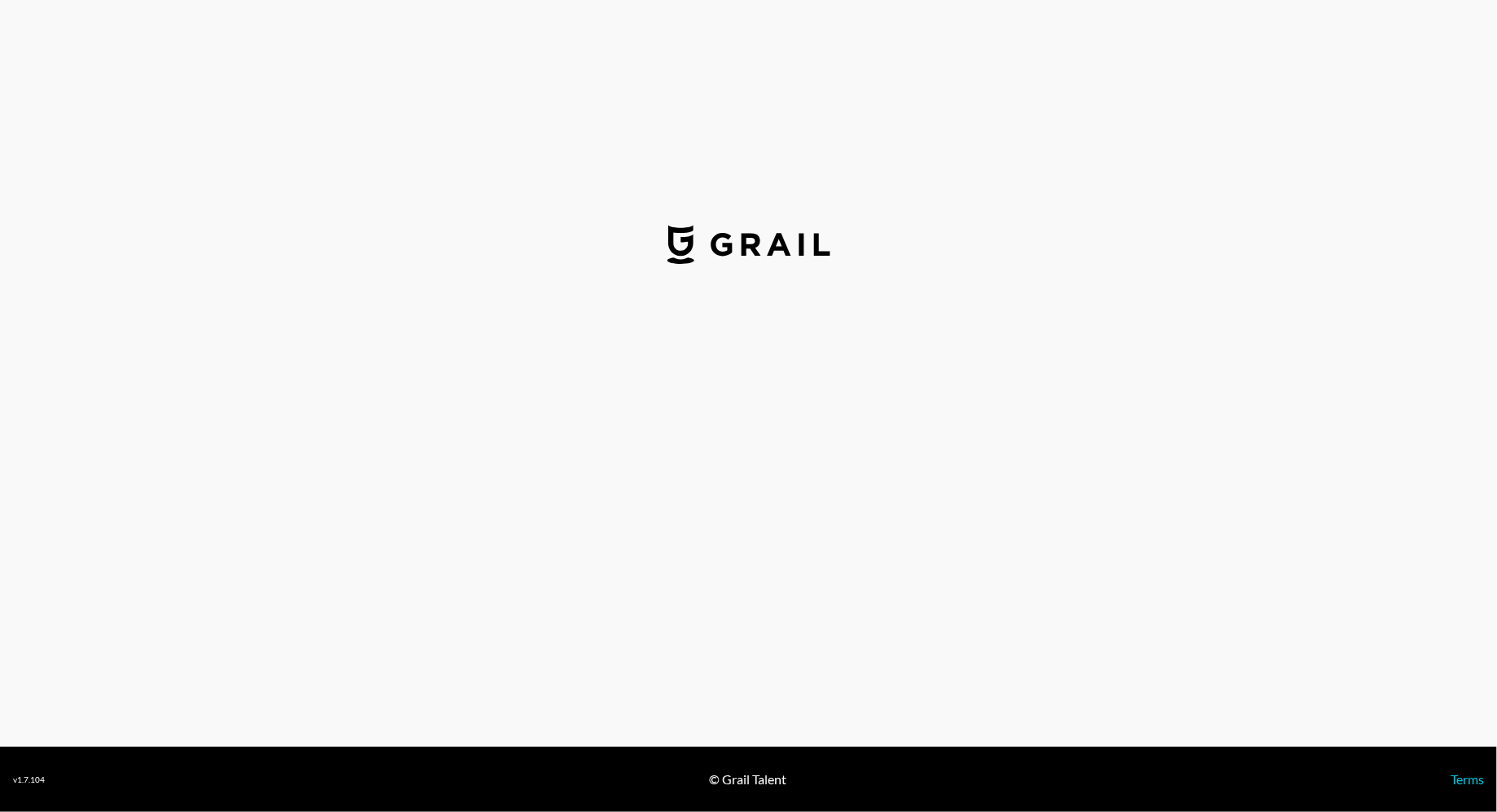
select select "USD"
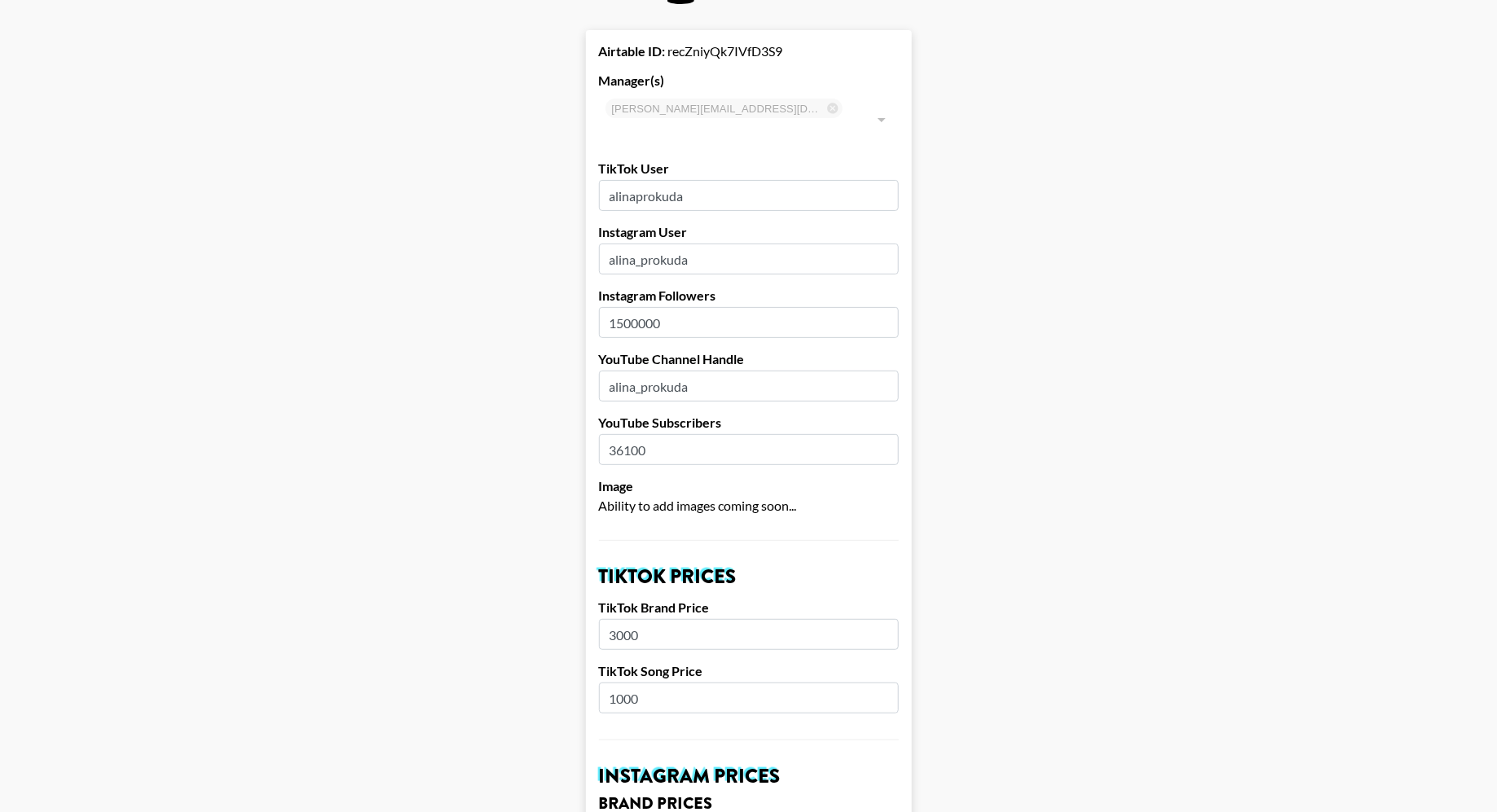
scroll to position [1395, 0]
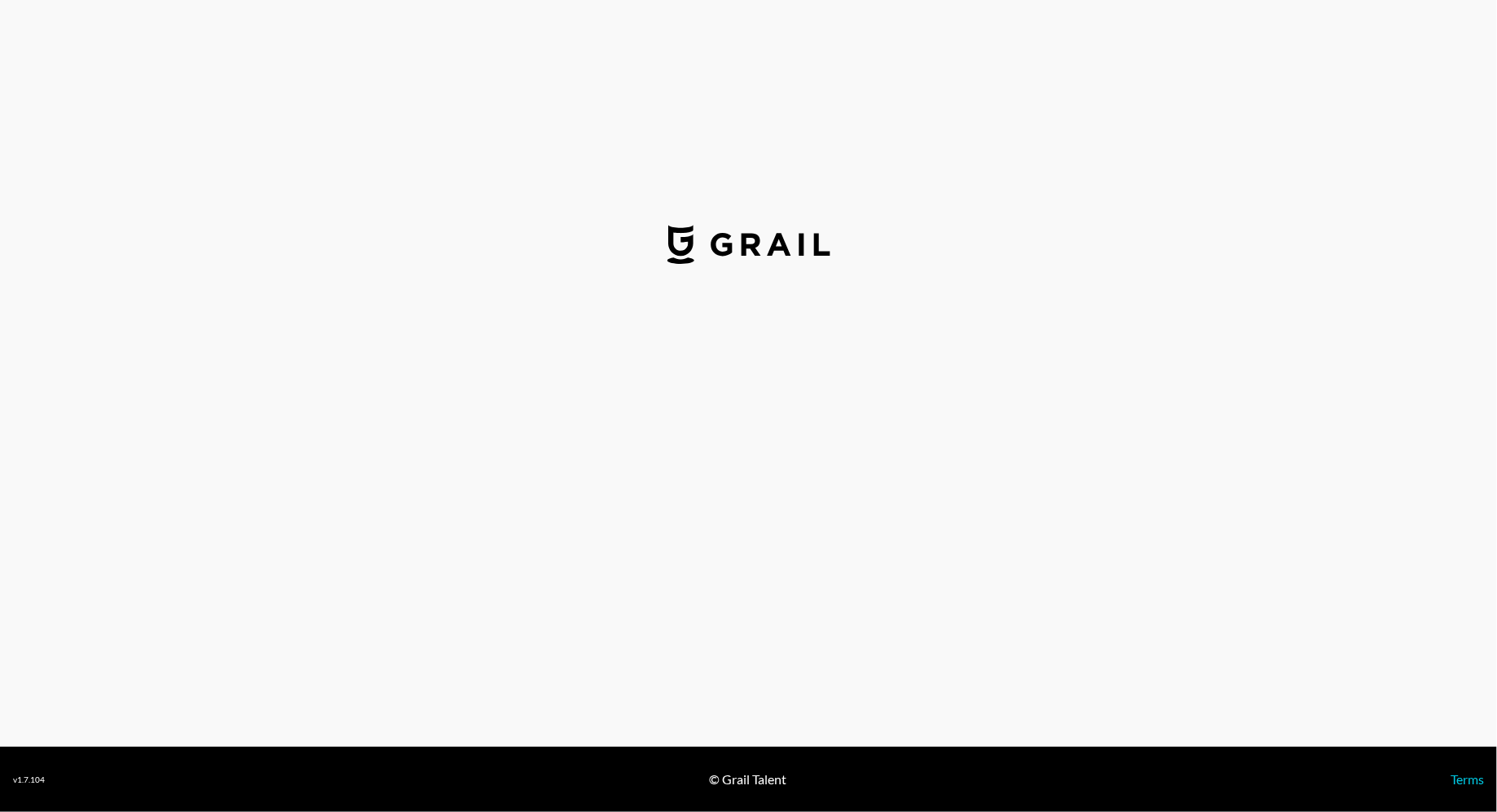
select select "USD"
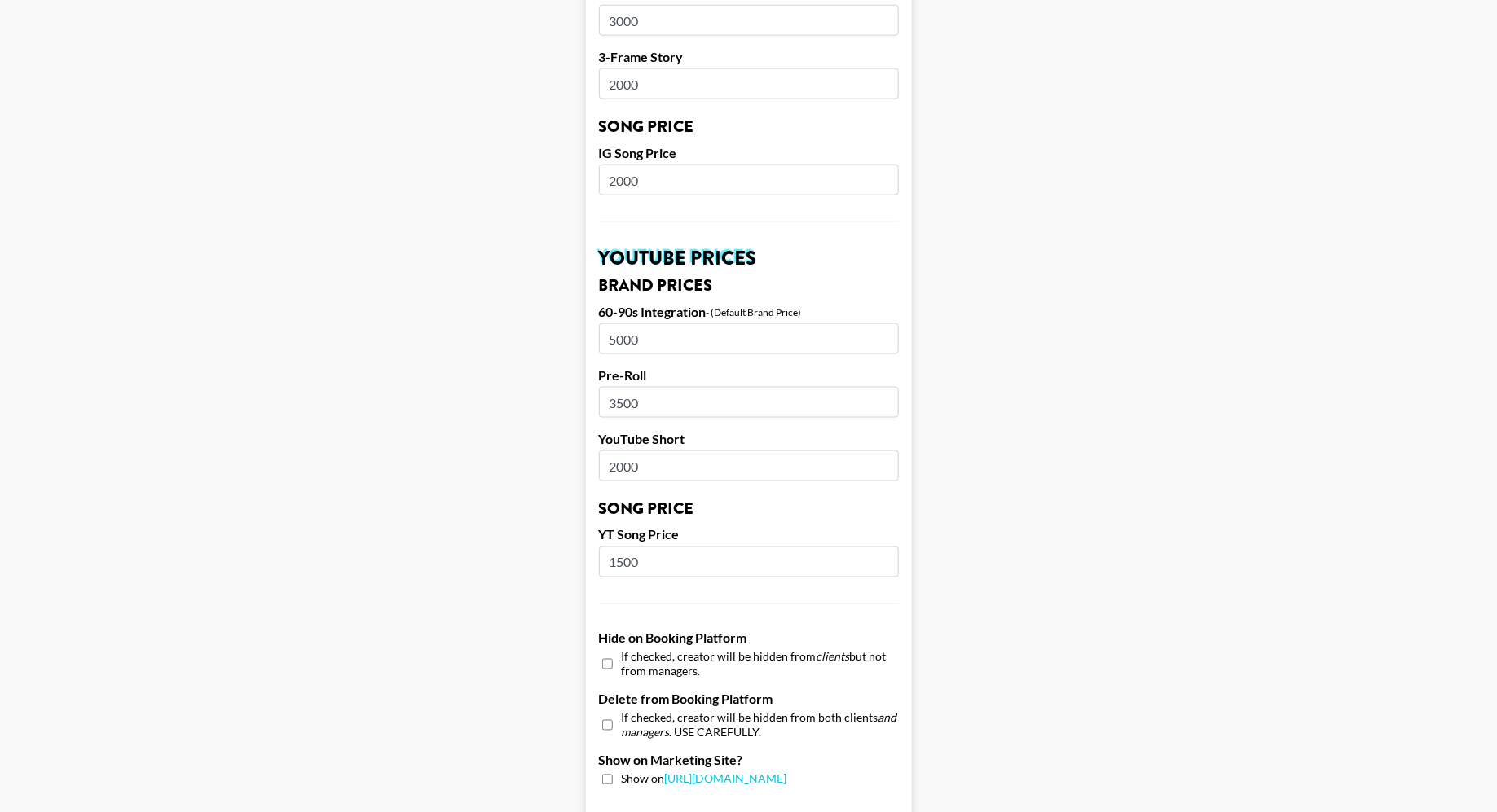
scroll to position [1357, 0]
